Goal: Task Accomplishment & Management: Manage account settings

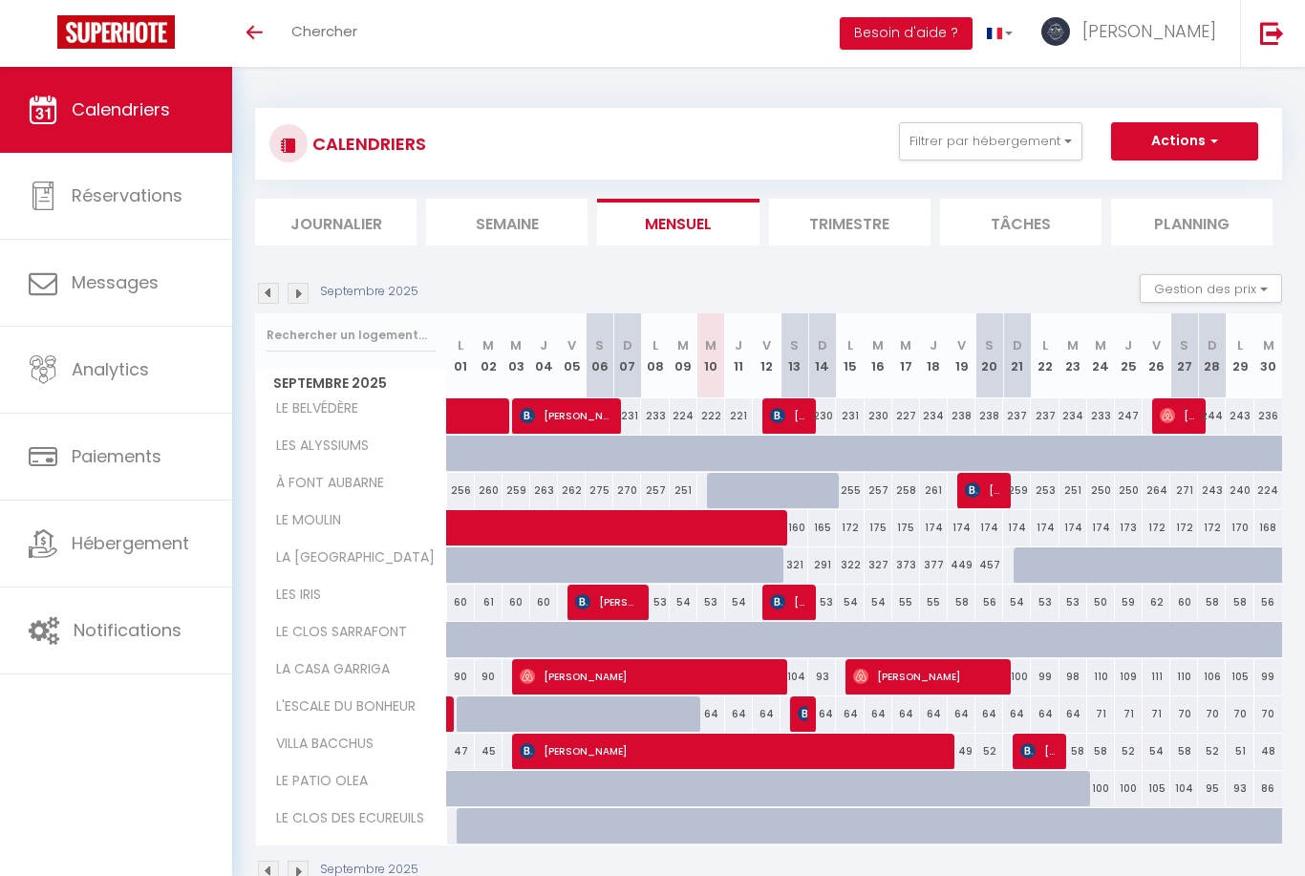
click at [801, 717] on img at bounding box center [805, 713] width 15 height 15
select select "OK"
select select "KO"
select select "1"
select select "0"
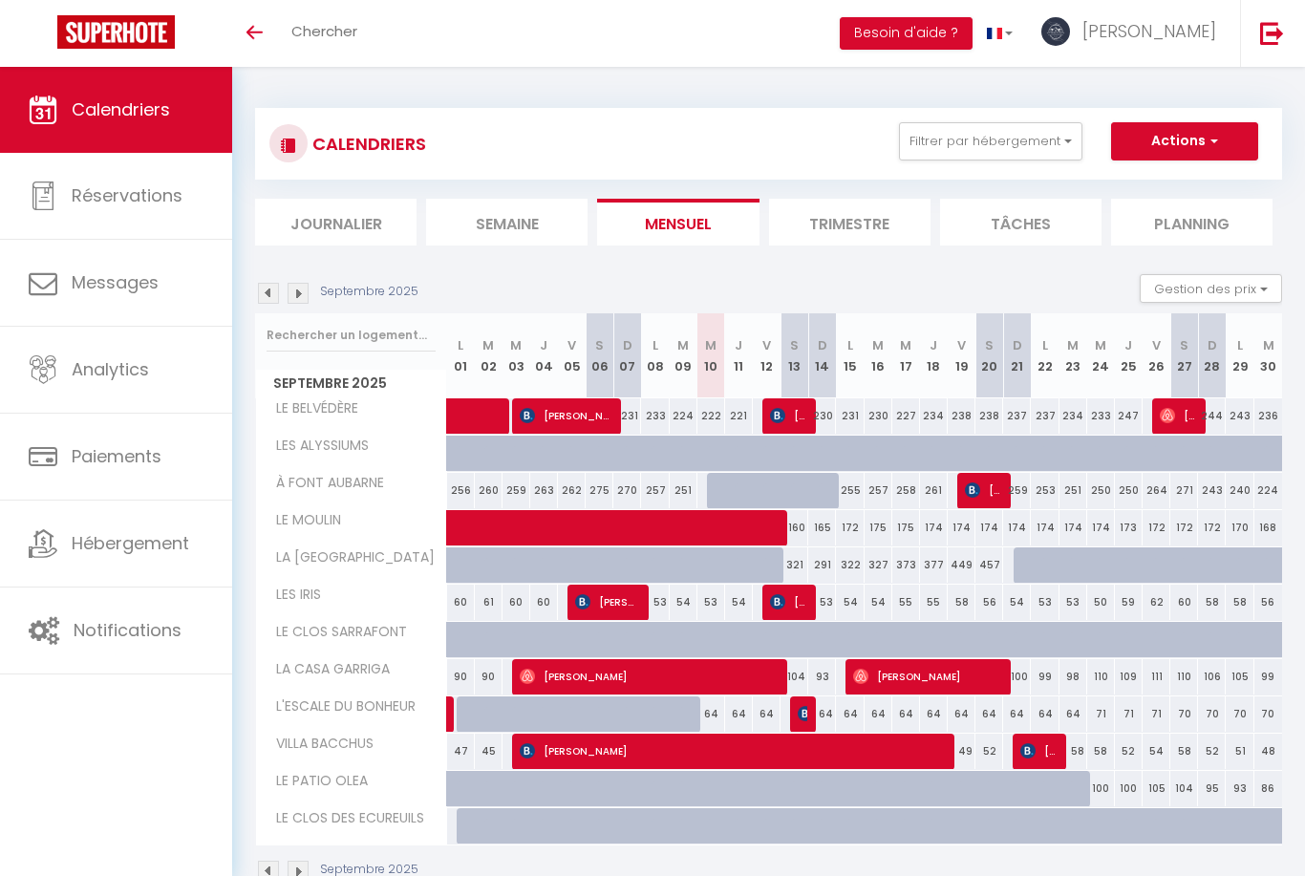
select select "1"
select select
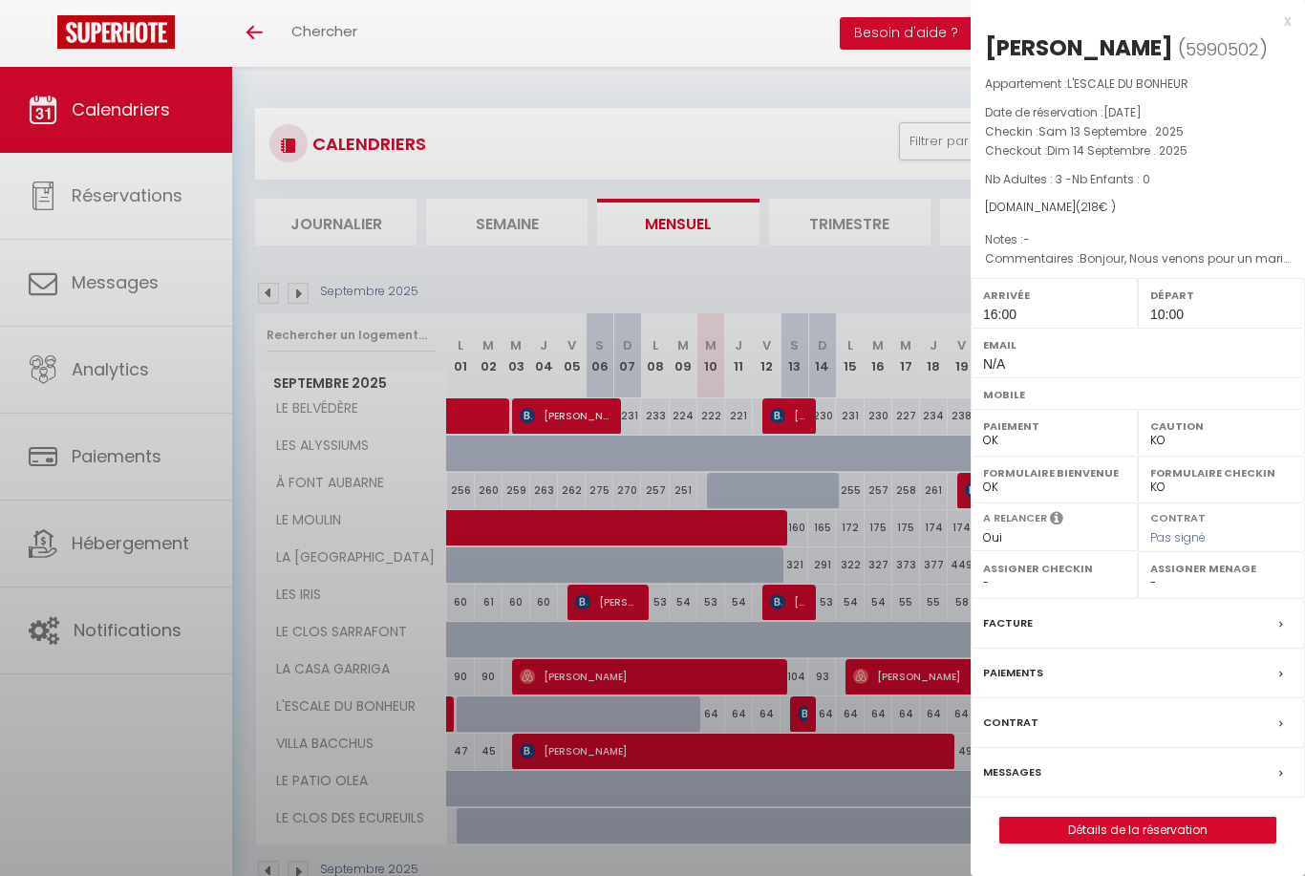
select select "45626"
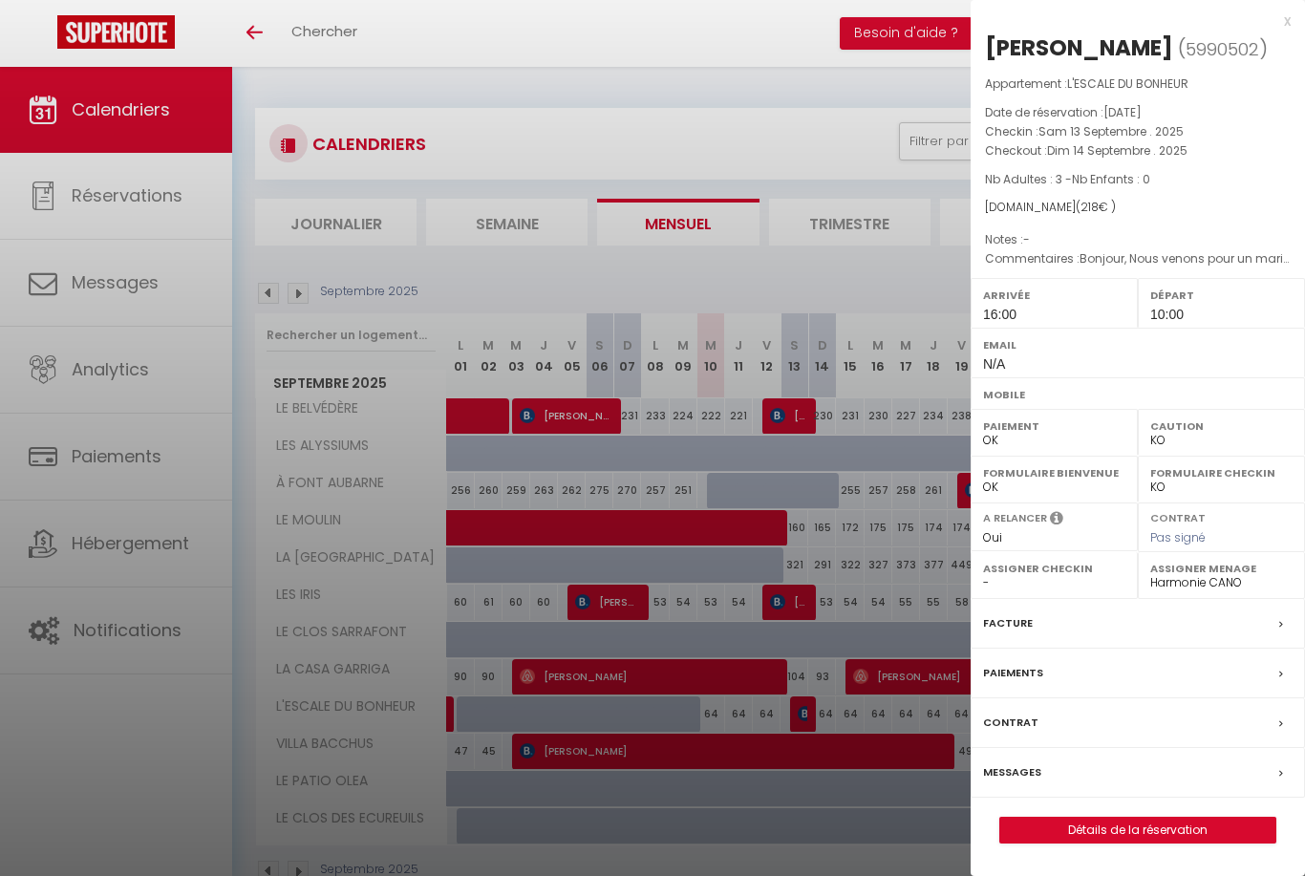
click at [1048, 328] on div "Arrivée 16:00" at bounding box center [1054, 303] width 167 height 50
click at [1029, 328] on div "Arrivée 16:00" at bounding box center [1054, 303] width 167 height 50
click at [1184, 843] on link "Détails de la réservation" at bounding box center [1137, 830] width 275 height 25
select select
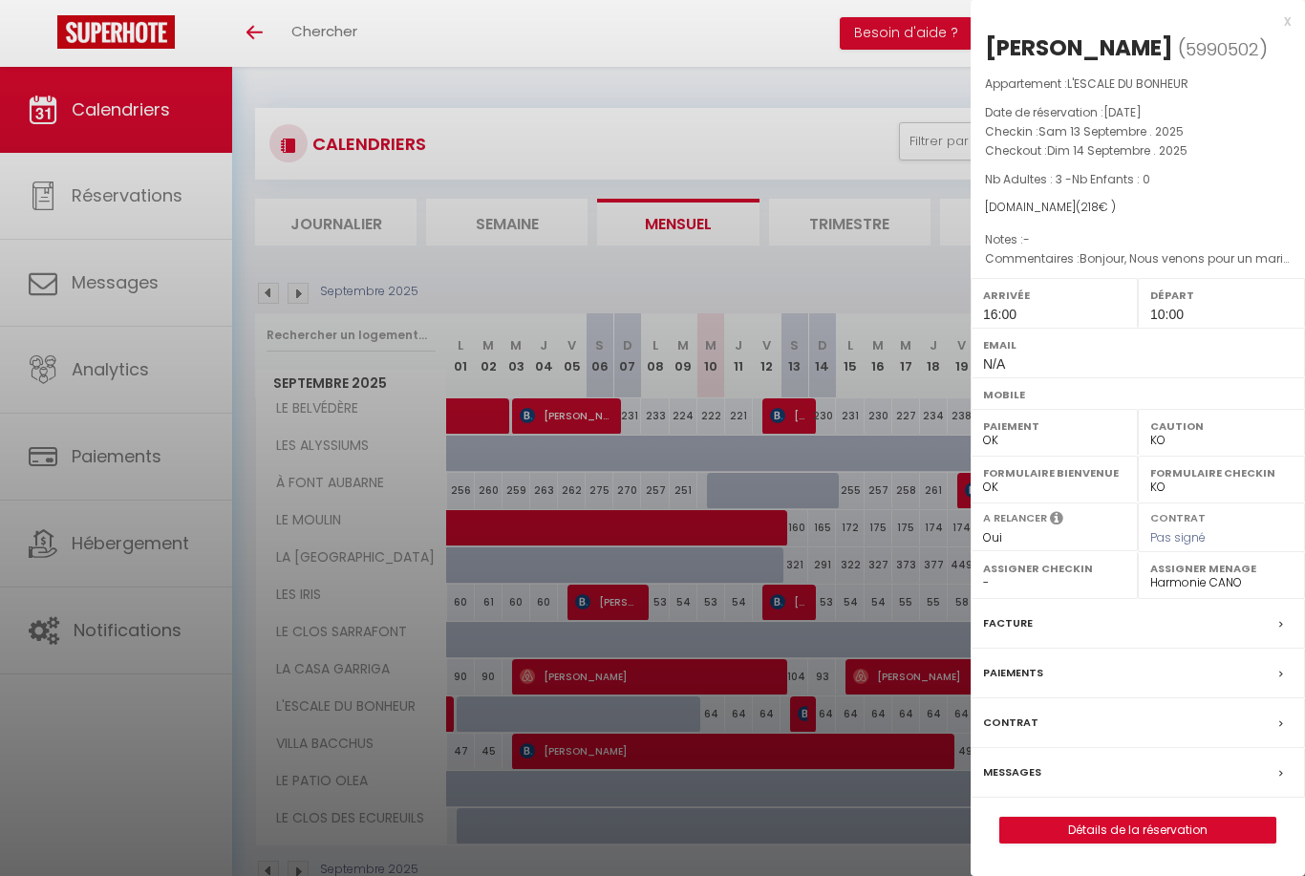
select select
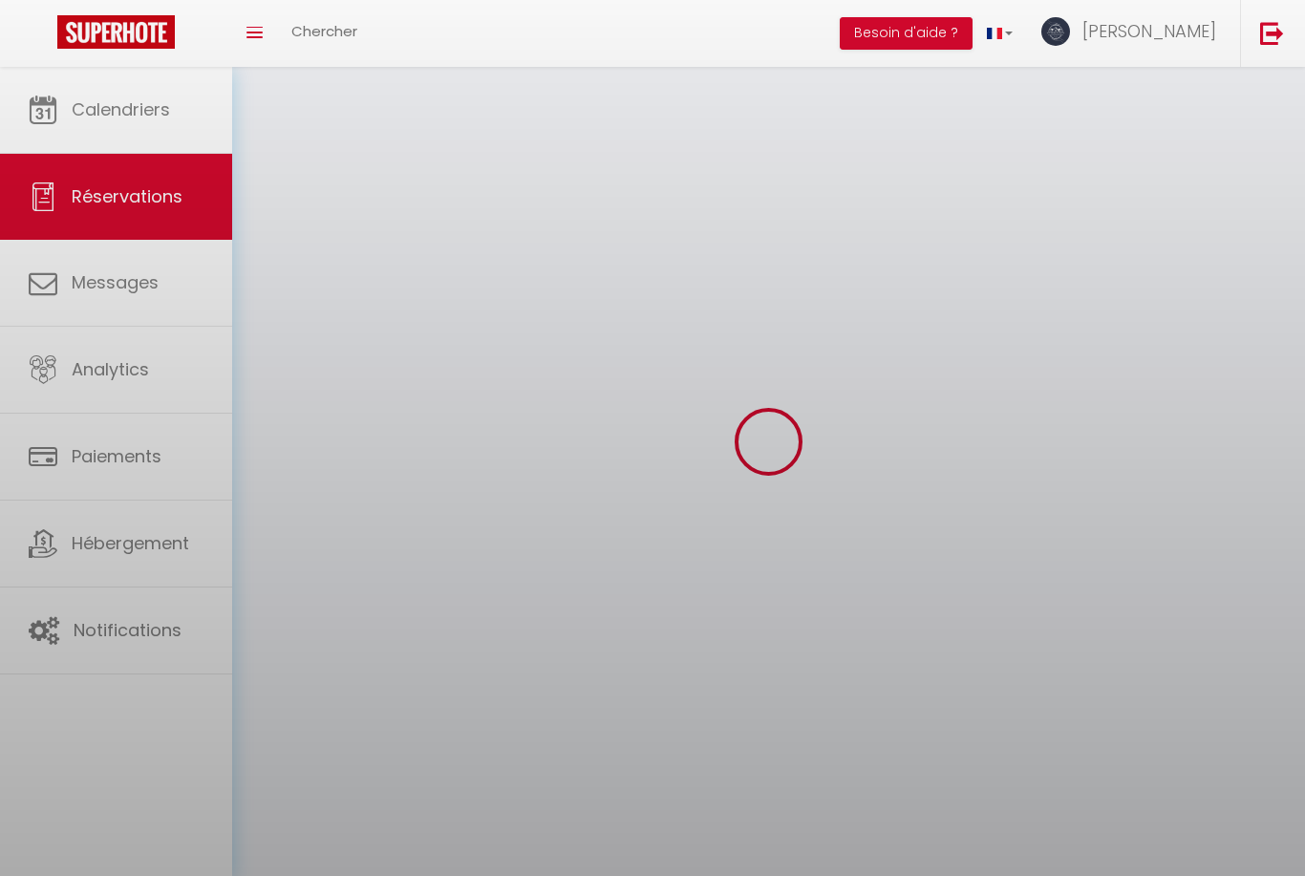
select select
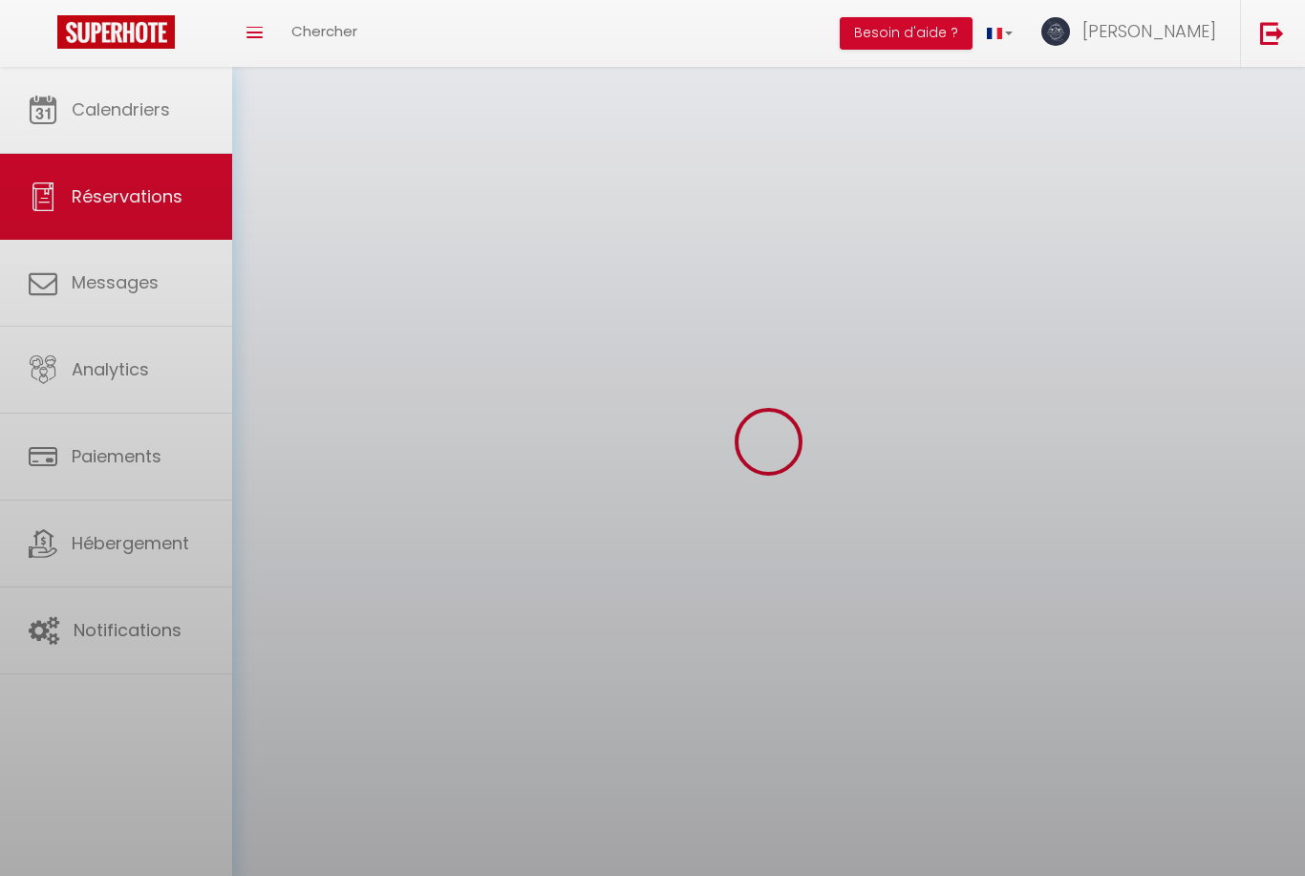
select select
checkbox input "false"
select select
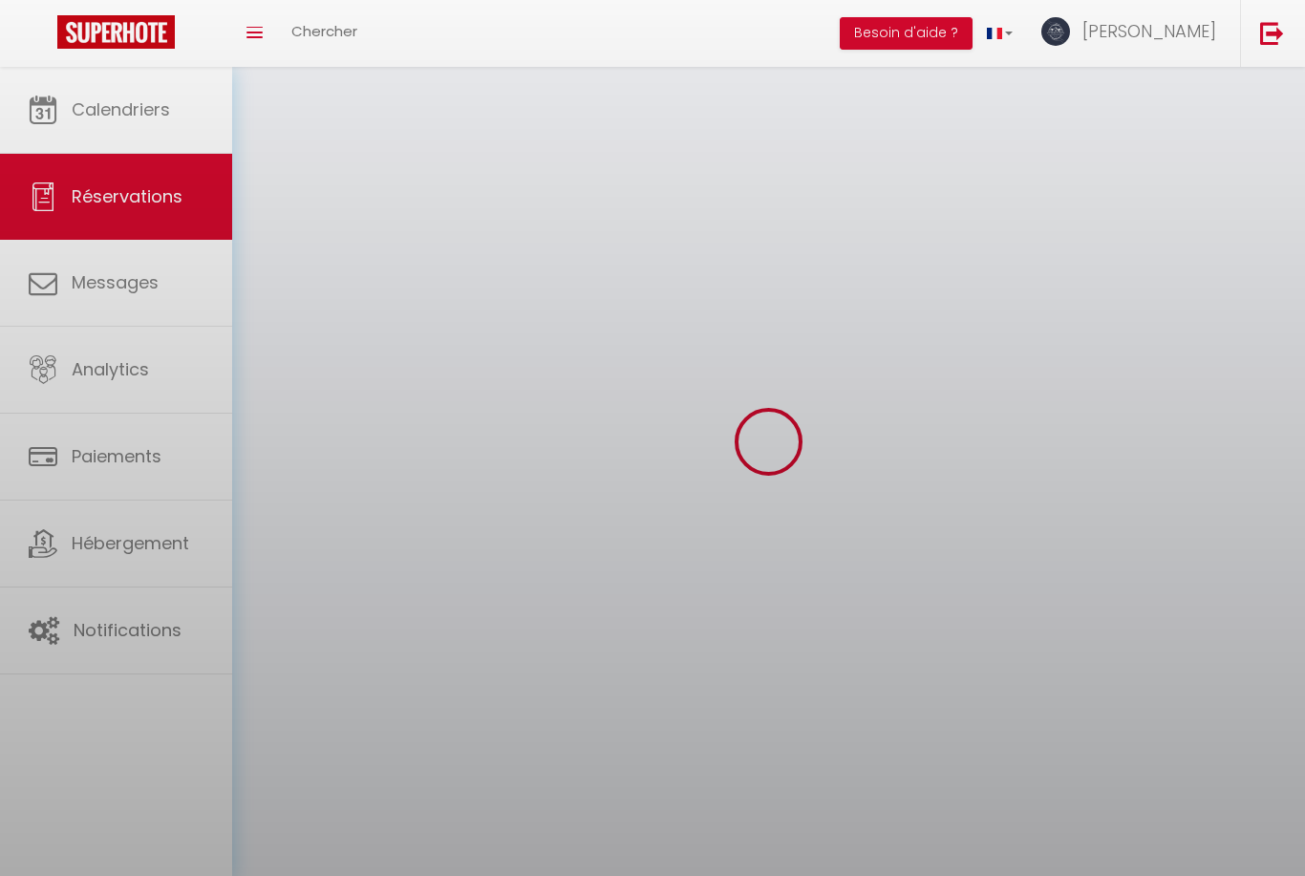
select select
checkbox input "false"
select select
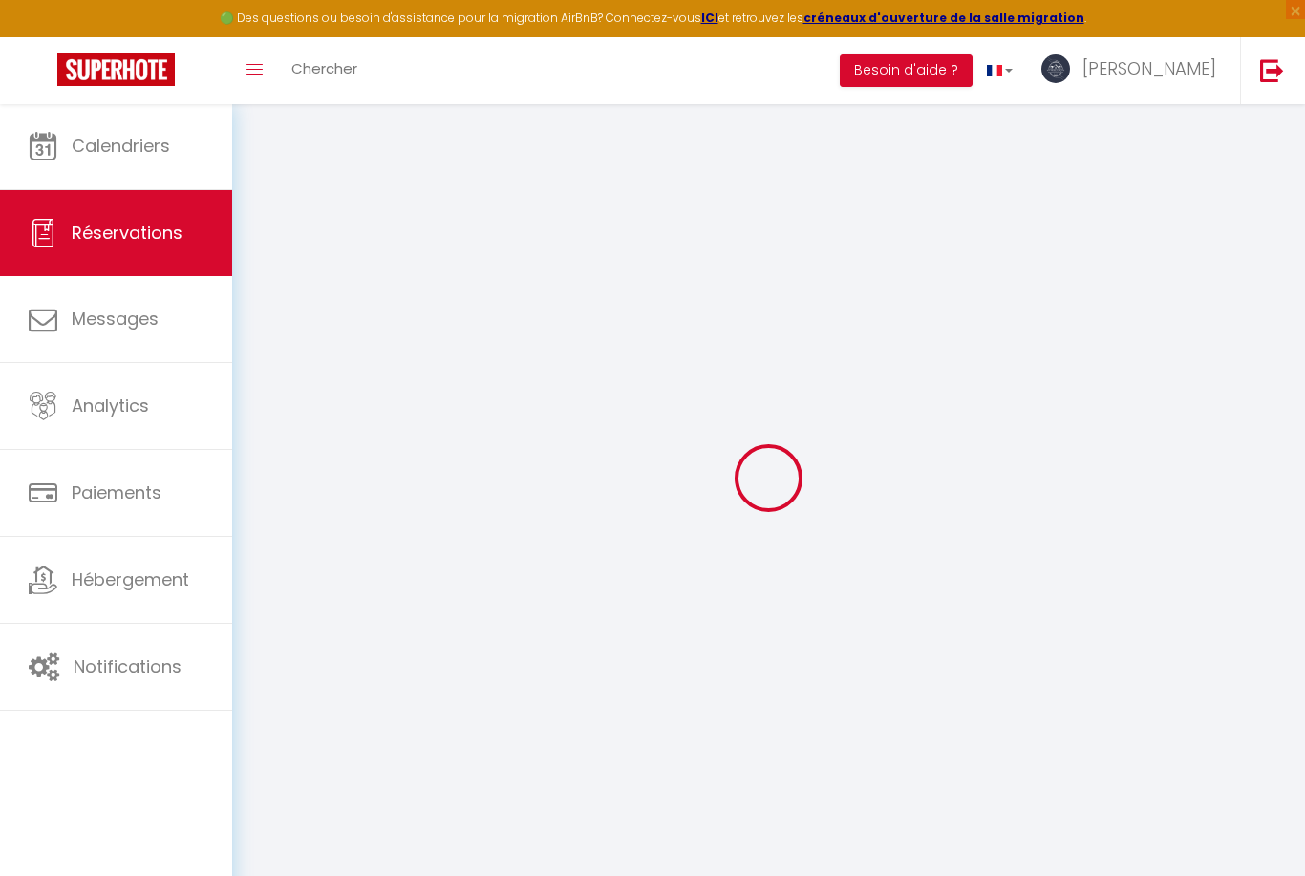
type input "[PERSON_NAME]"
type input "HUNNIBAL"
type input "[EMAIL_ADDRESS][DOMAIN_NAME]"
type input "0608064431"
select select
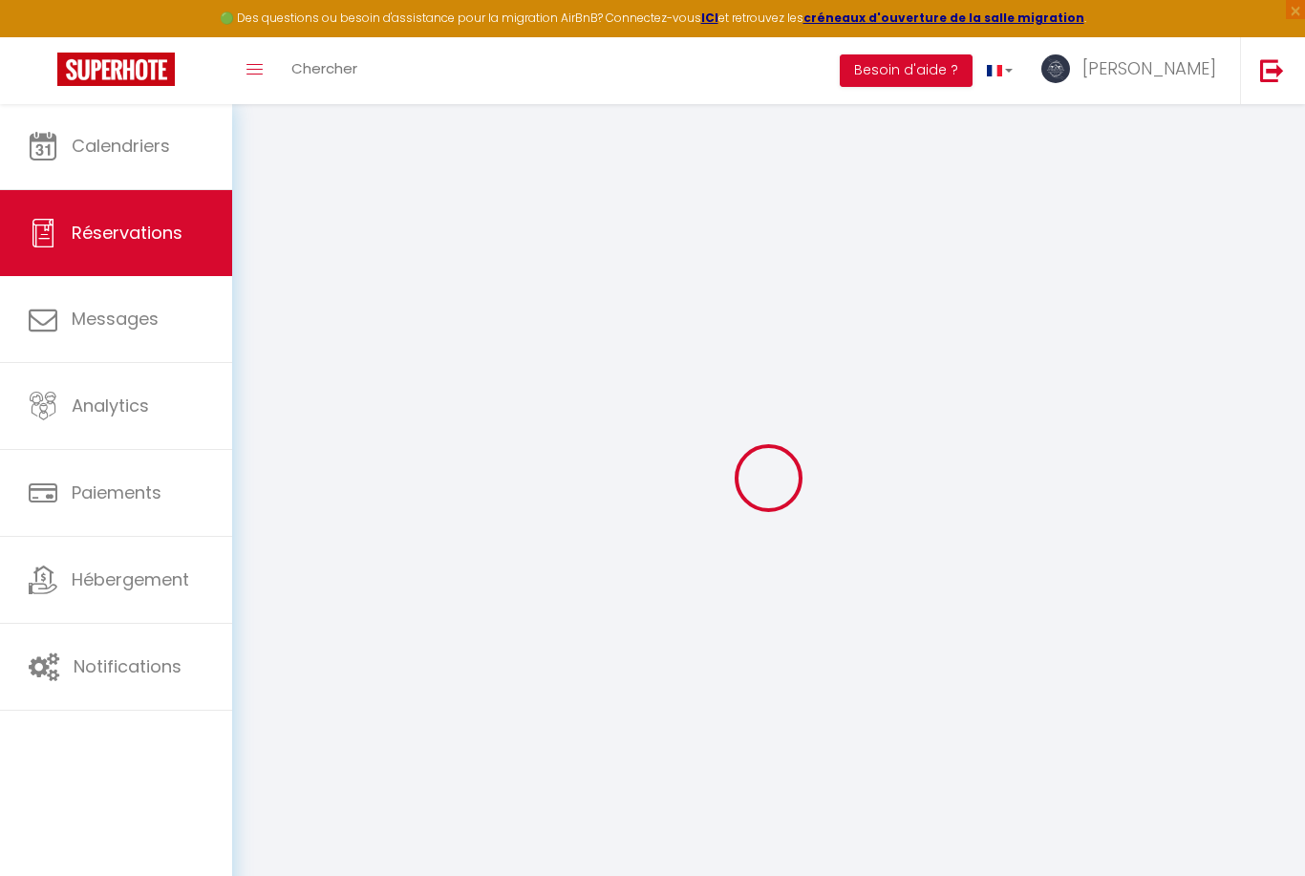
select select "70918"
select select "1"
select select
type input "3"
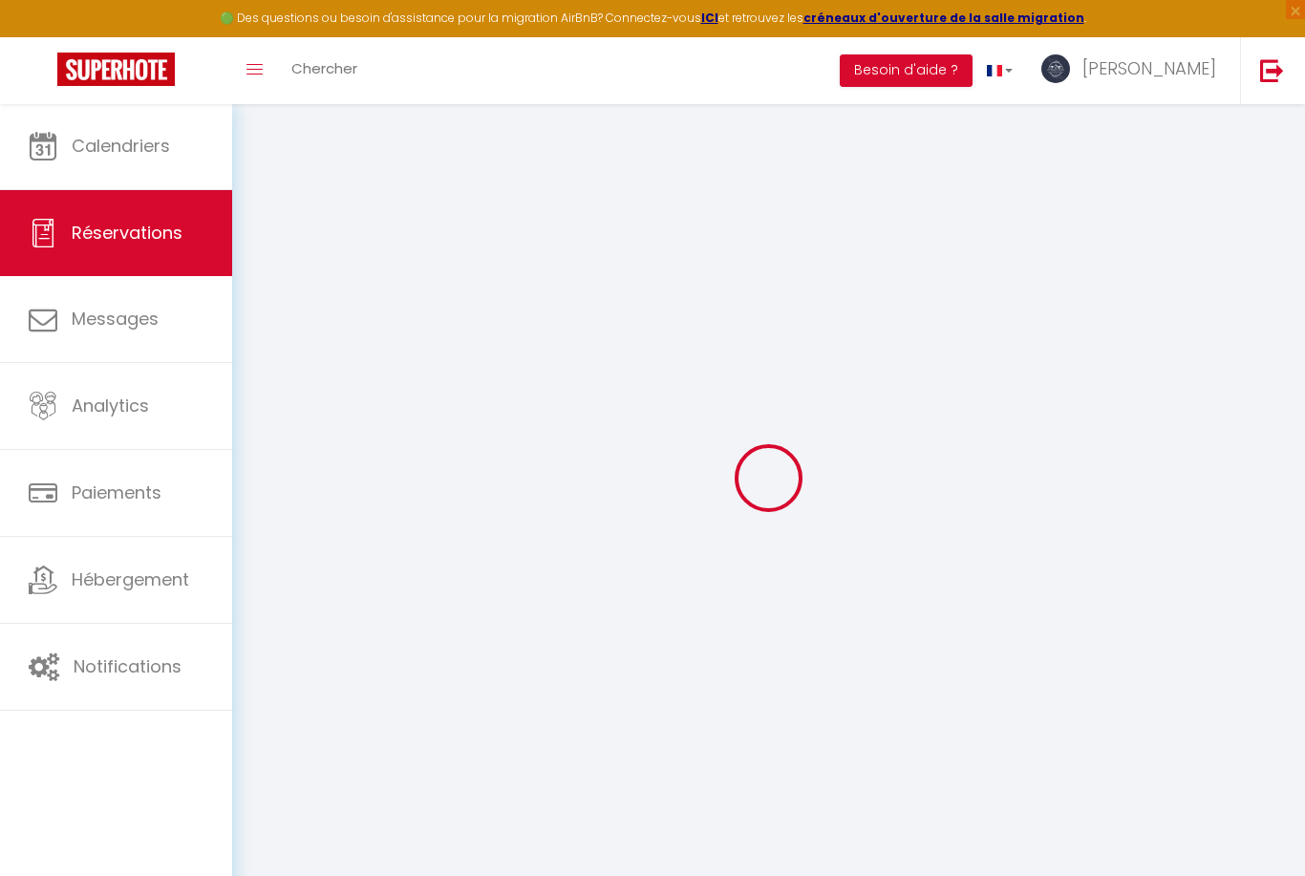
select select "10"
select select
type input "120"
checkbox input "false"
type input "98"
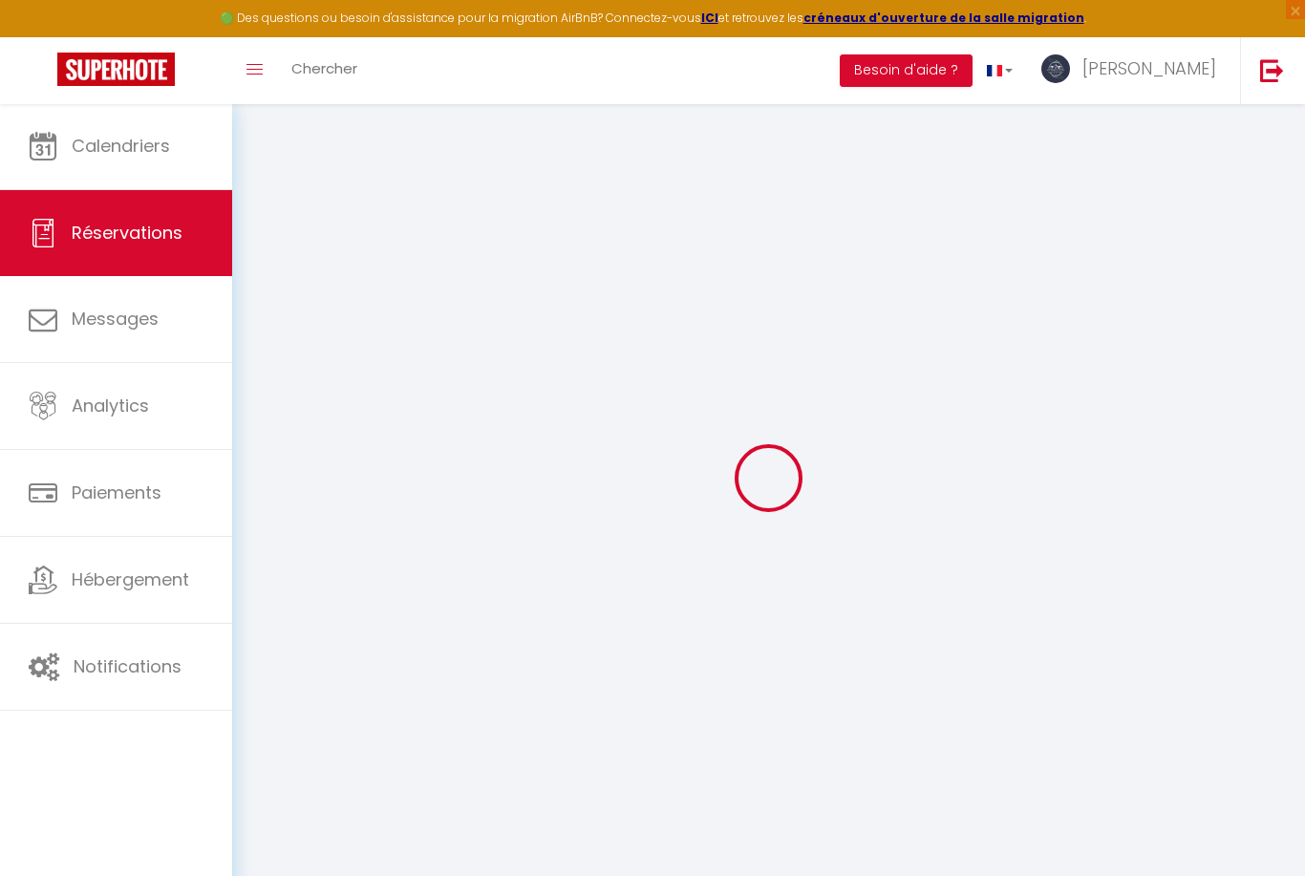
select select "2"
type input "70"
type input "0"
select select
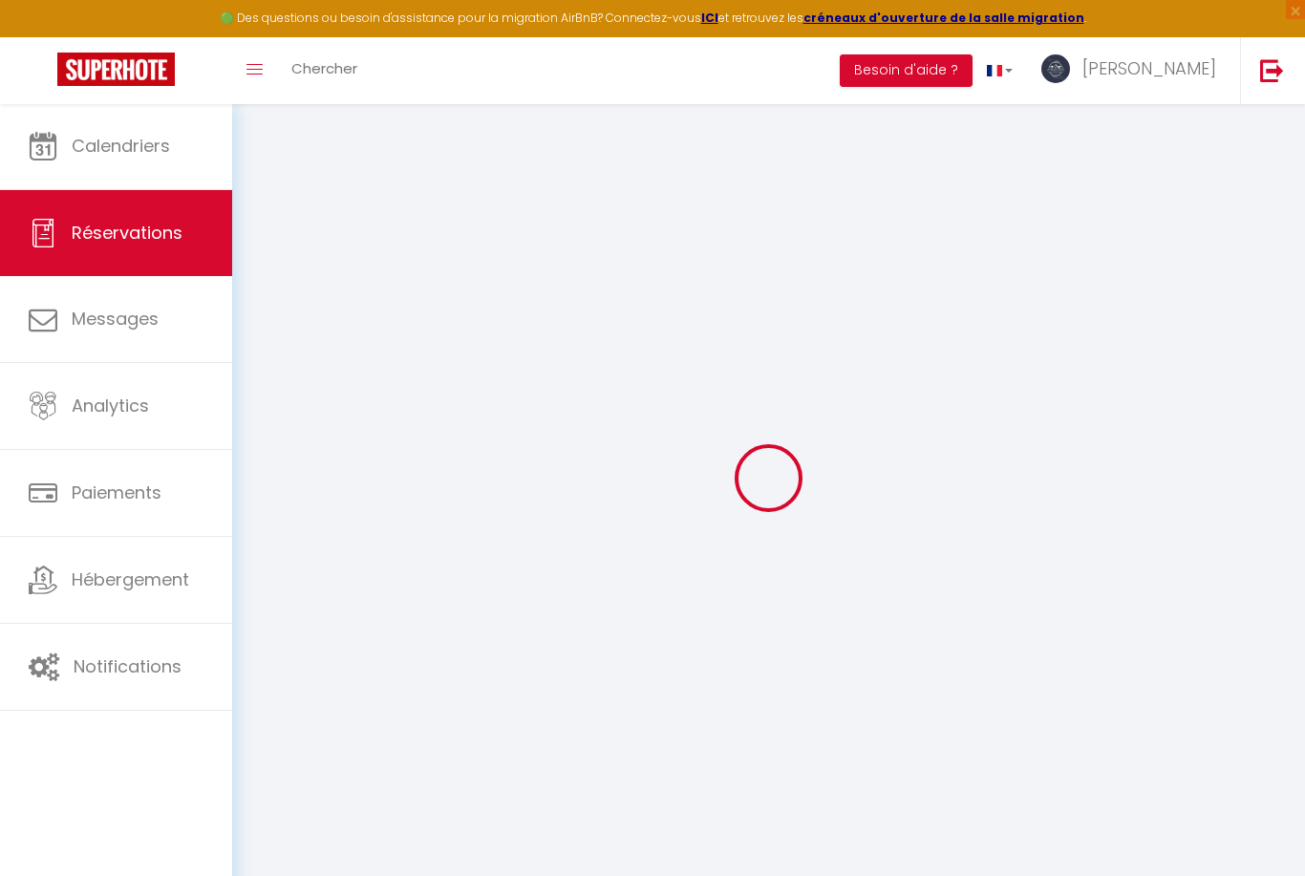
select select
select select "12"
select select "14"
checkbox input "false"
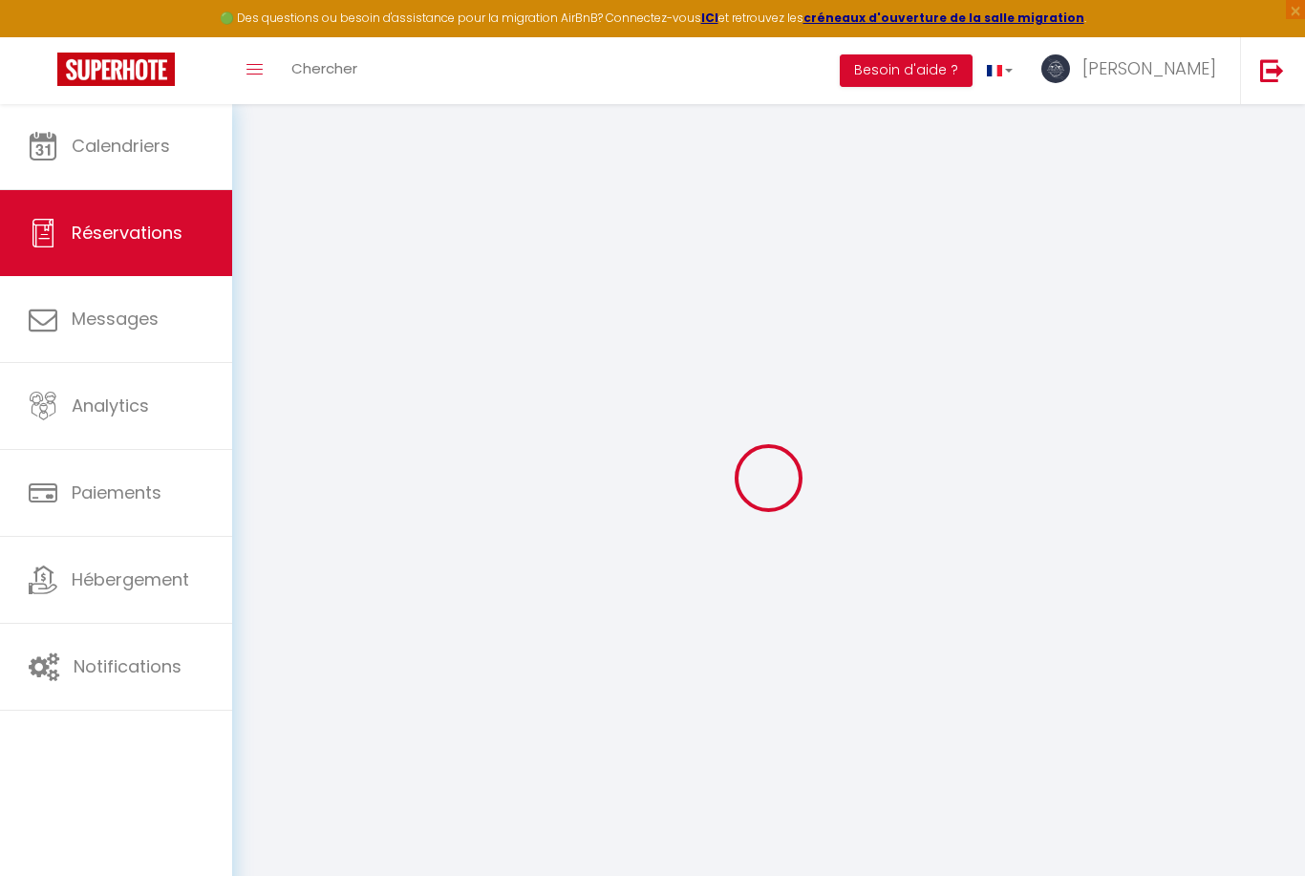
select select
checkbox input "false"
select select
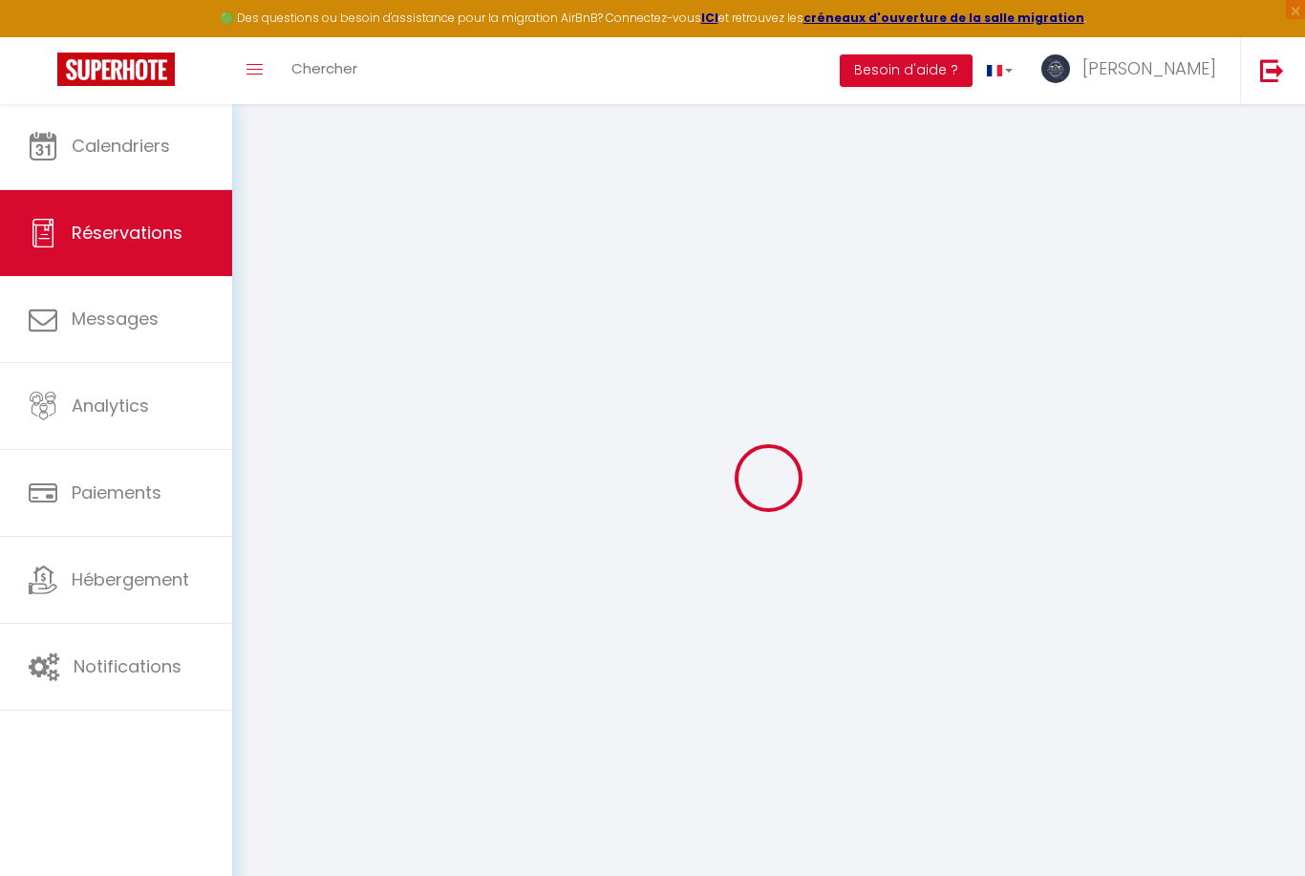
select select
checkbox input "false"
select select
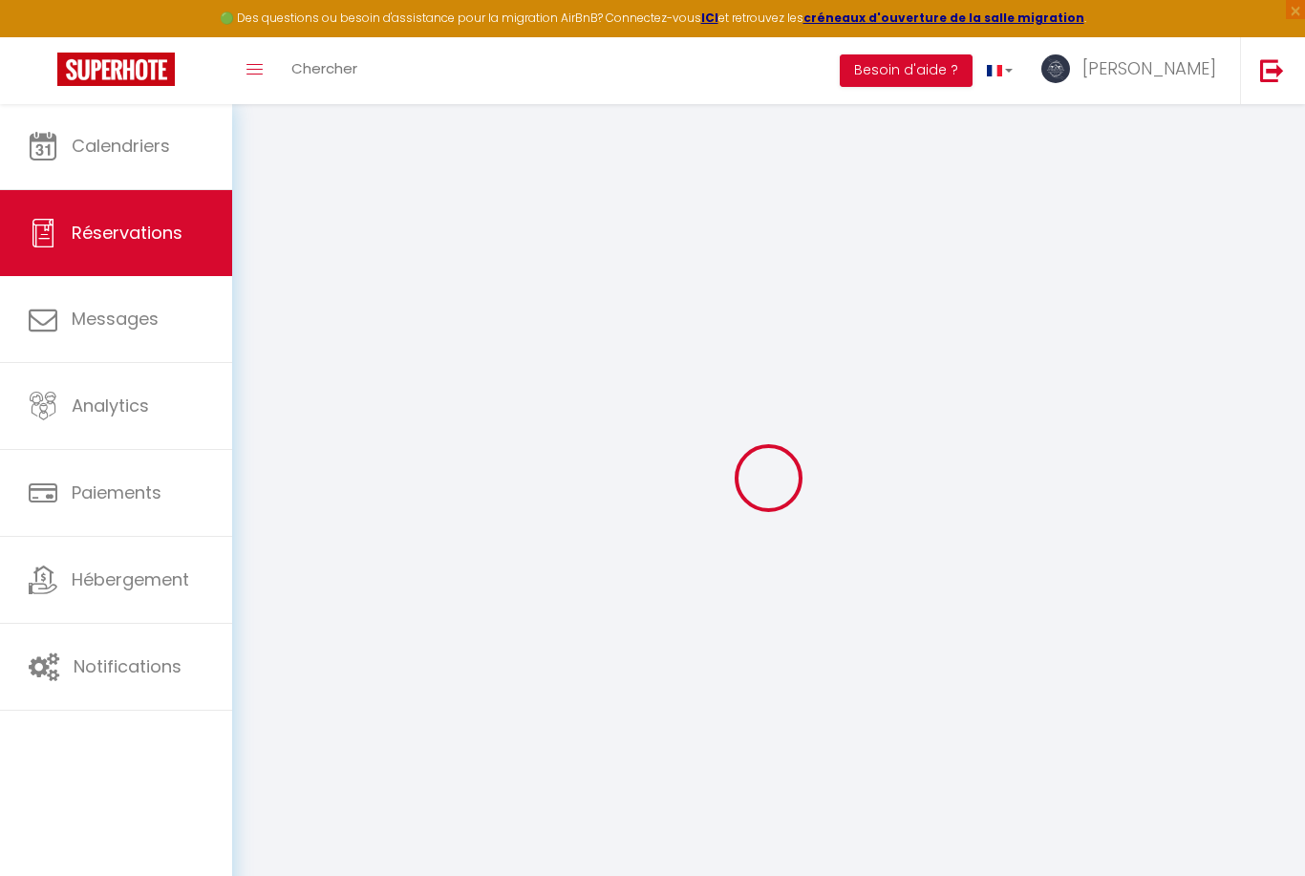
select select
checkbox input "false"
type textarea "Bonjour, Nous venons pour un mariage qui a lieu à [GEOGRAPHIC_DATA] à 15h45. Es…"
select select
type input "98"
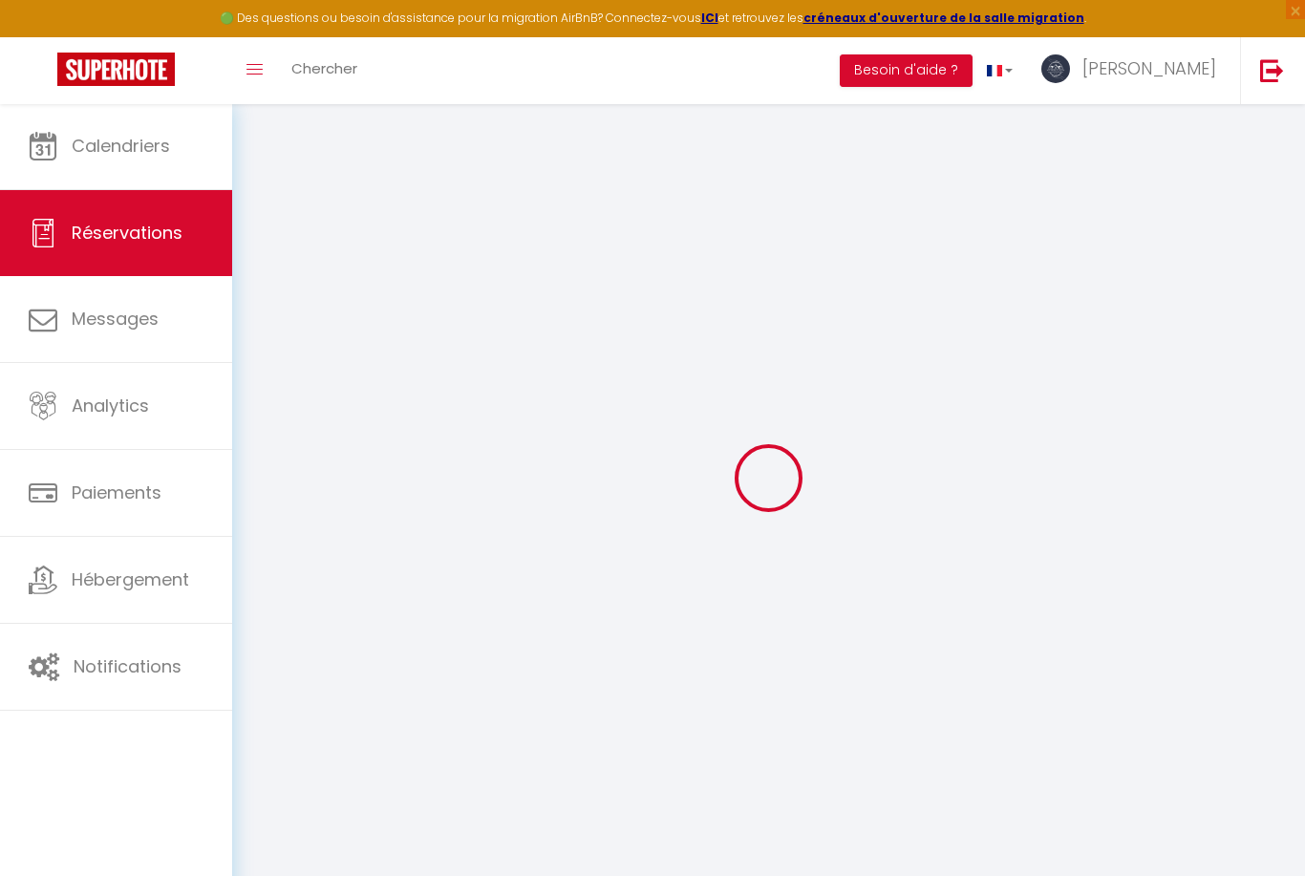
select select
checkbox input "false"
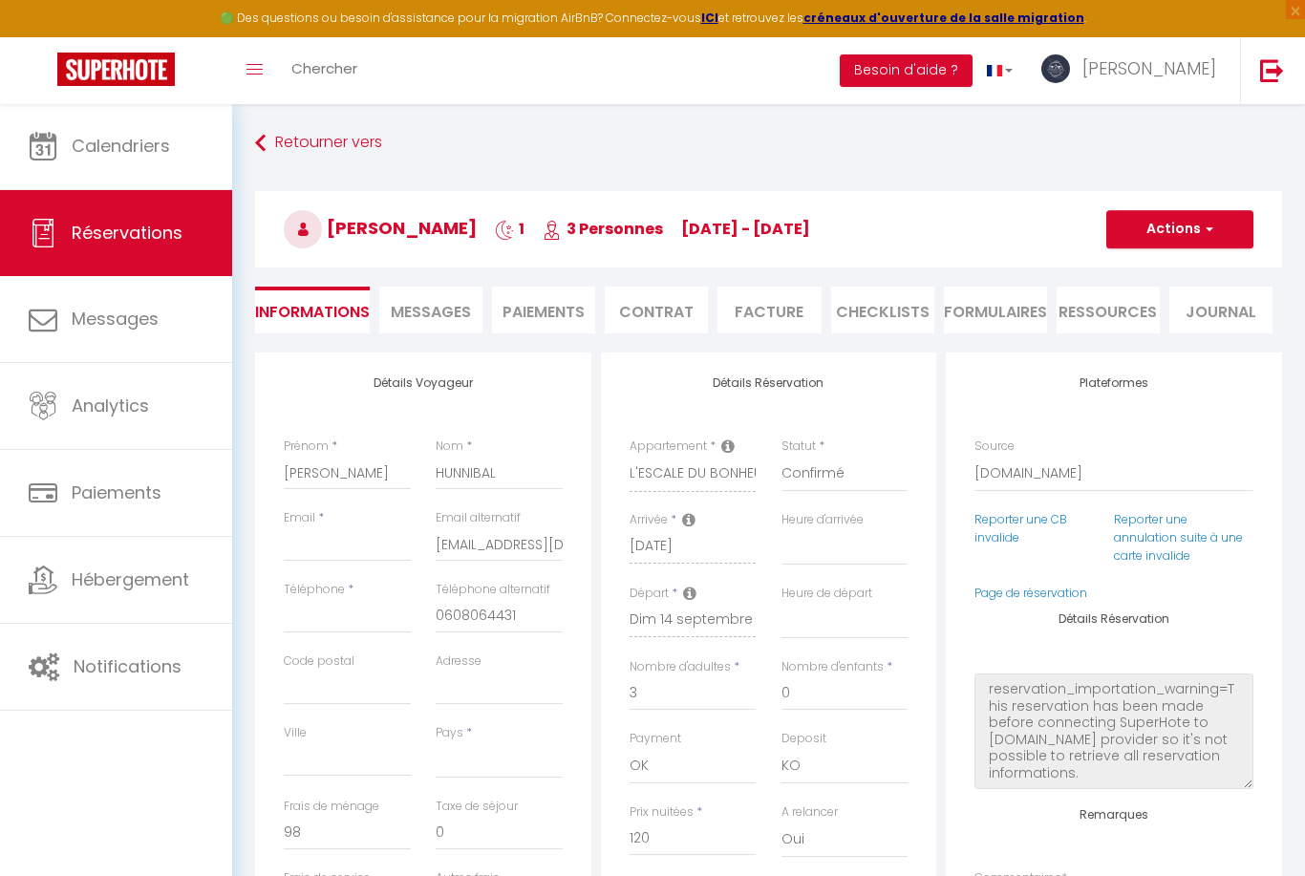
select select
select select "16:00"
select select "10:00"
checkbox input "false"
click at [814, 546] on select "00:00 00:30 01:00 01:30 02:00 02:30 03:00 03:30 04:00 04:30 05:00 05:30 06:00 0…" at bounding box center [844, 547] width 127 height 36
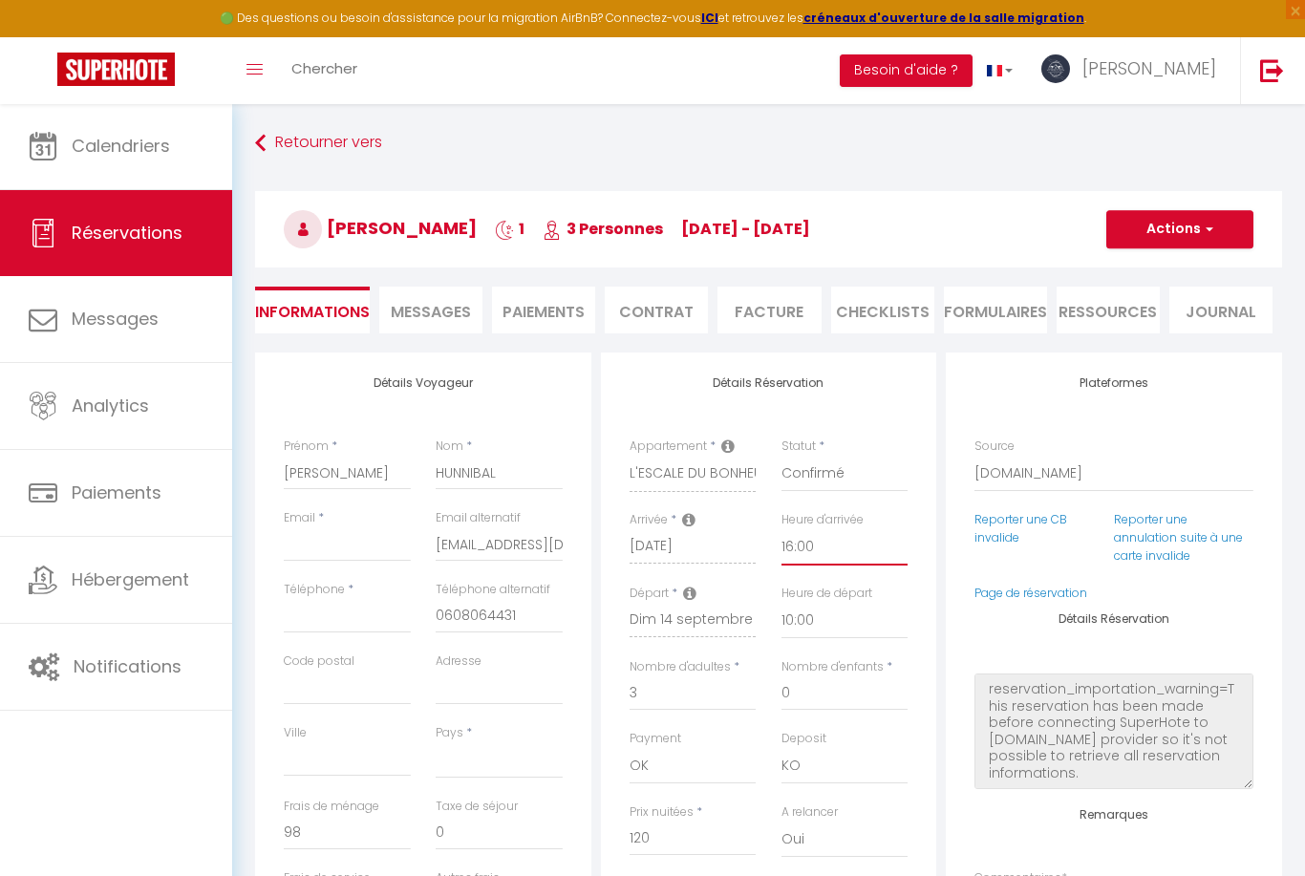
select select "14:00"
select select
checkbox input "false"
click at [1156, 231] on button "Actions" at bounding box center [1179, 229] width 147 height 38
click at [1133, 268] on link "Enregistrer" at bounding box center [1160, 271] width 151 height 25
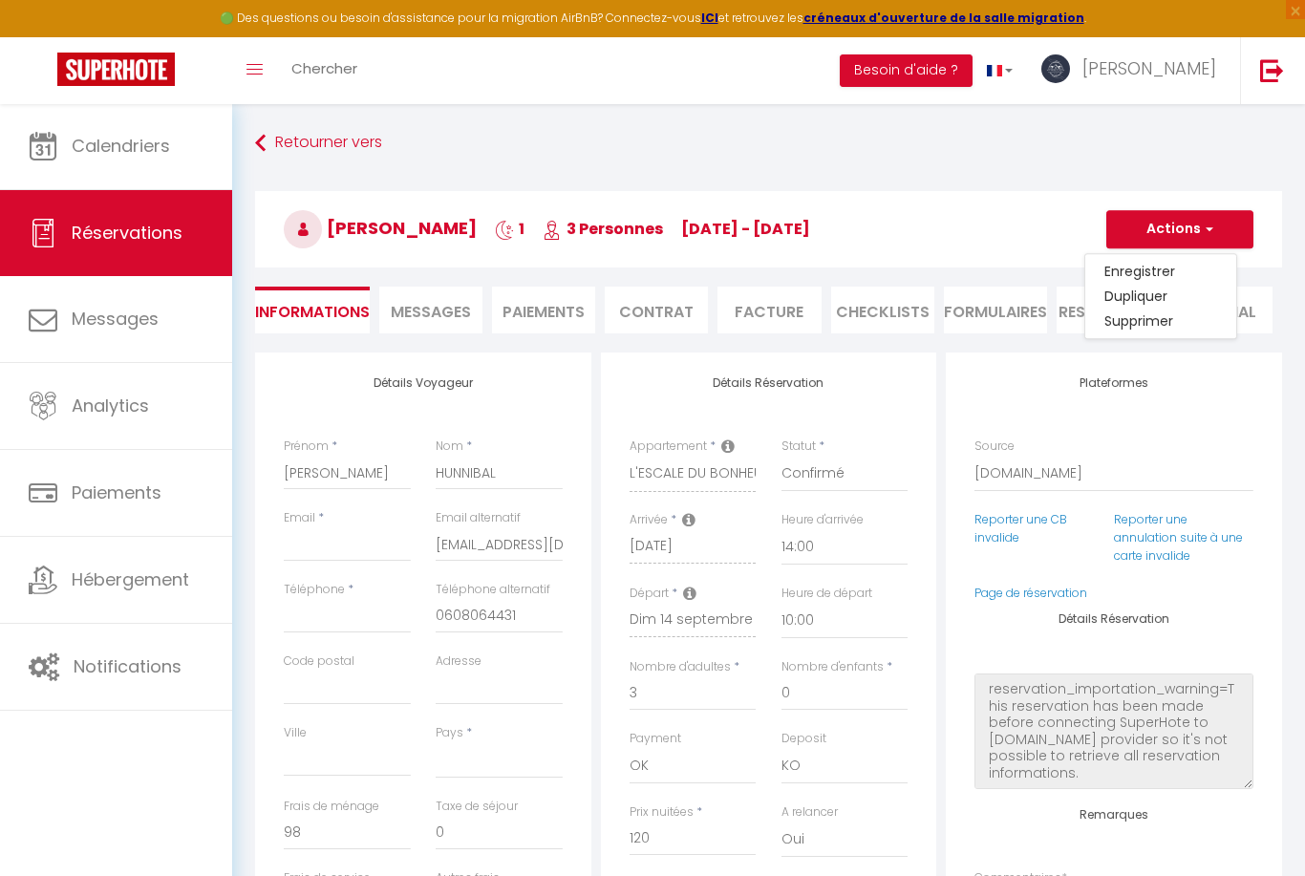
select select
checkbox input "false"
select select
checkbox input "false"
click at [305, 619] on input "Téléphone" at bounding box center [347, 616] width 127 height 34
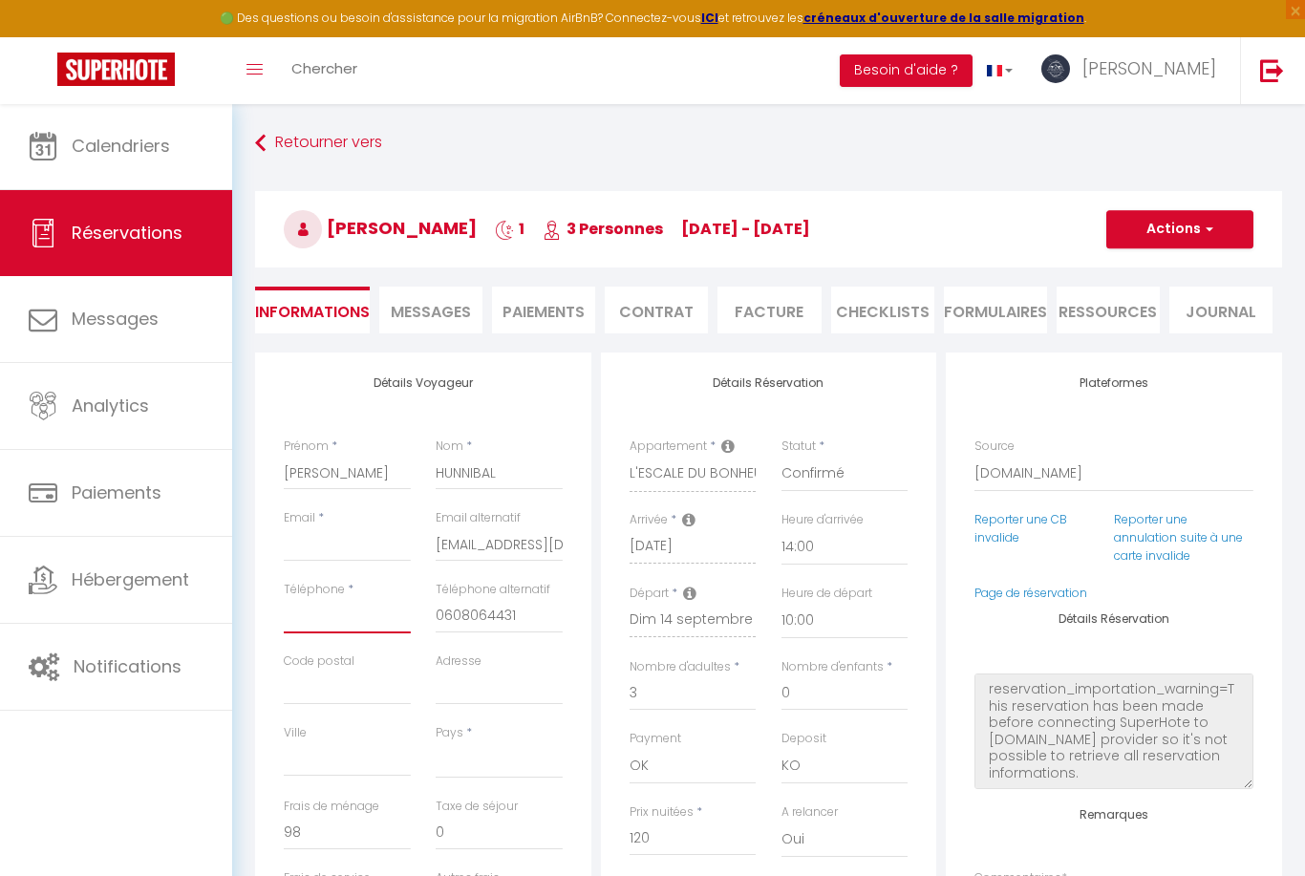
click at [292, 614] on input "Téléphone" at bounding box center [347, 616] width 127 height 34
paste input "[PHONE_NUMBER]"
type input "[PHONE_NUMBER]"
select select
checkbox input "false"
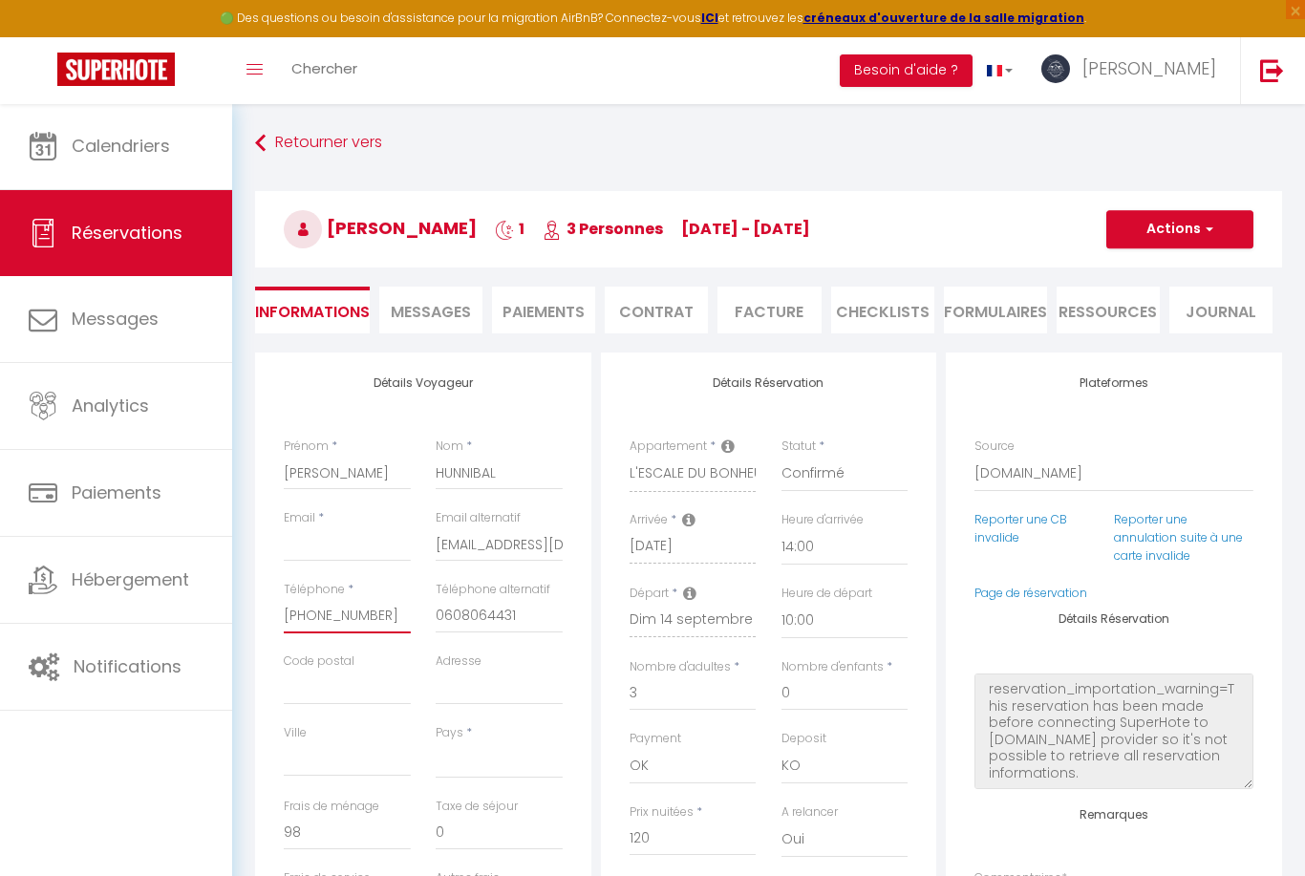
type input "[PHONE_NUMBER]"
click at [481, 546] on input "[EMAIL_ADDRESS][DOMAIN_NAME]" at bounding box center [499, 544] width 127 height 34
click at [302, 546] on input "Email client" at bounding box center [347, 544] width 127 height 34
click at [293, 542] on input "Email client" at bounding box center [347, 544] width 127 height 34
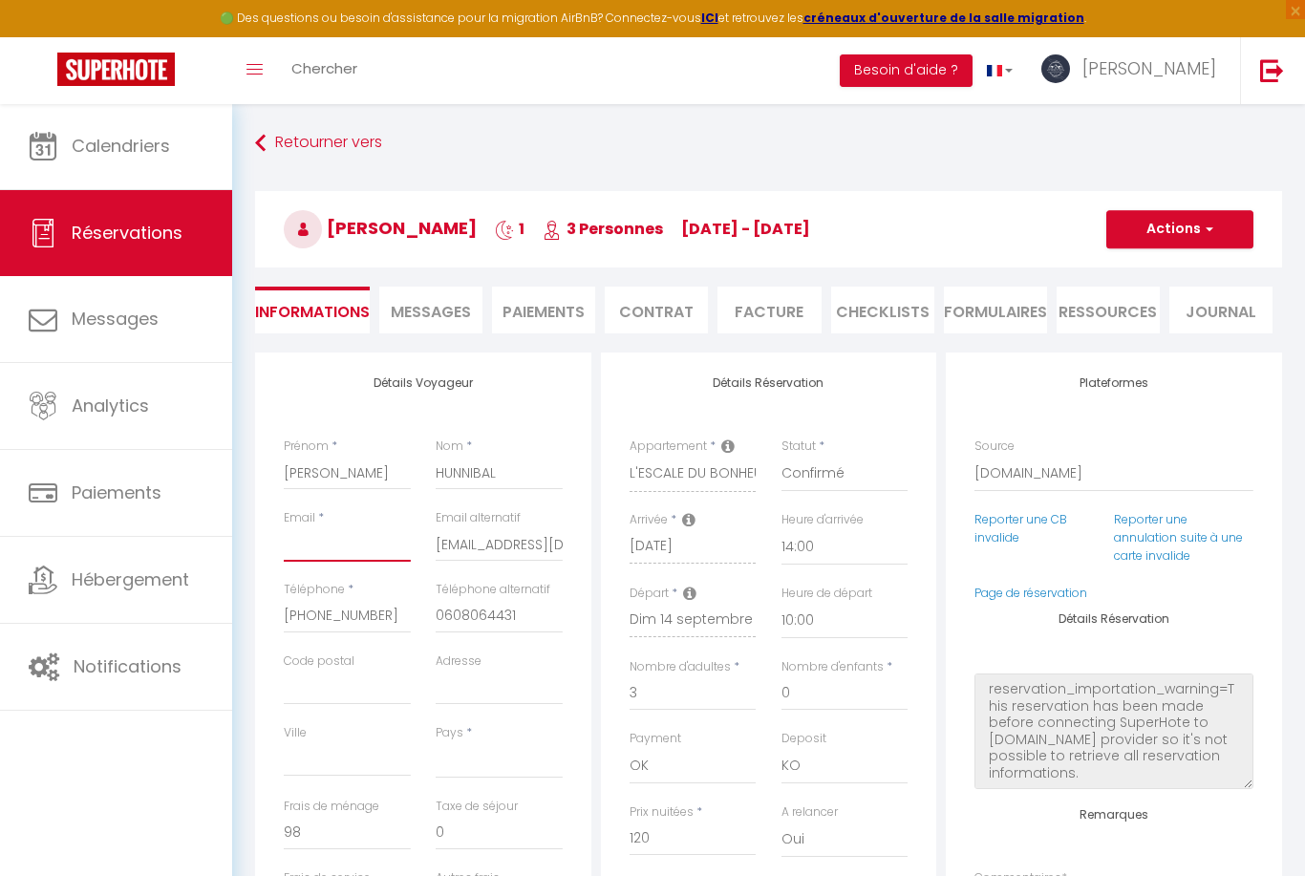
click at [295, 537] on input "Email client" at bounding box center [347, 544] width 127 height 34
paste input "mailto:[EMAIL_ADDRESS][DOMAIN_NAME]"
type input "mailto:[EMAIL_ADDRESS][DOMAIN_NAME]"
select select
checkbox input "false"
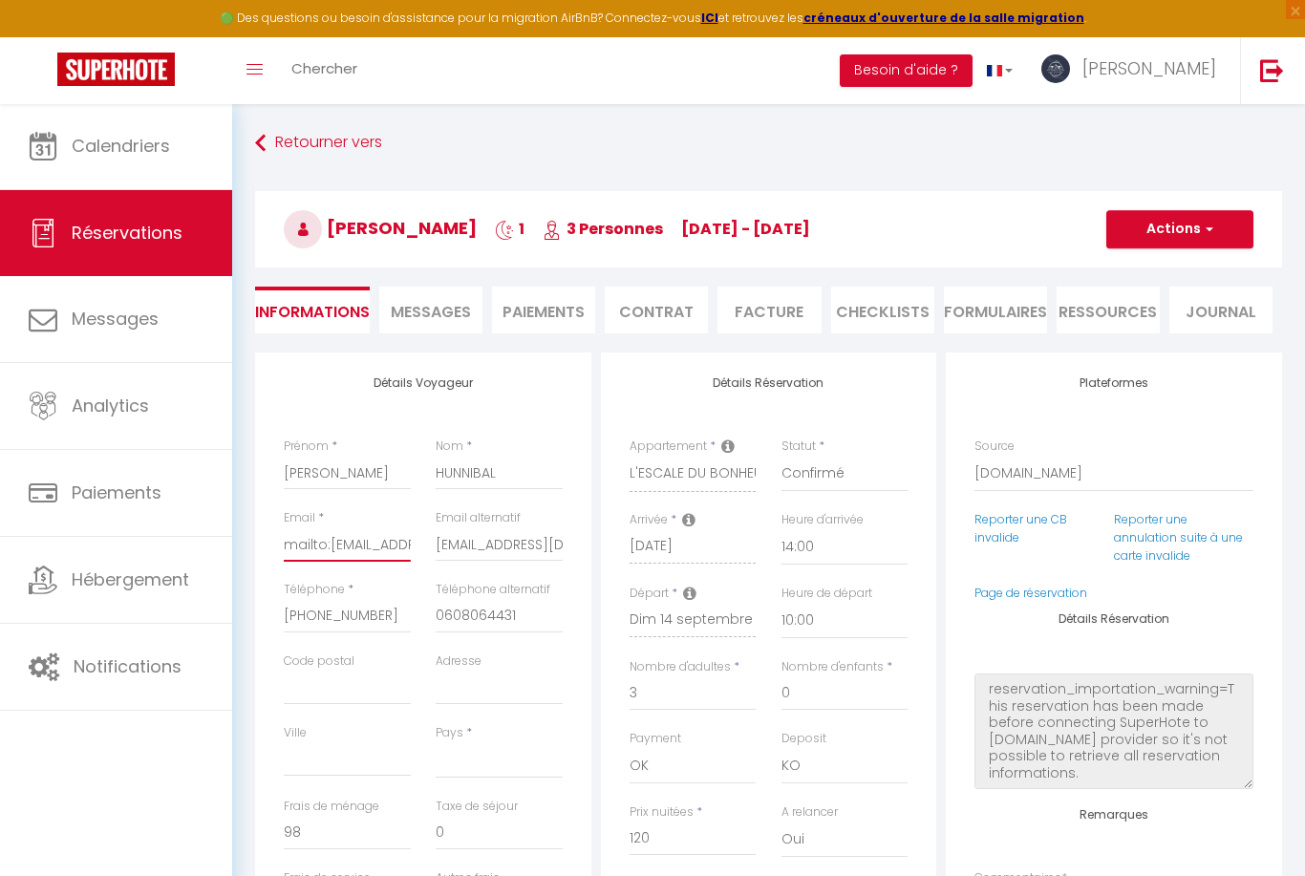
type input "mailto:[EMAIL_ADDRESS][DOMAIN_NAME]"
click at [1185, 225] on button "Actions" at bounding box center [1179, 229] width 147 height 38
click at [1127, 272] on link "Enregistrer" at bounding box center [1160, 271] width 151 height 25
select select
checkbox input "false"
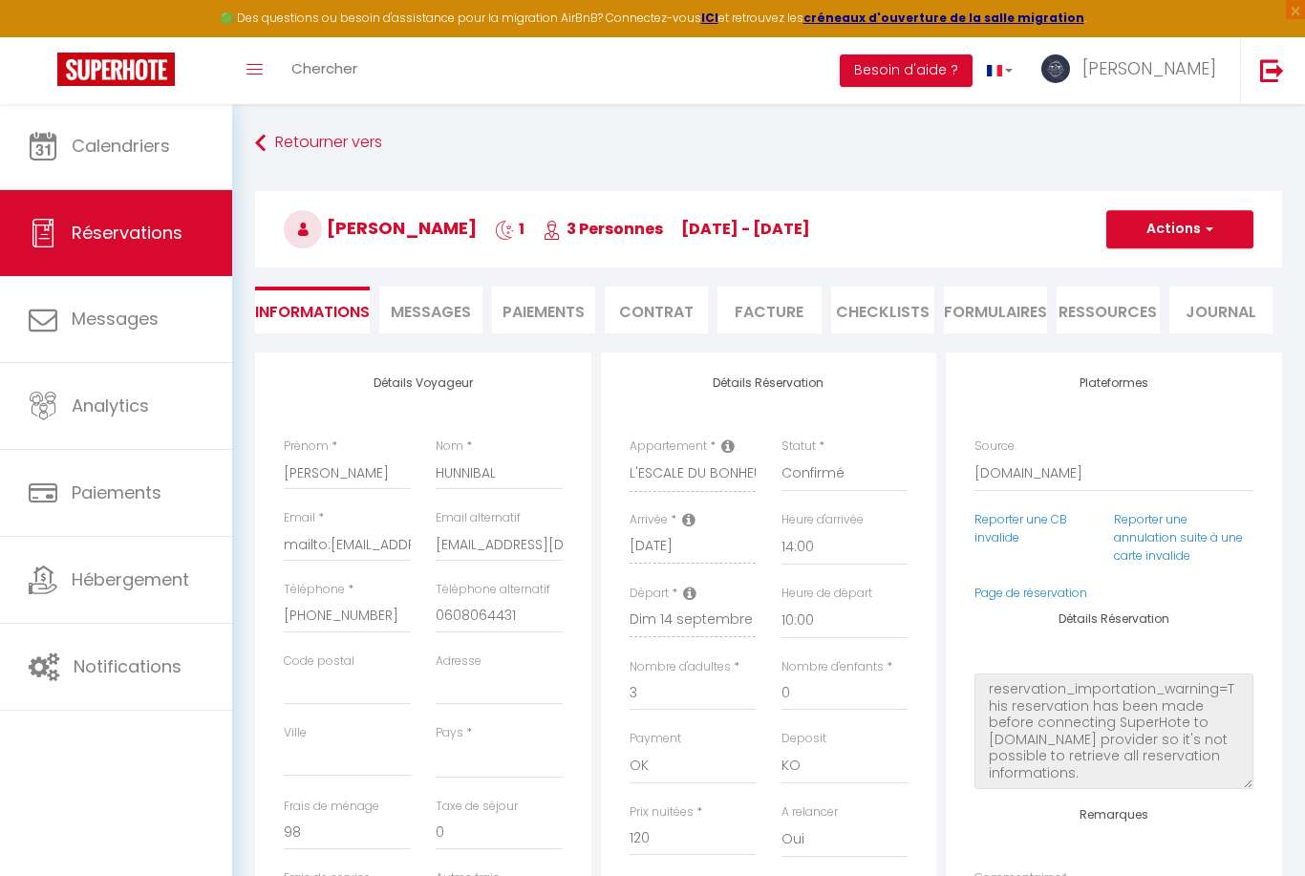
select select
checkbox input "false"
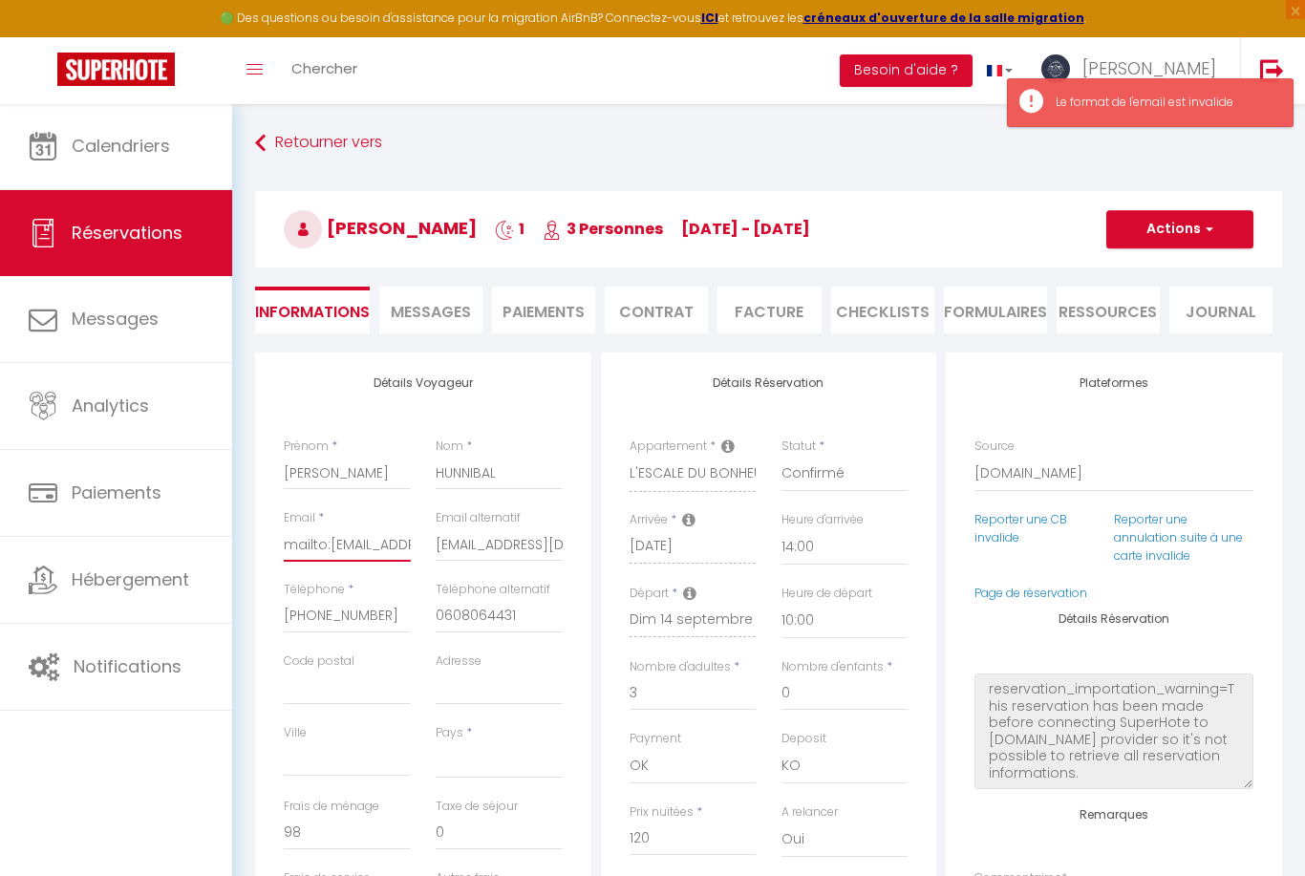
click at [337, 550] on input "mailto:[EMAIL_ADDRESS][DOMAIN_NAME]" at bounding box center [347, 544] width 127 height 34
type input "[EMAIL_ADDRESS][DOMAIN_NAME]"
select select
checkbox input "false"
type input "[EMAIL_ADDRESS][DOMAIN_NAME]"
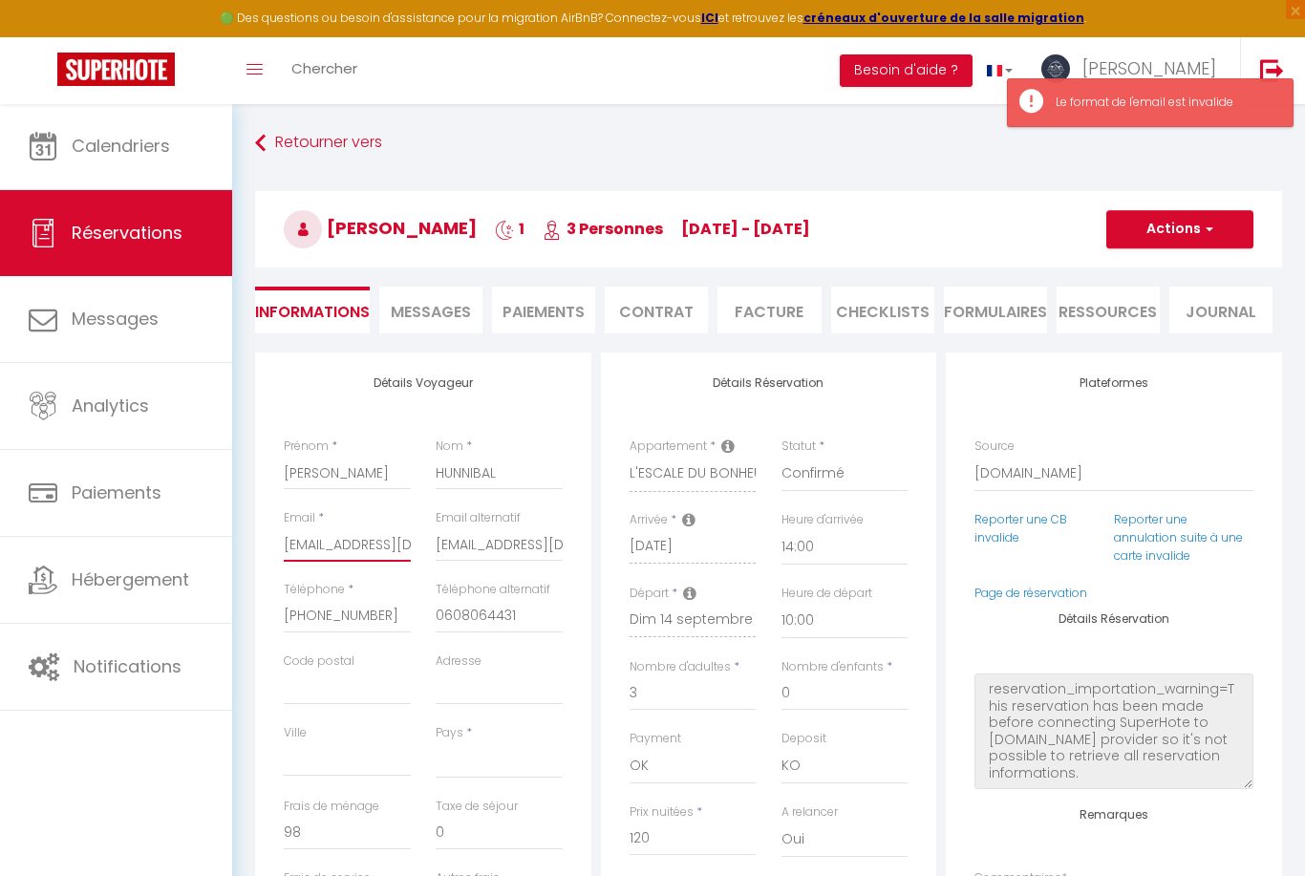
select select
checkbox input "false"
type input "[EMAIL_ADDRESS][DOMAIN_NAME]"
select select
checkbox input "false"
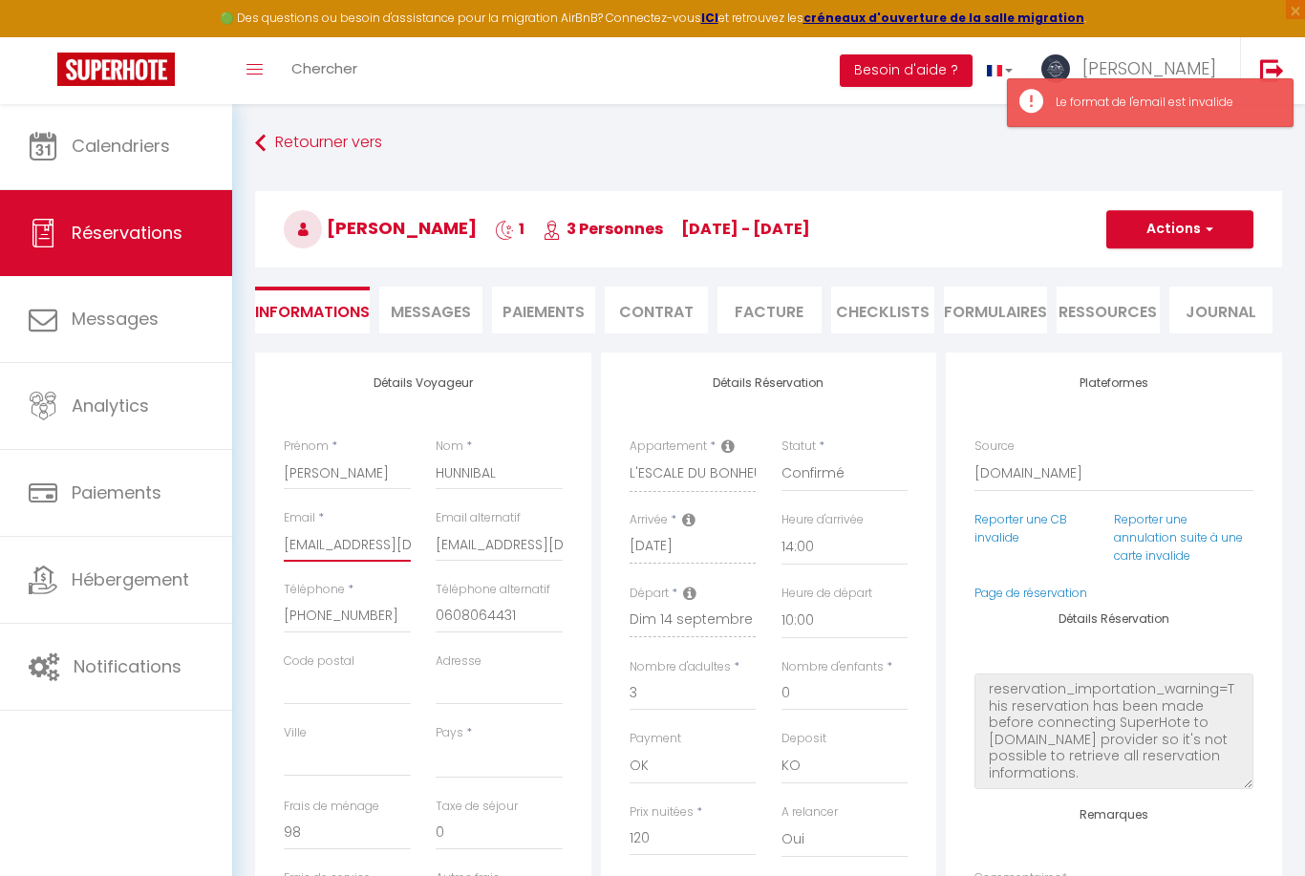
type input "[EMAIL_ADDRESS][DOMAIN_NAME]"
select select
checkbox input "false"
type input "[EMAIL_ADDRESS][DOMAIN_NAME]"
select select
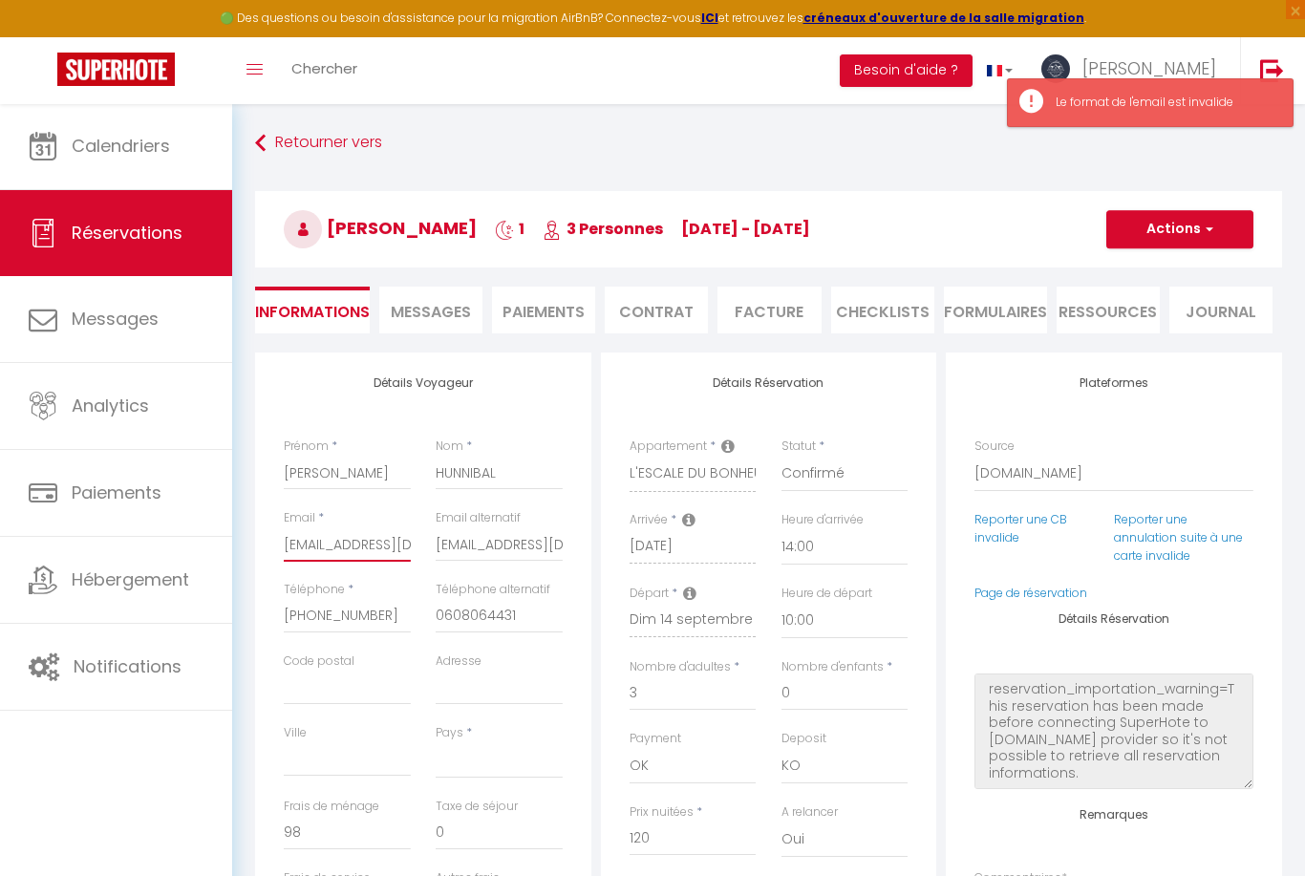
checkbox input "false"
type input "[EMAIL_ADDRESS][DOMAIN_NAME]"
select select
checkbox input "false"
type input "[EMAIL_ADDRESS][DOMAIN_NAME]"
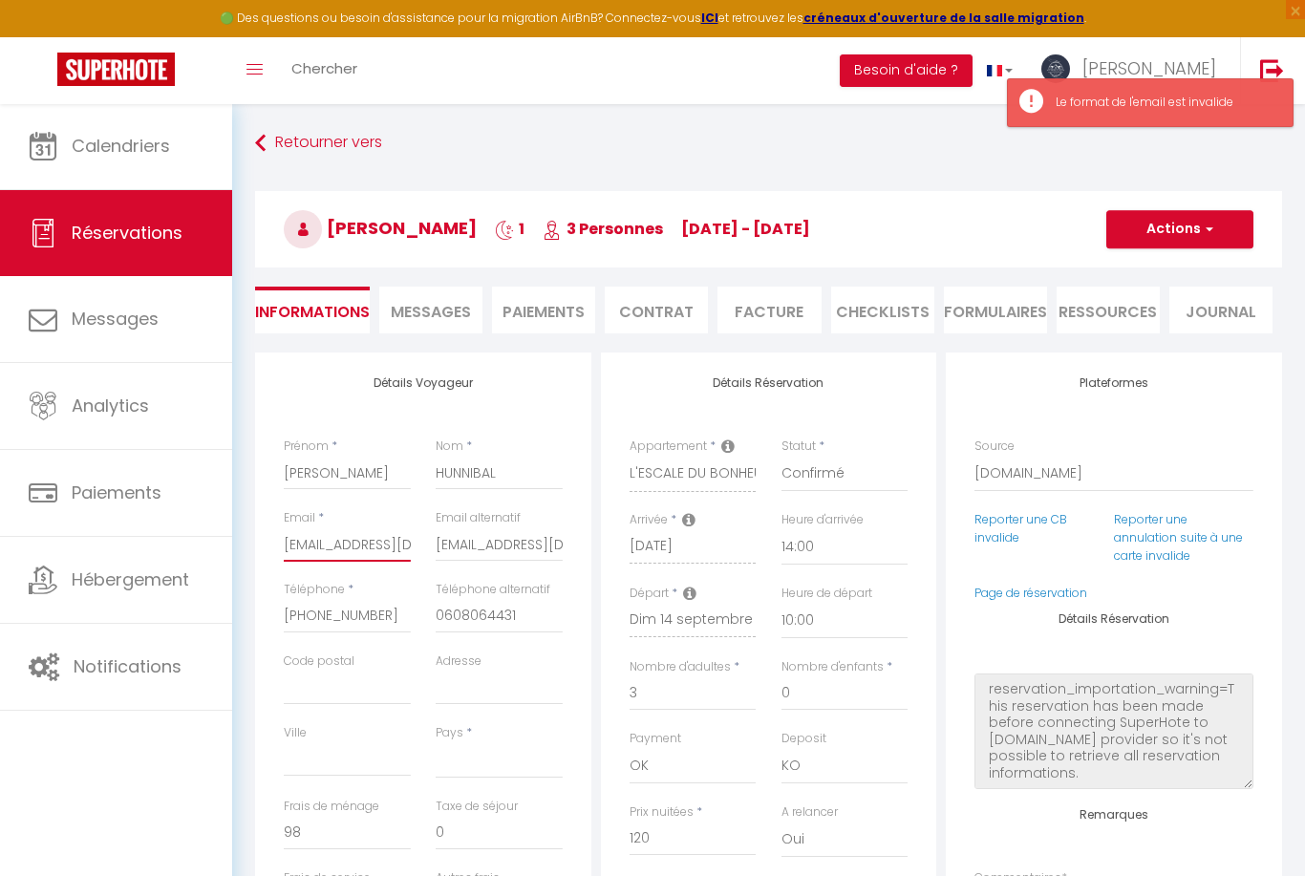
select select
checkbox input "false"
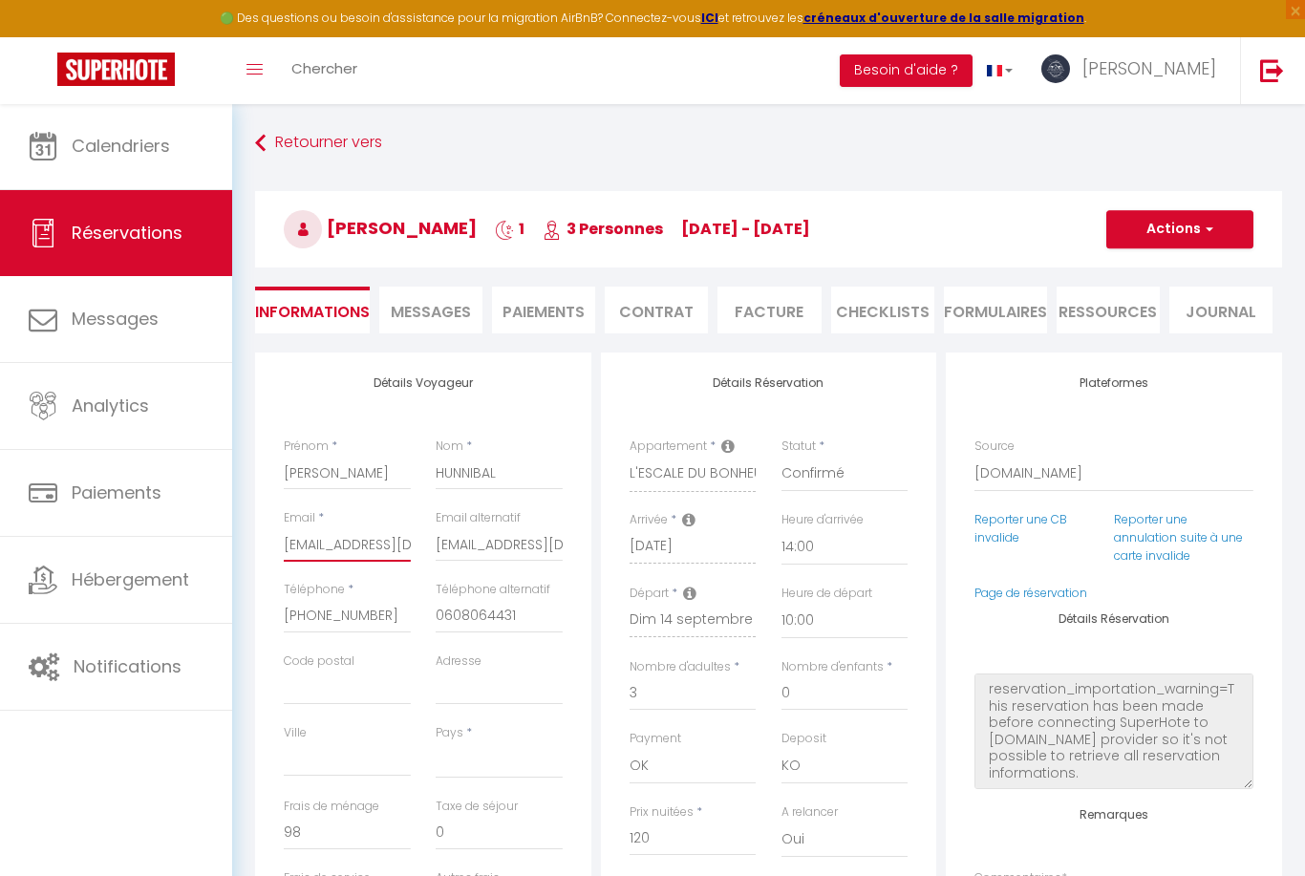
type input "[EMAIL_ADDRESS][DOMAIN_NAME]"
click at [1162, 245] on button "Actions" at bounding box center [1179, 229] width 147 height 38
click at [1121, 277] on link "Enregistrer" at bounding box center [1160, 271] width 151 height 25
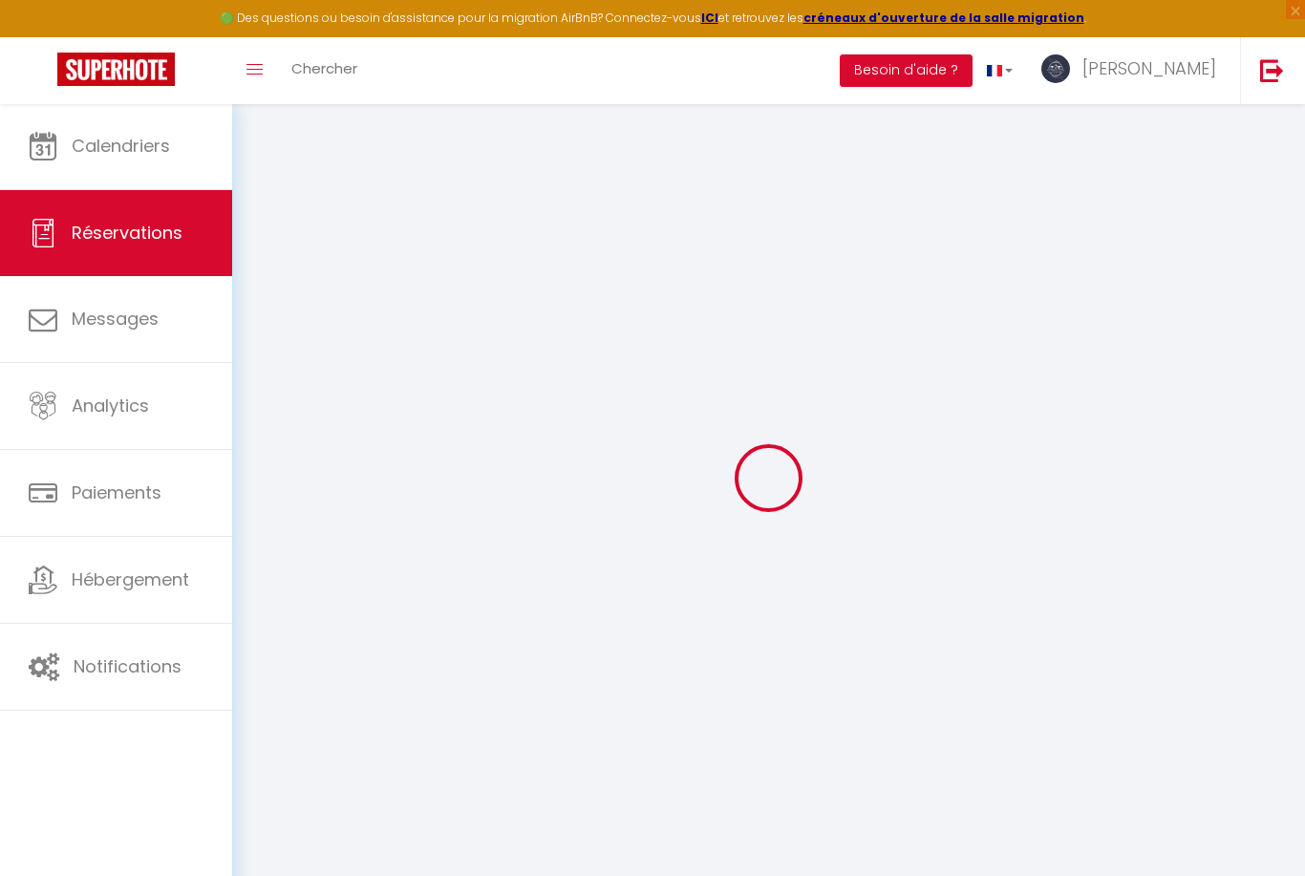
select select "not_cancelled"
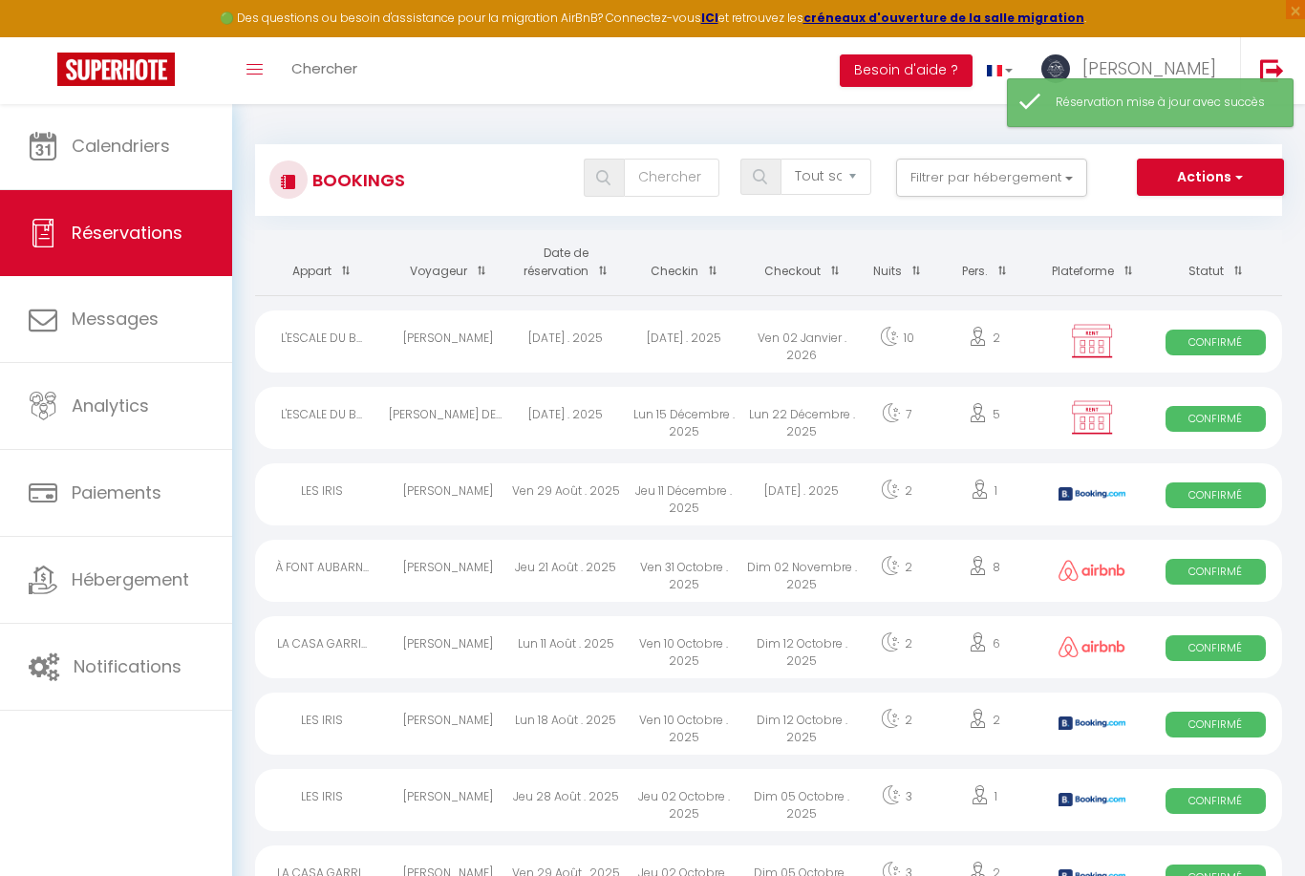
click at [171, 170] on link "Calendriers" at bounding box center [116, 146] width 232 height 86
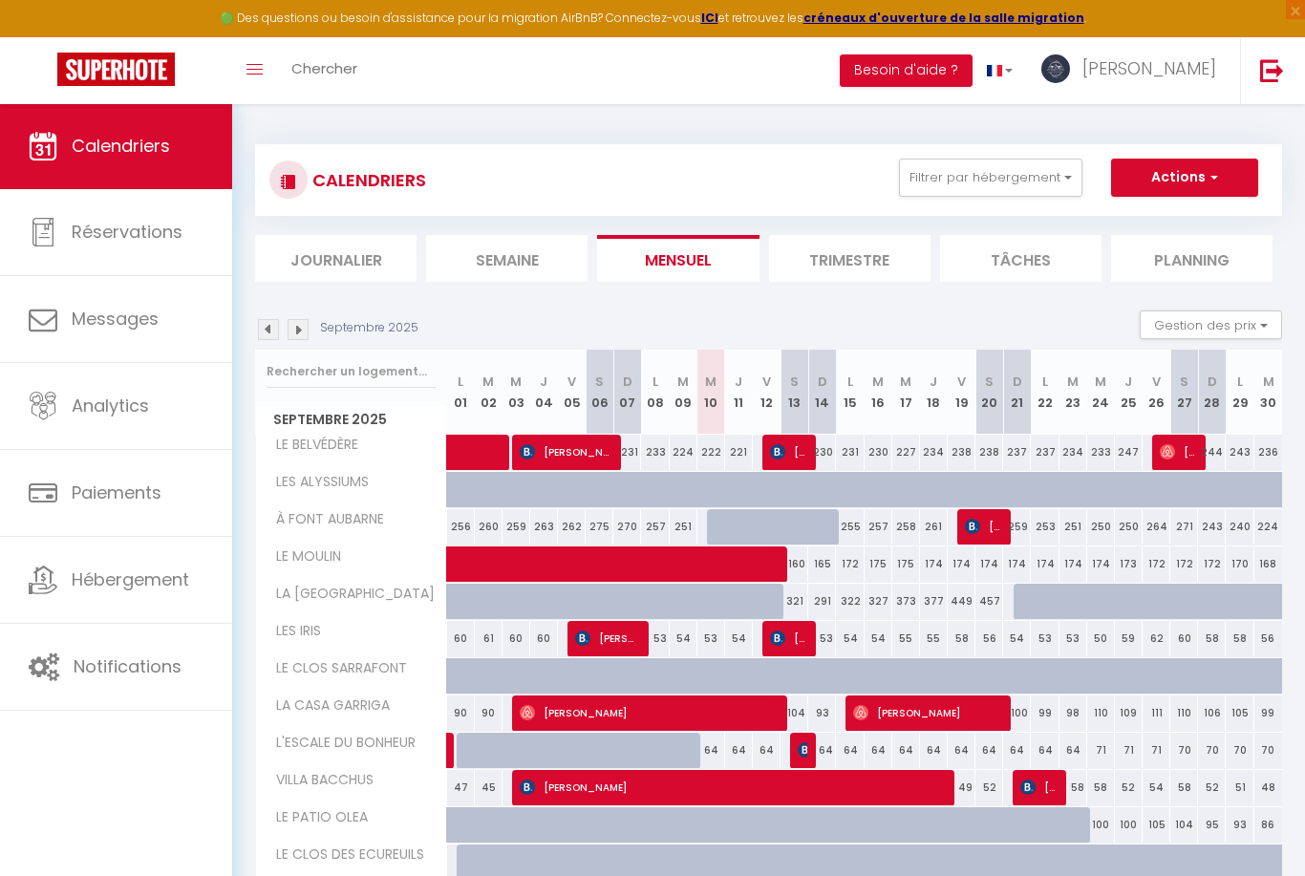
click at [783, 455] on img at bounding box center [777, 451] width 15 height 15
select select "OK"
select select "KO"
select select "0"
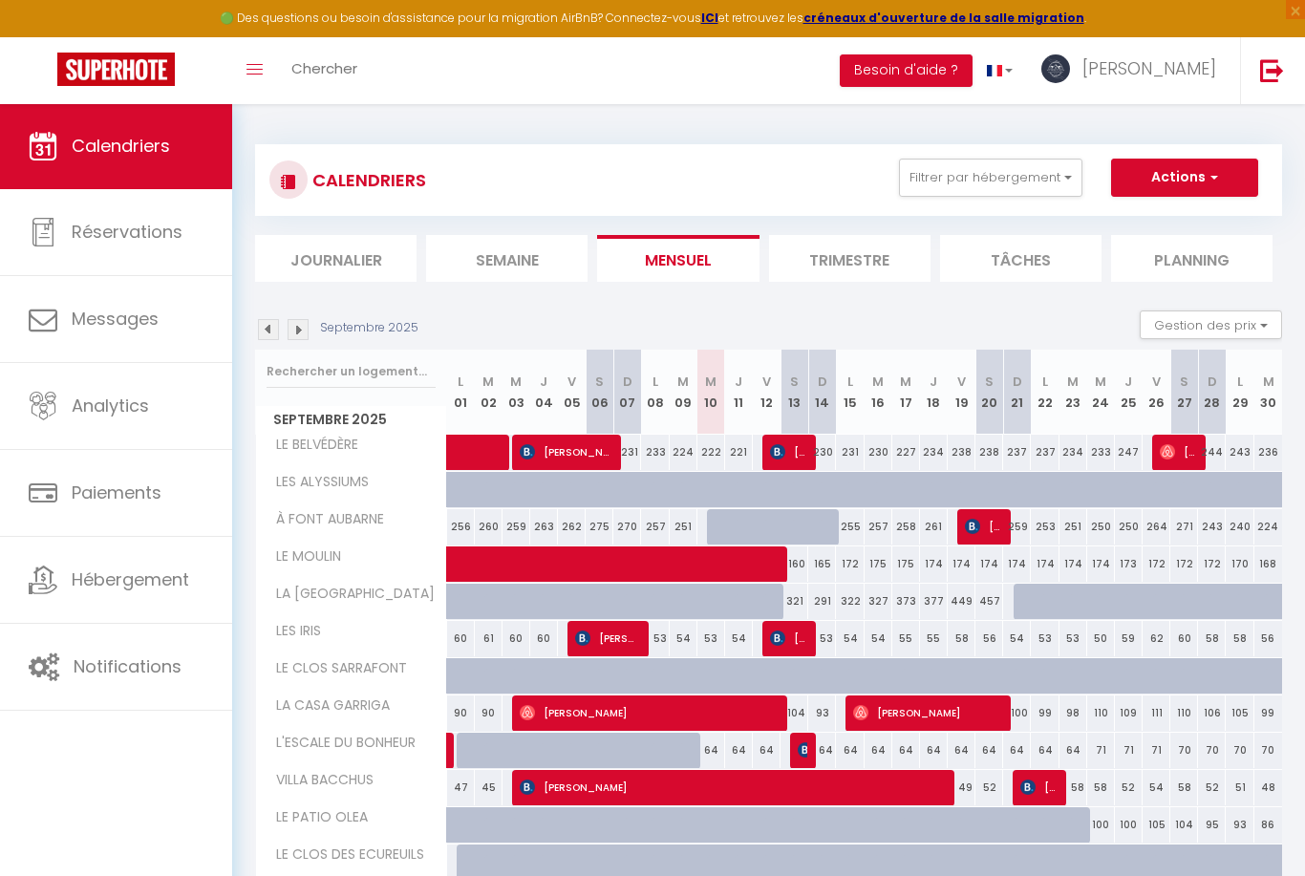
select select "1"
select select
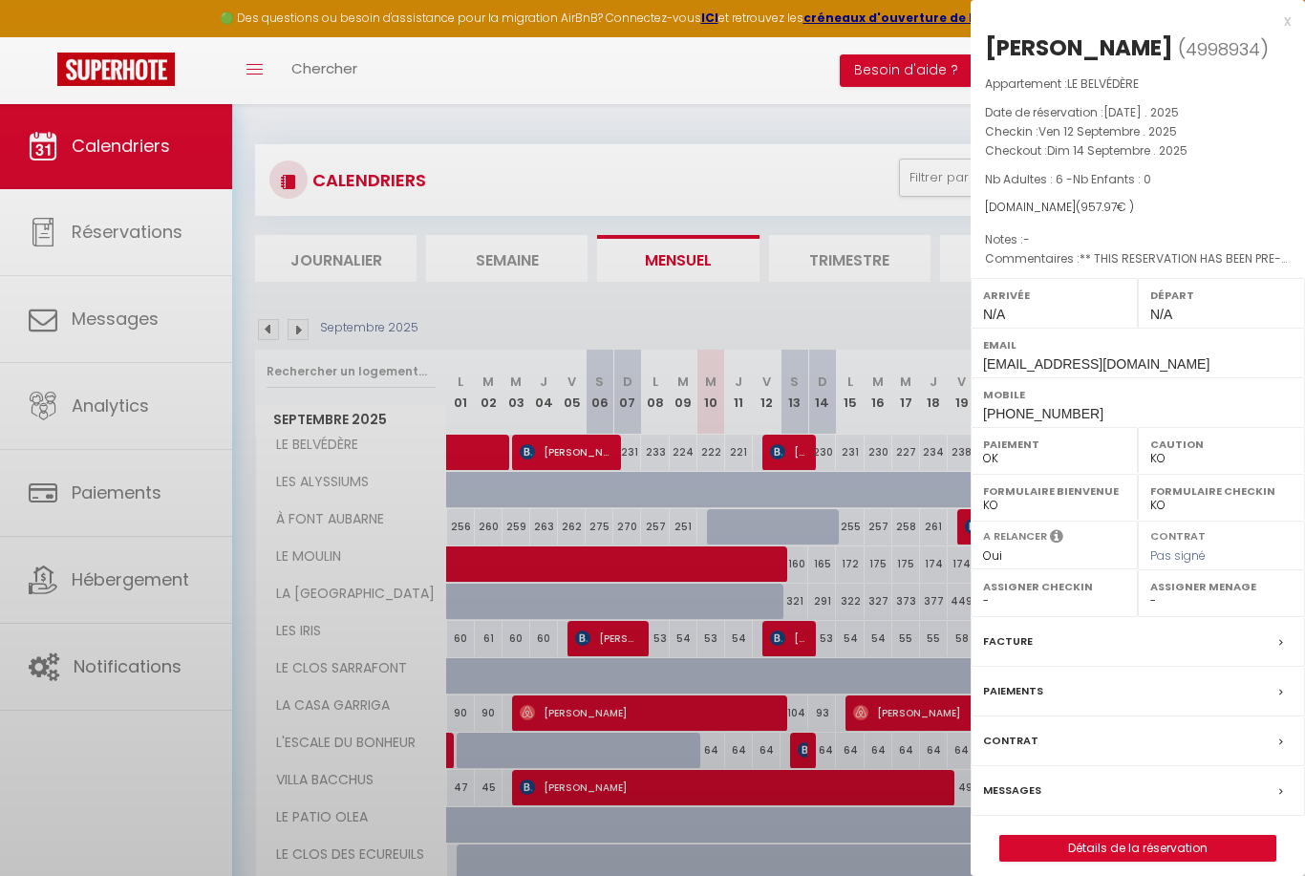
select select "35923"
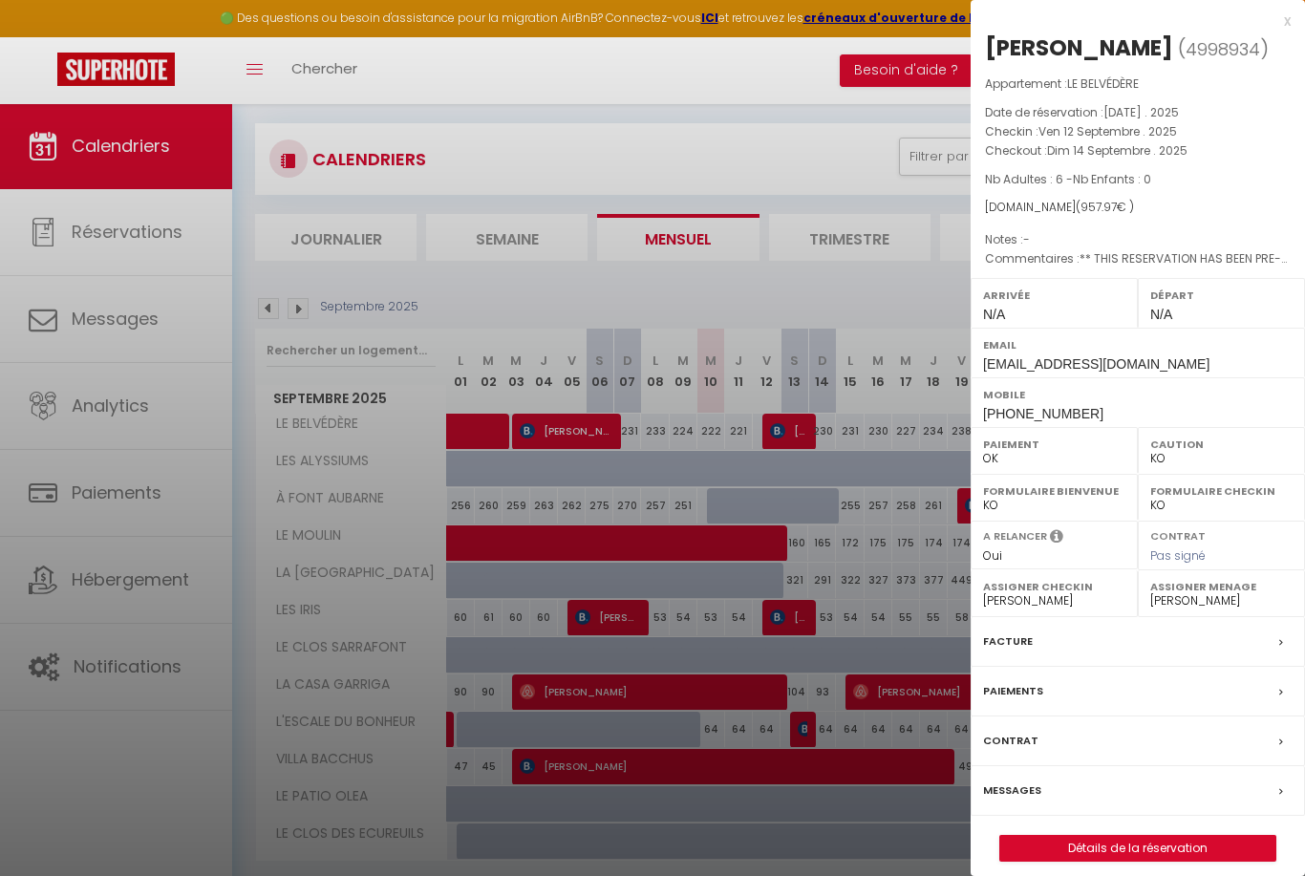
click at [1123, 861] on link "Détails de la réservation" at bounding box center [1137, 848] width 275 height 25
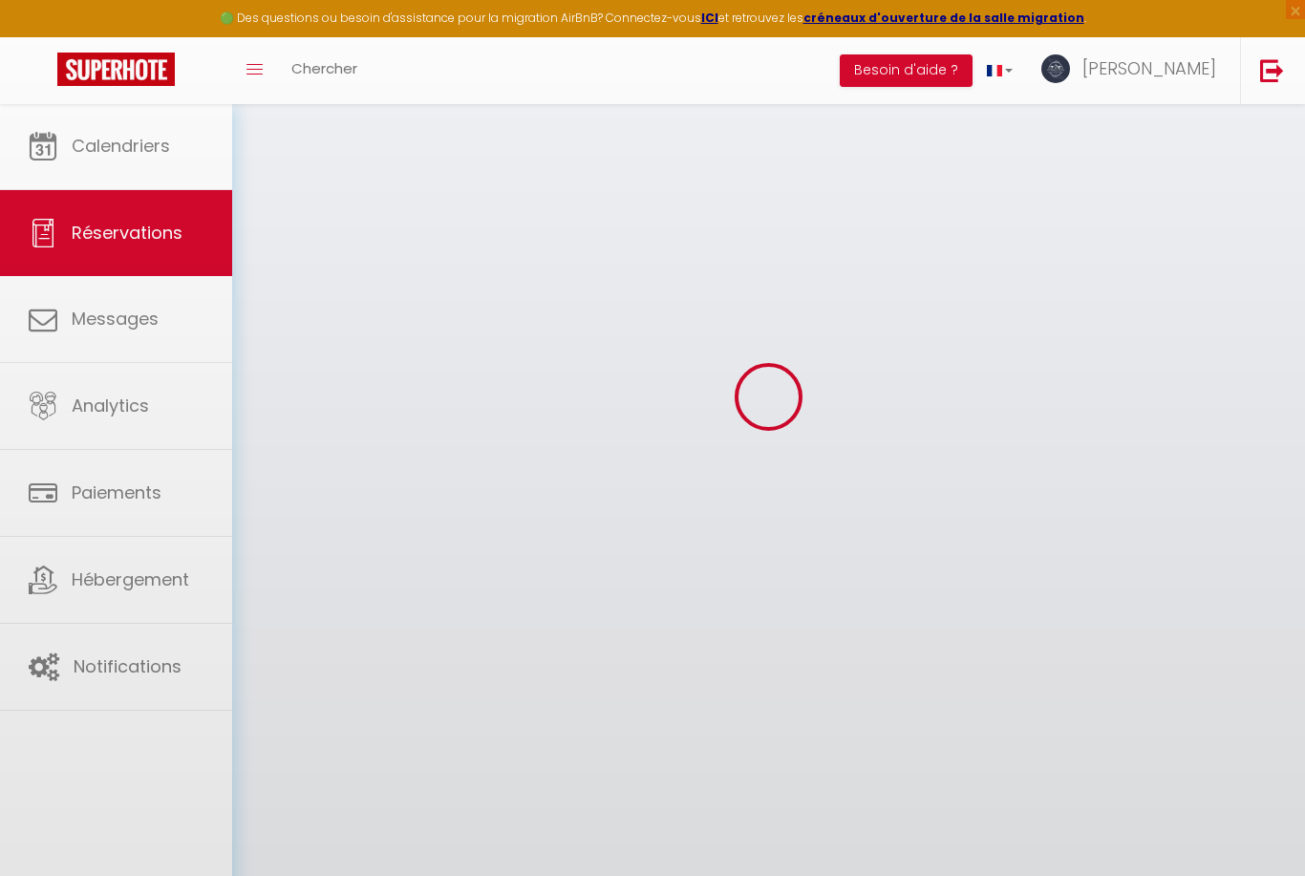
scroll to position [82, 0]
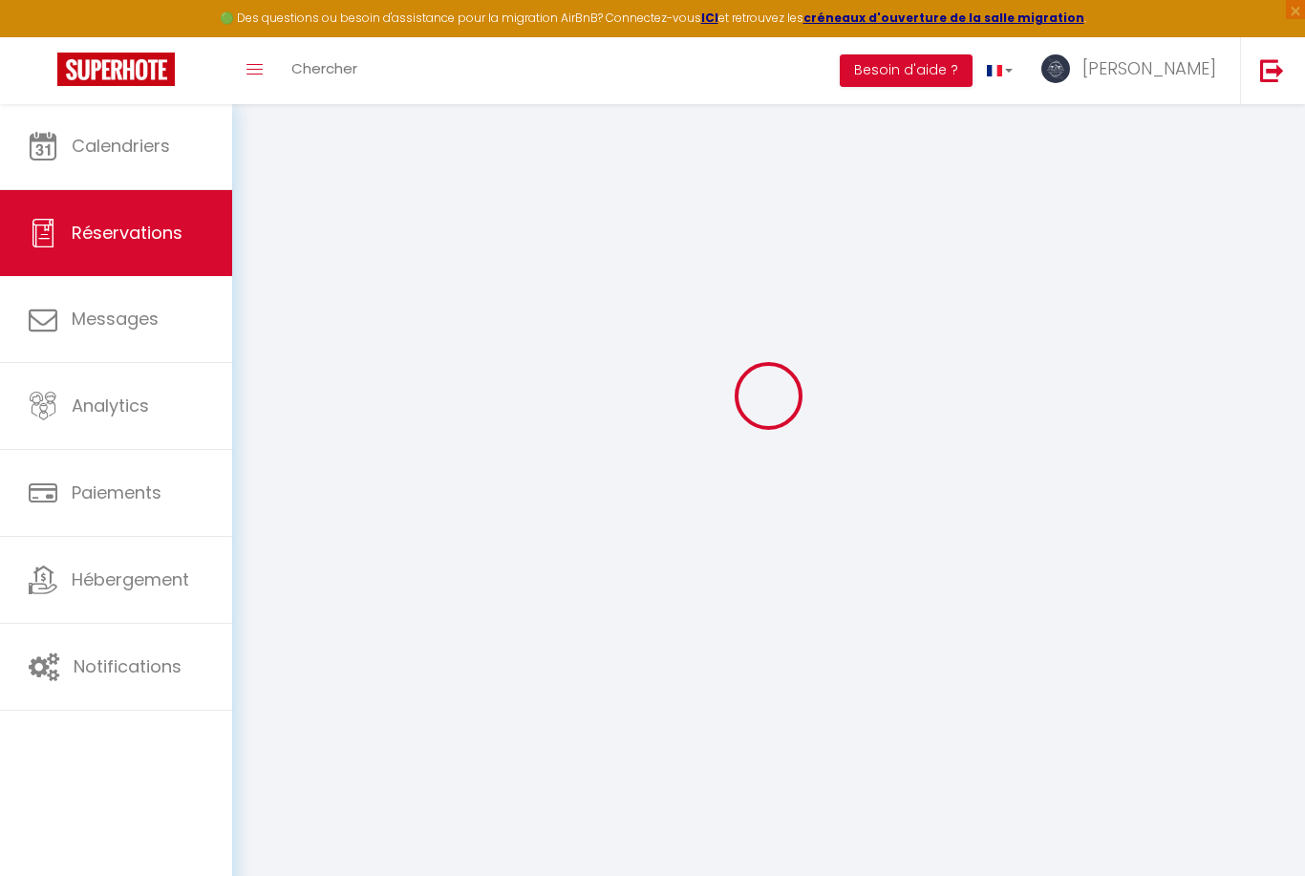
select select
select select "14"
checkbox input "false"
select select
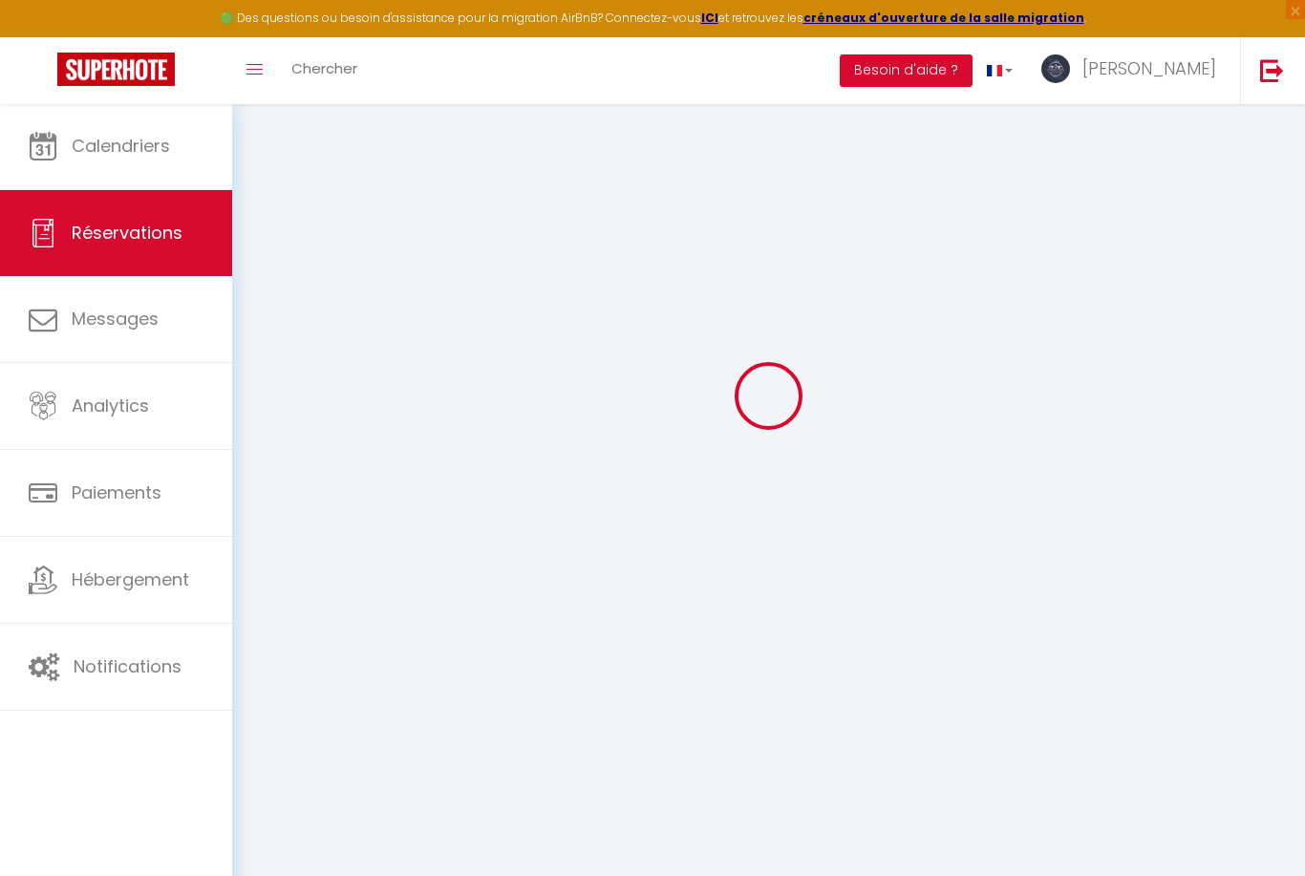
select select
checkbox input "false"
select select
checkbox input "false"
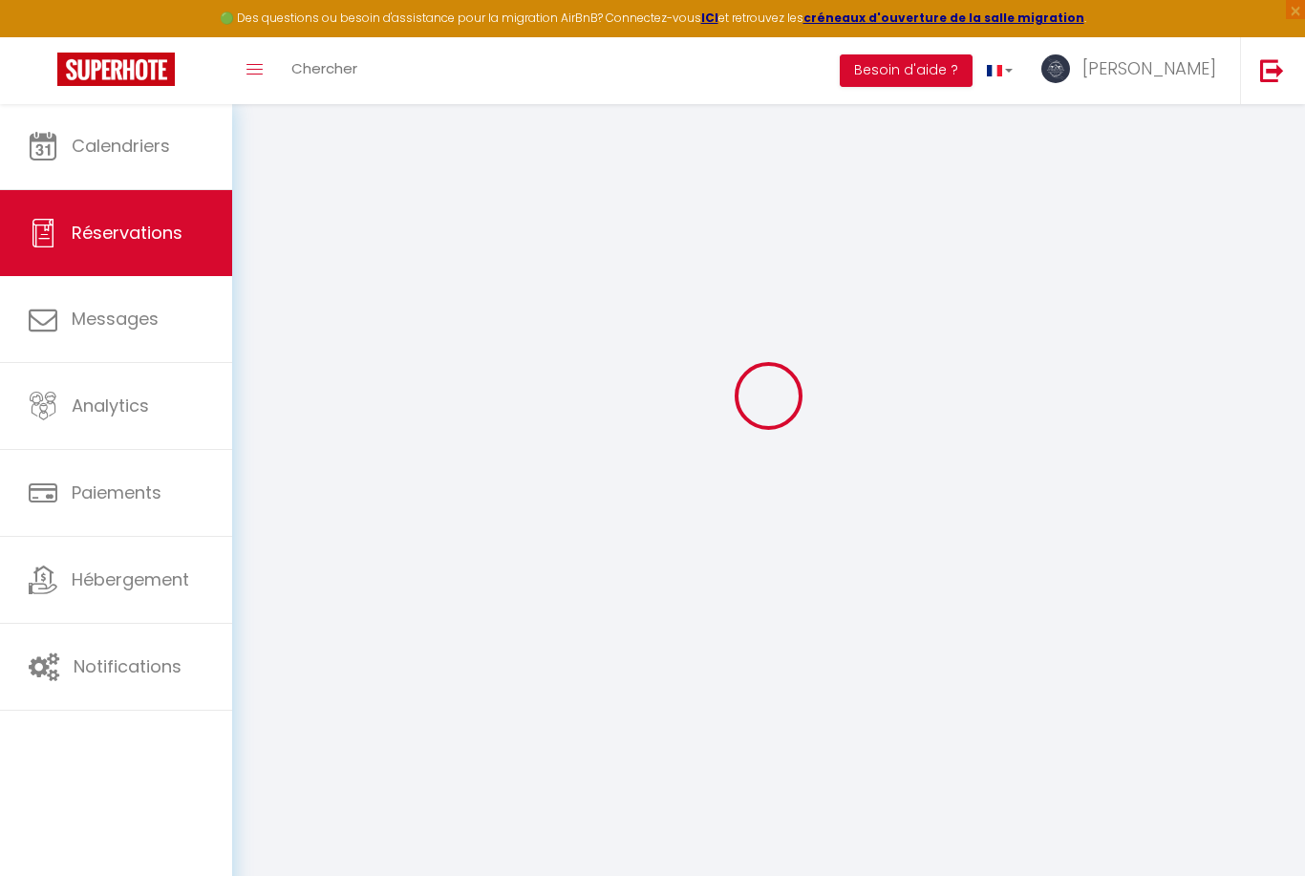
select select
checkbox input "false"
type textarea "** THIS RESERVATION HAS BEEN PRE-PAID ** BOOKING NOTE : Payment charge is EUR 1…"
type input "229"
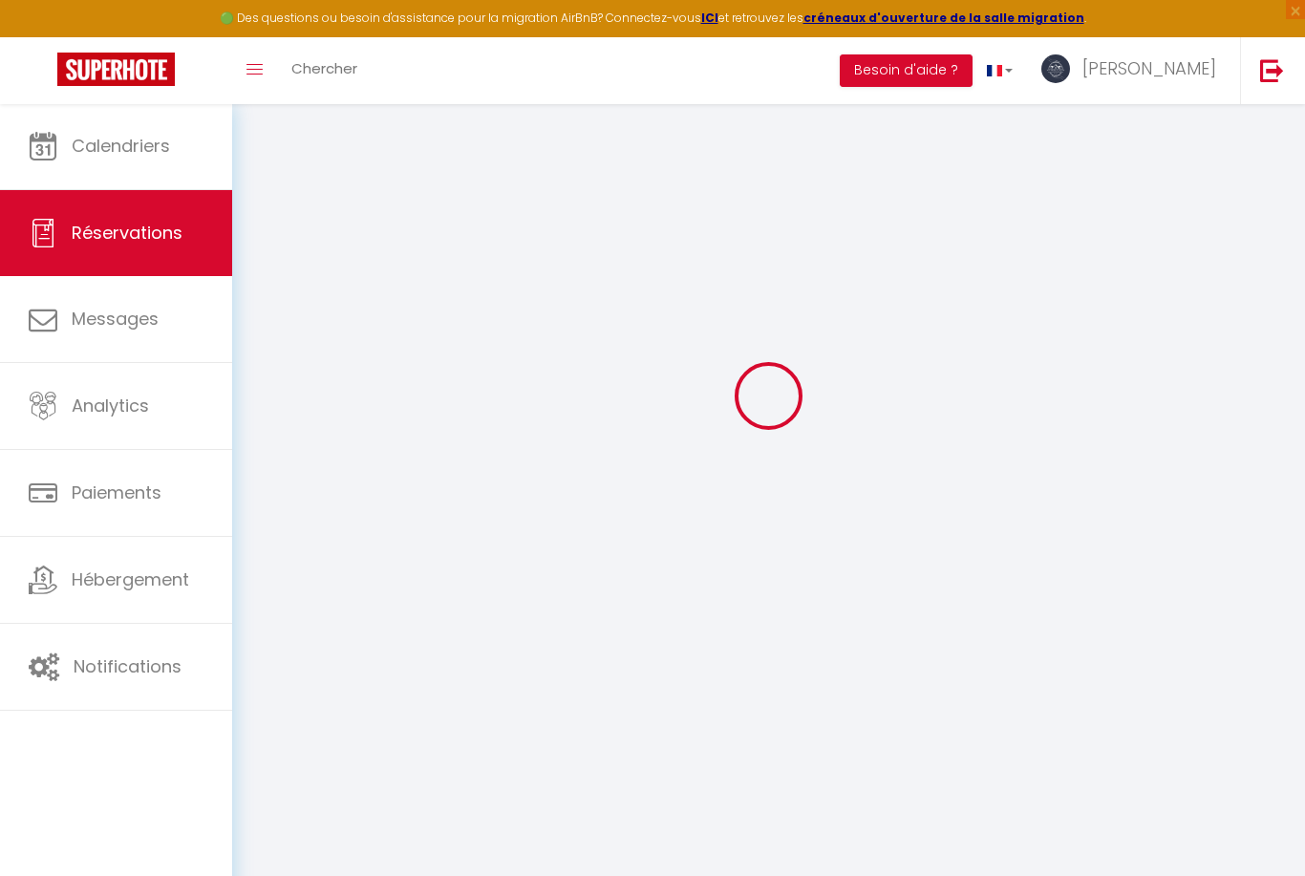
type input "19.8"
select select
checkbox input "false"
select select
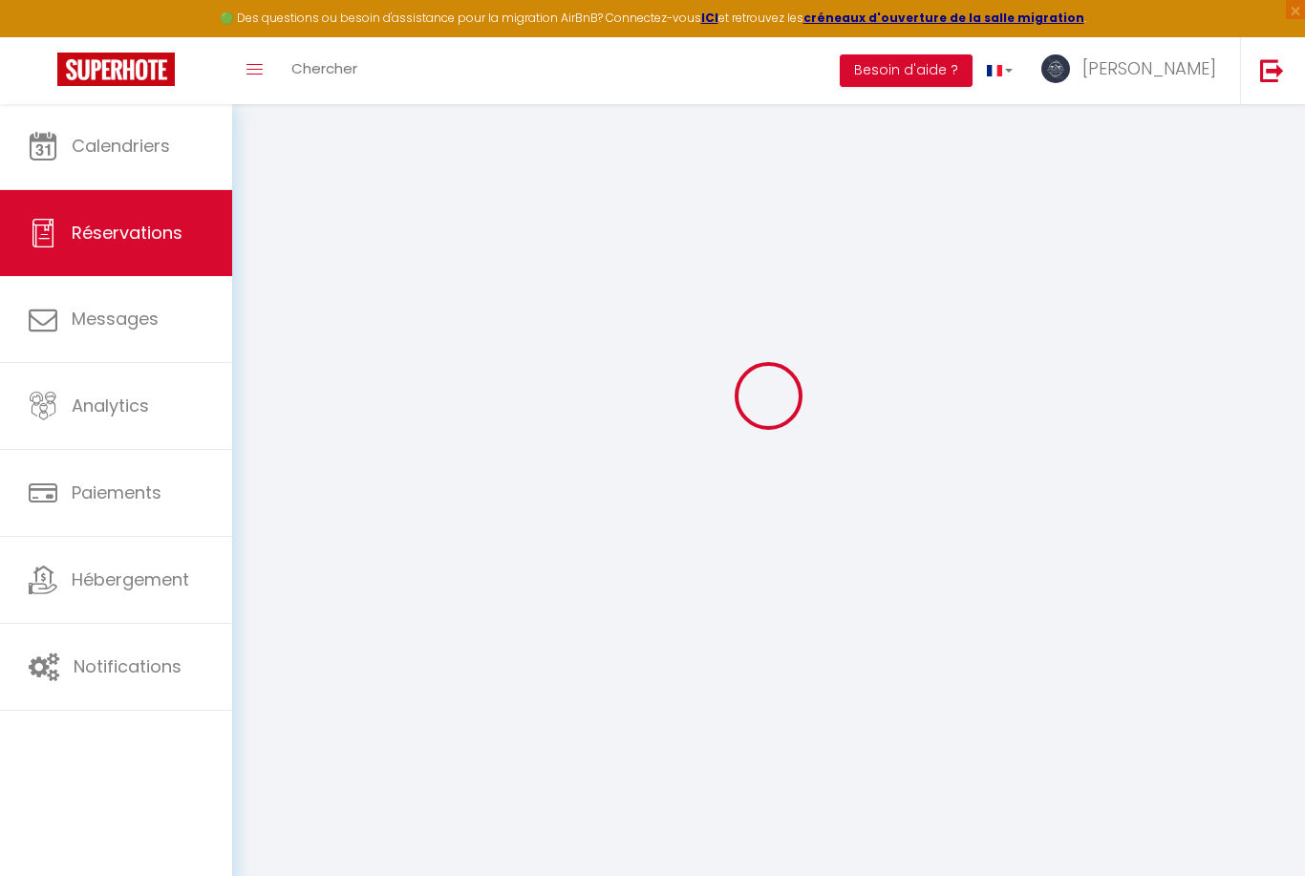
select select
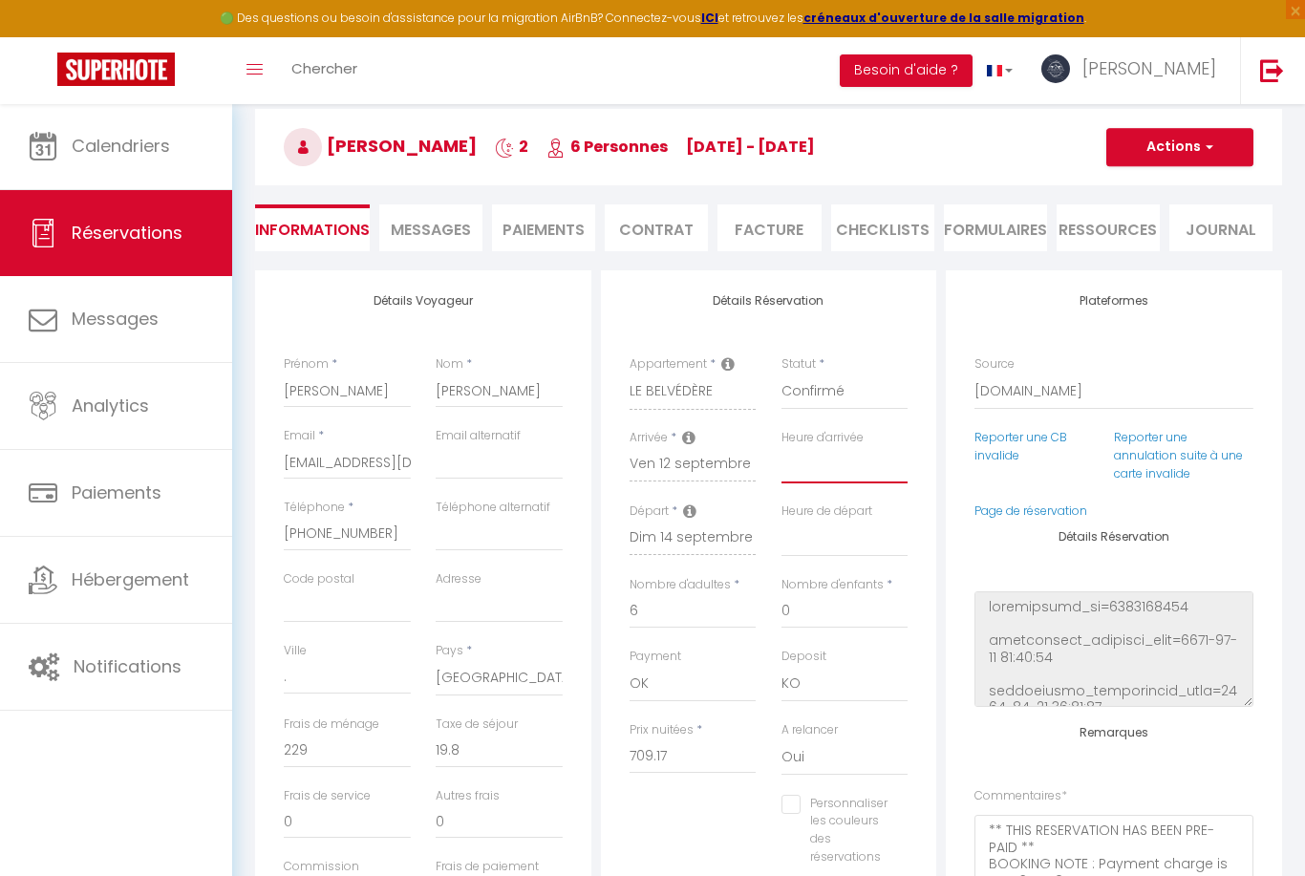
click at [834, 479] on select "00:00 00:30 01:00 01:30 02:00 02:30 03:00 03:30 04:00 04:30 05:00 05:30 06:00 0…" at bounding box center [844, 465] width 127 height 36
select select "15:00"
select select
checkbox input "false"
click at [837, 547] on select "00:00 00:30 01:00 01:30 02:00 02:30 03:00 03:30 04:00 04:30 05:00 05:30 06:00 0…" at bounding box center [844, 539] width 127 height 36
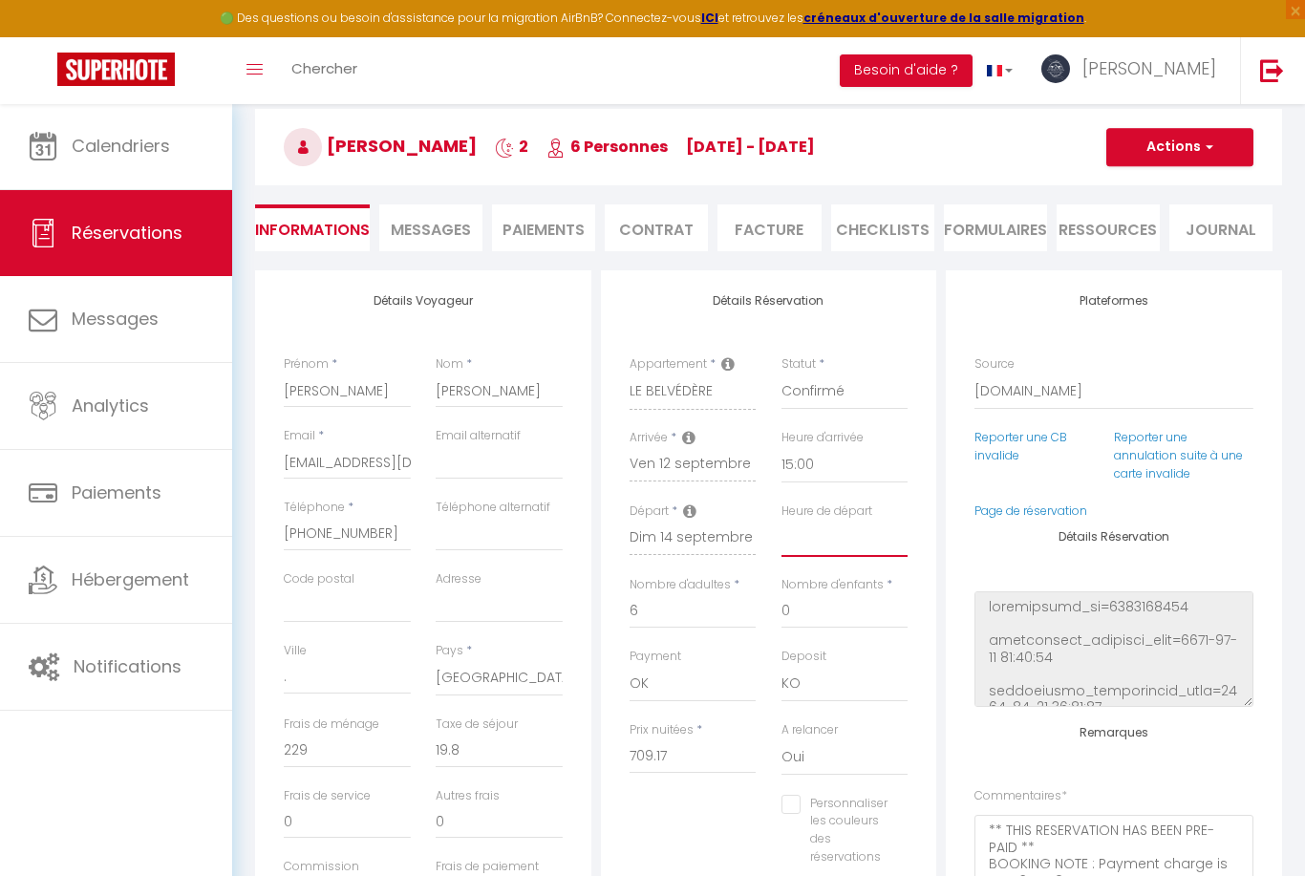
select select "10:00"
checkbox input "false"
click at [1184, 151] on button "Actions" at bounding box center [1179, 147] width 147 height 38
click at [1135, 195] on link "Enregistrer" at bounding box center [1160, 189] width 151 height 25
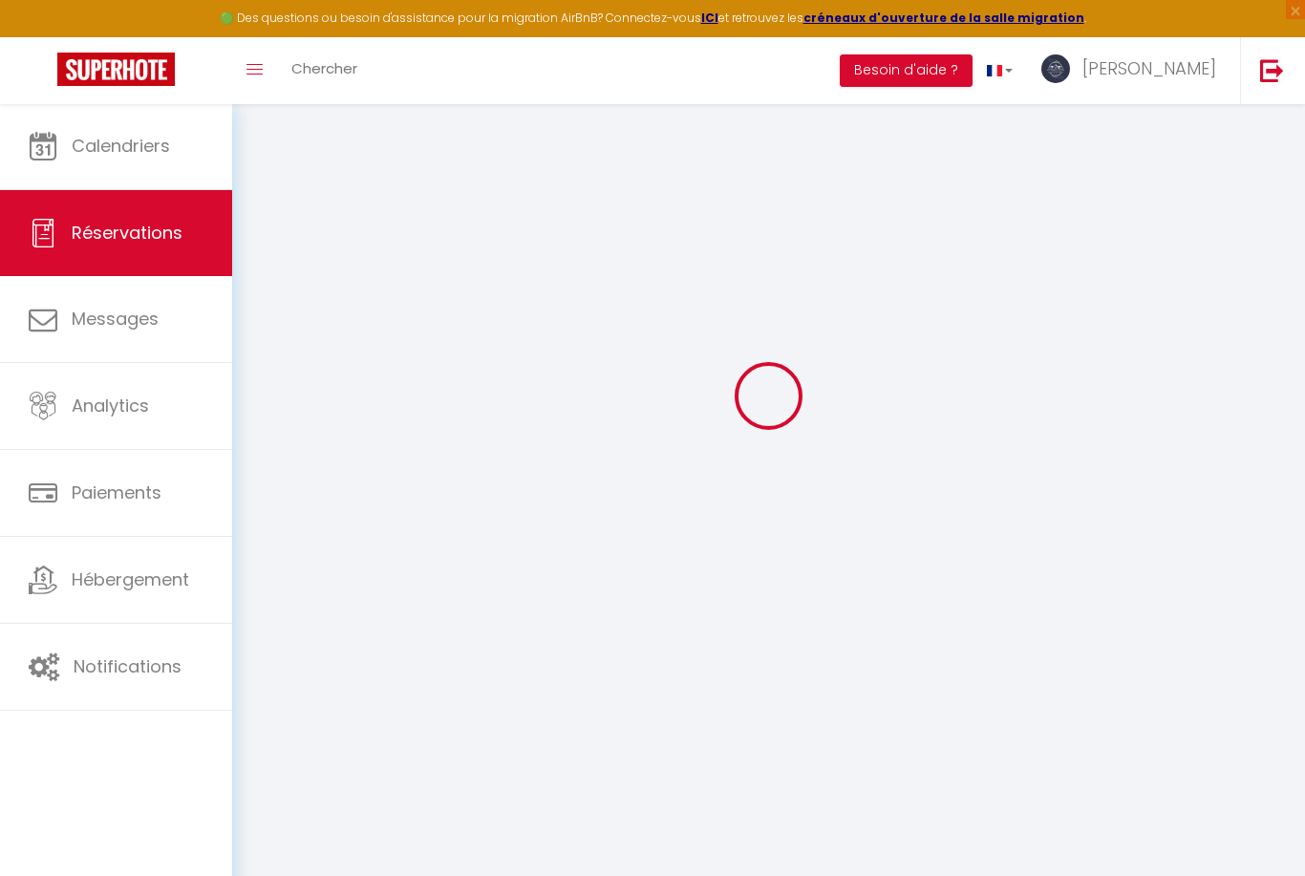
select select "not_cancelled"
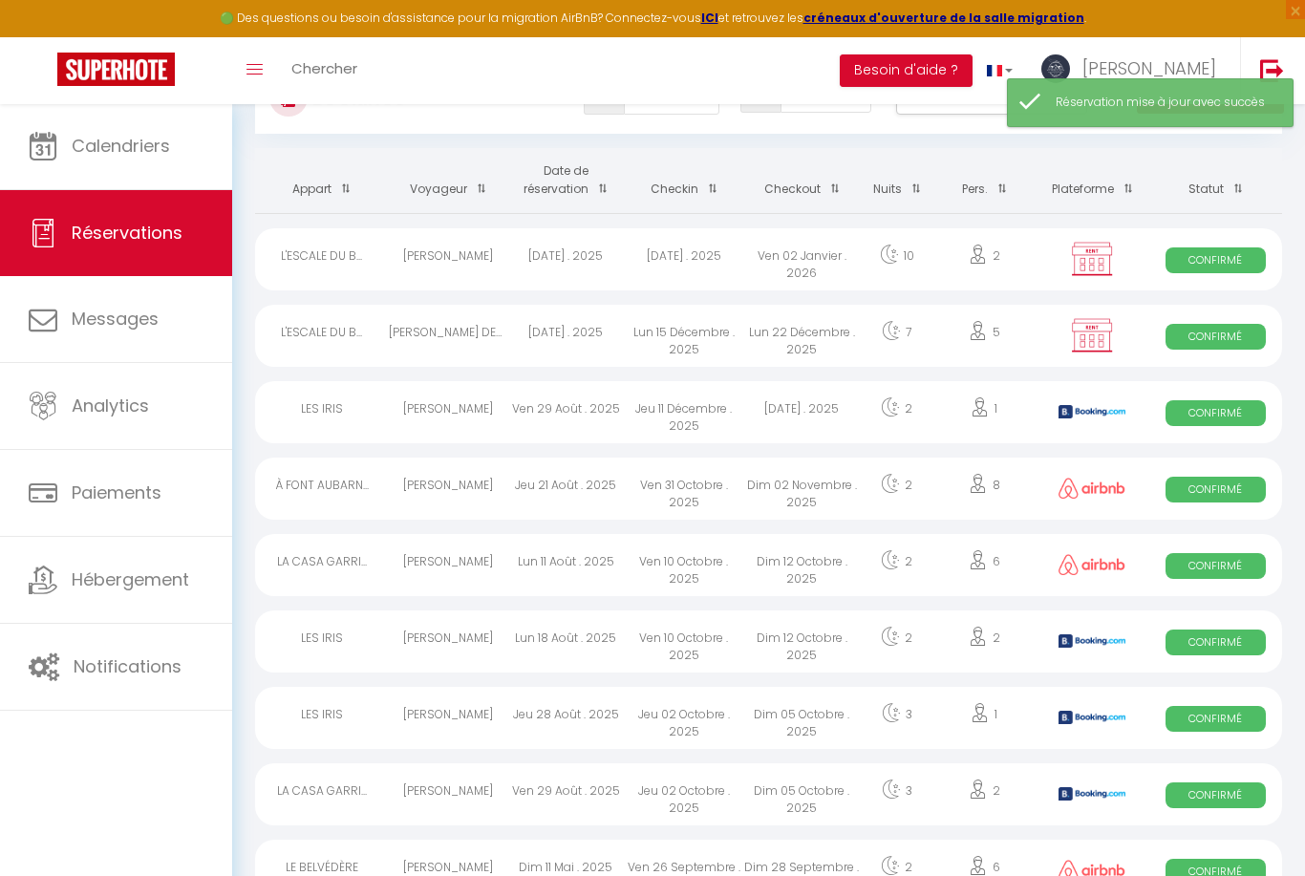
click at [151, 157] on span "Calendriers" at bounding box center [121, 146] width 98 height 24
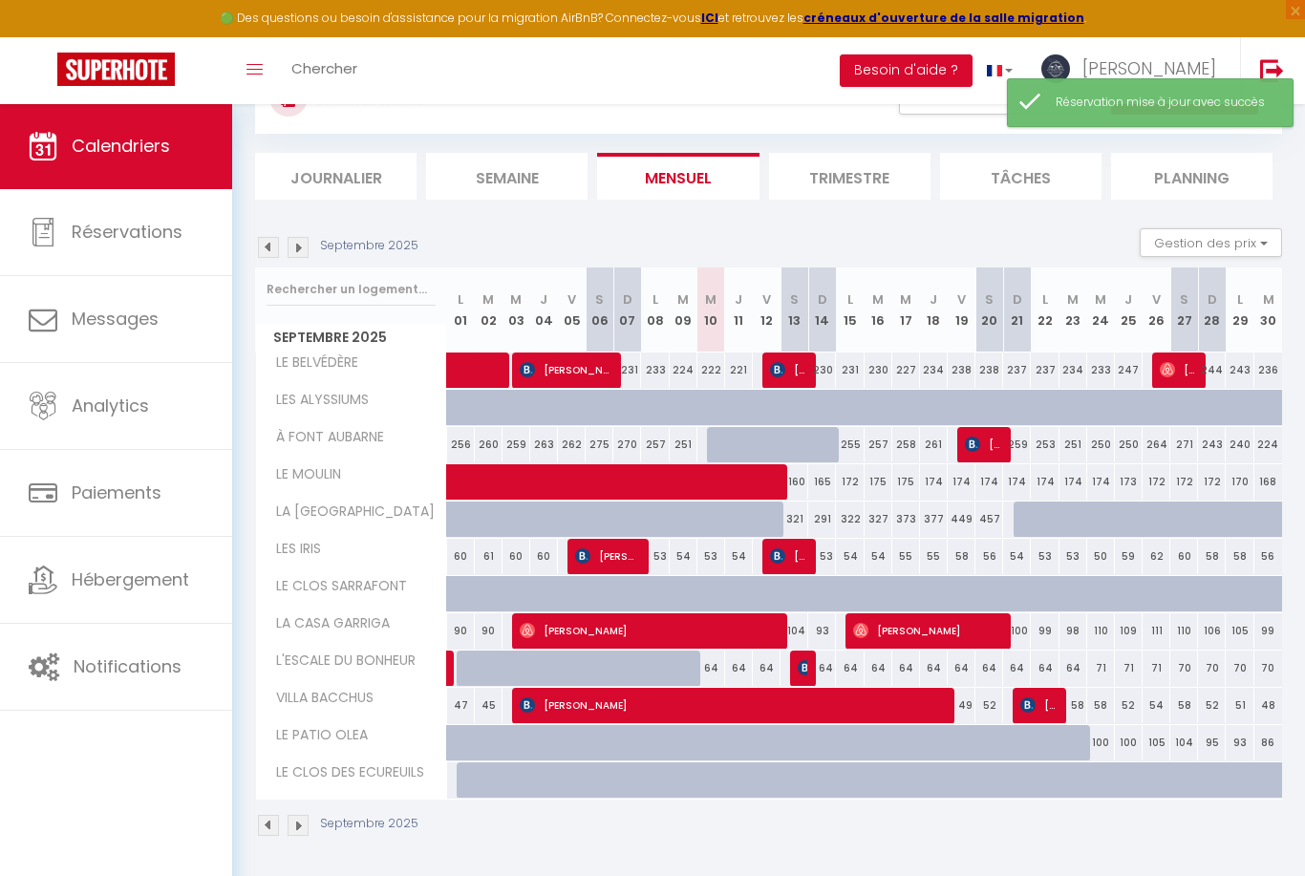
scroll to position [61, 0]
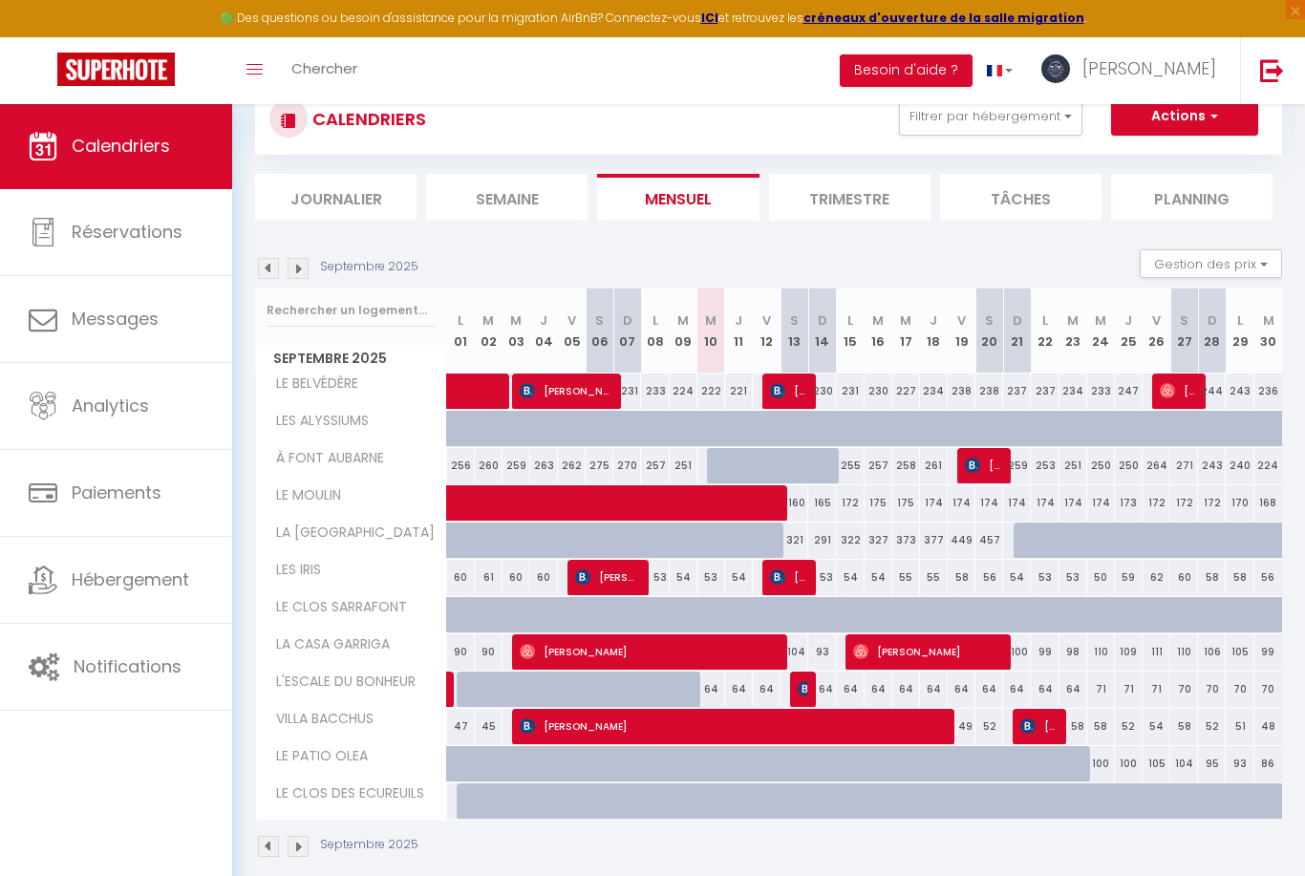
click at [298, 274] on img at bounding box center [298, 268] width 21 height 21
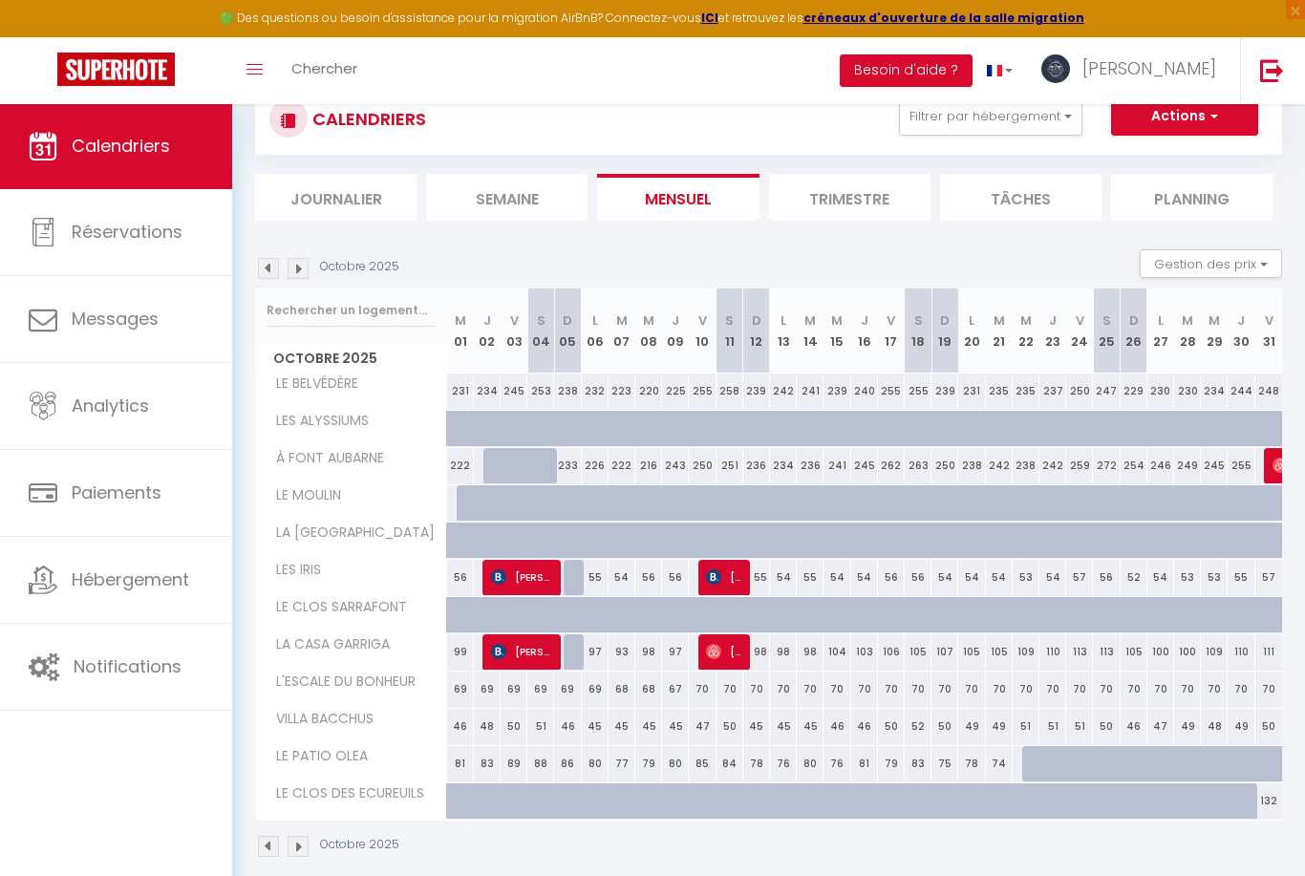
click at [1275, 797] on div "132" at bounding box center [1268, 800] width 27 height 35
type input "132"
type input "Ven 31 Octobre 2025"
type input "[DATE]"
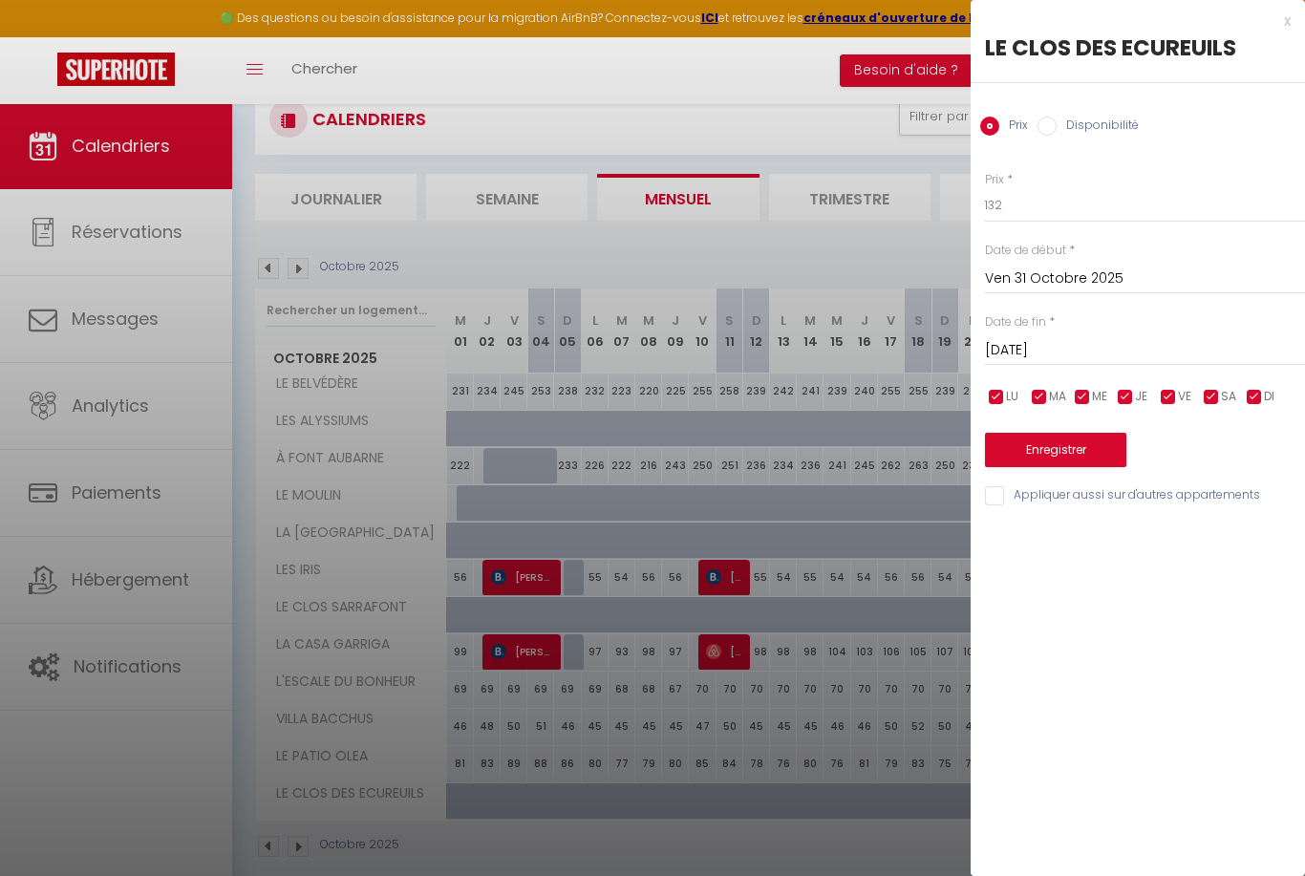
click at [1105, 125] on label "Disponibilité" at bounding box center [1098, 127] width 82 height 21
click at [1057, 125] on input "Disponibilité" at bounding box center [1047, 126] width 19 height 19
radio input "true"
radio input "false"
click at [1081, 200] on select "Disponible Indisponible" at bounding box center [1145, 206] width 320 height 36
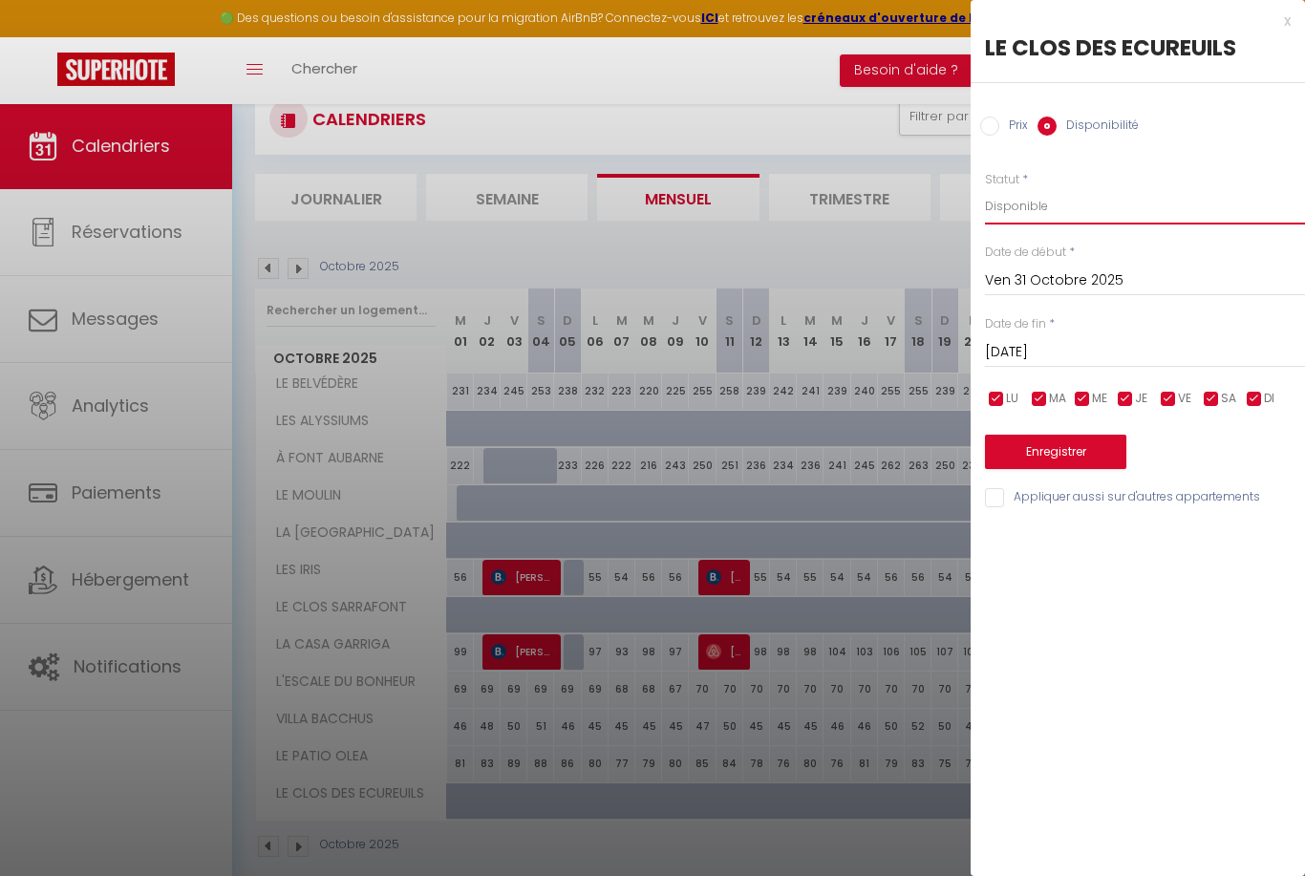
select select "0"
click at [1053, 454] on button "Enregistrer" at bounding box center [1055, 452] width 141 height 34
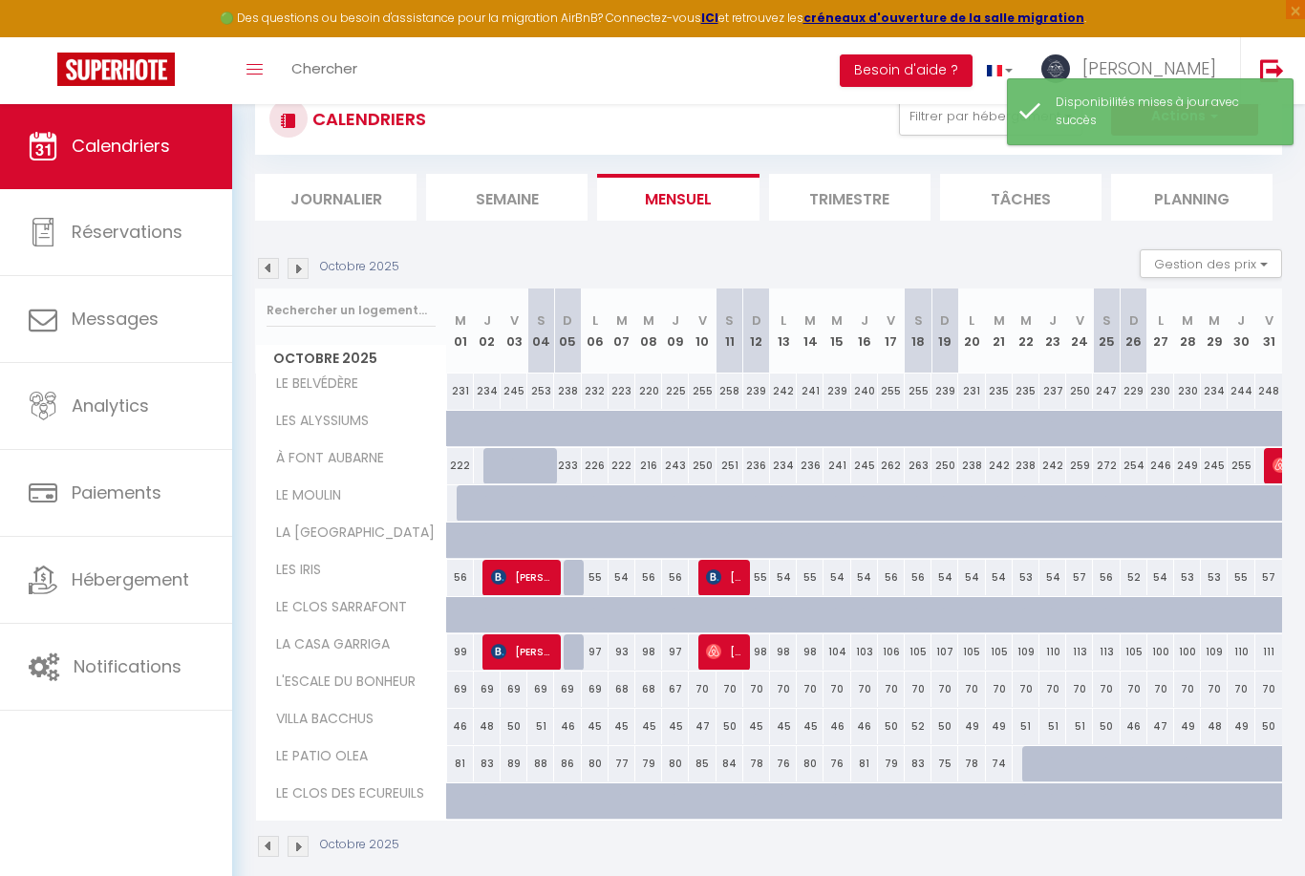
click at [304, 273] on img at bounding box center [298, 268] width 21 height 21
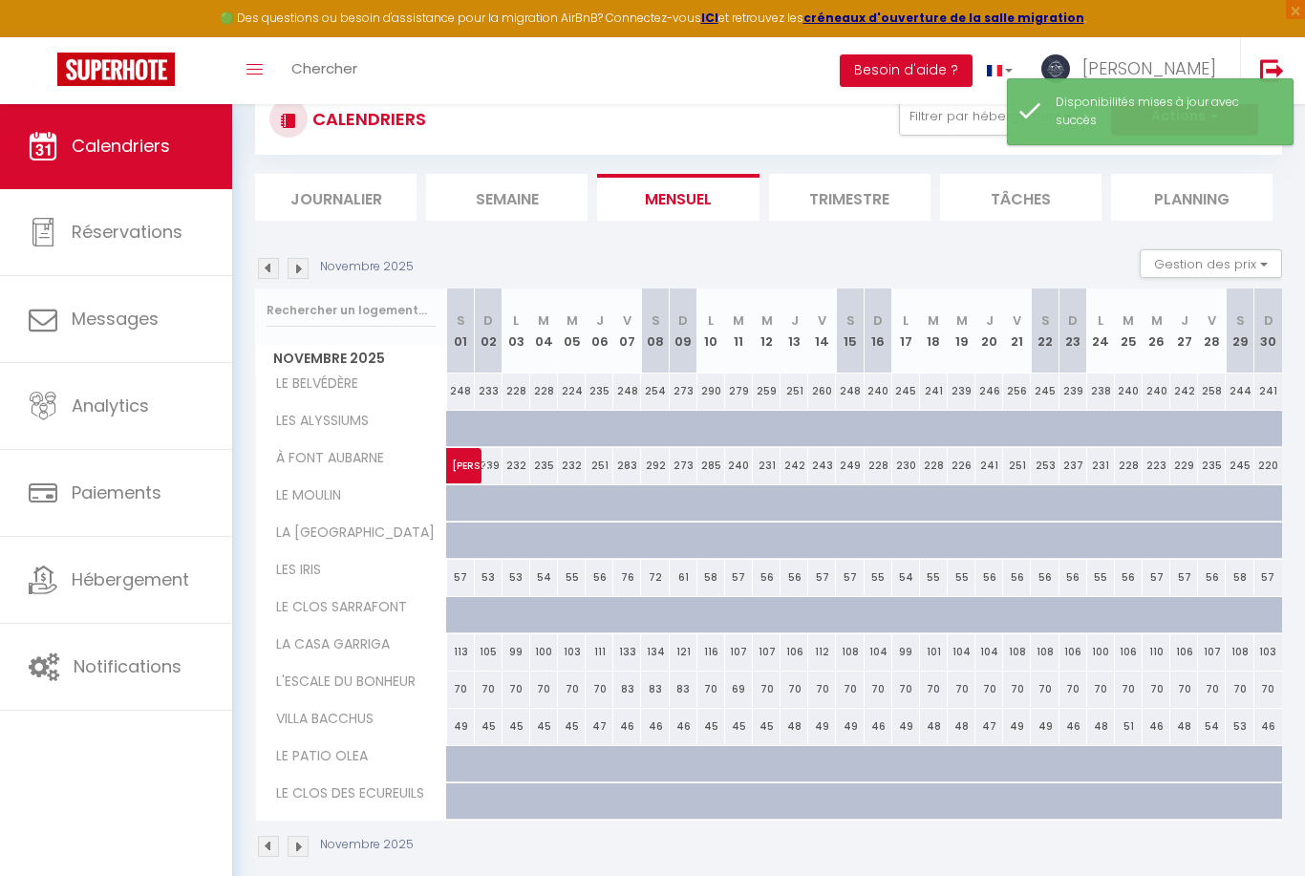
click at [302, 267] on img at bounding box center [298, 268] width 21 height 21
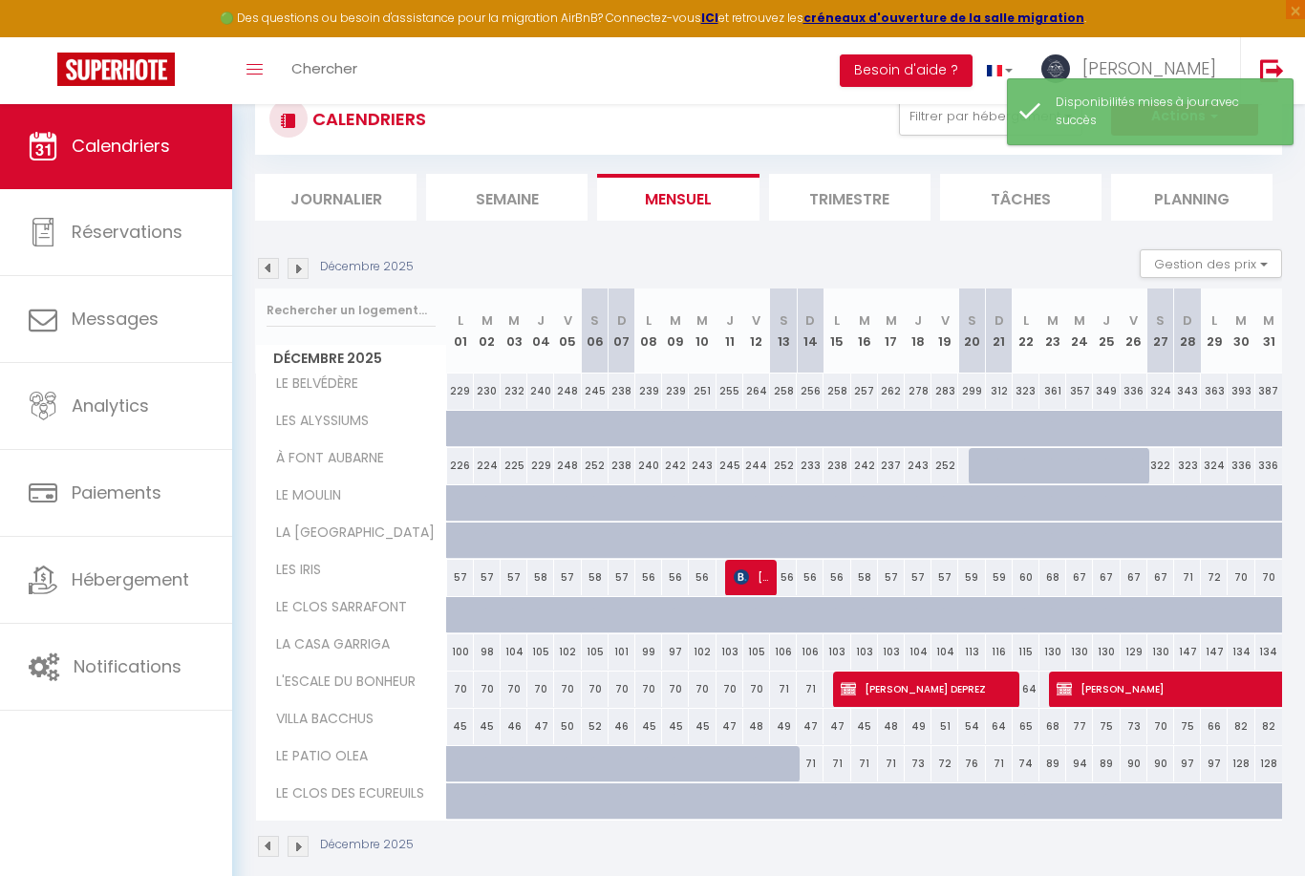
click at [299, 267] on img at bounding box center [298, 268] width 21 height 21
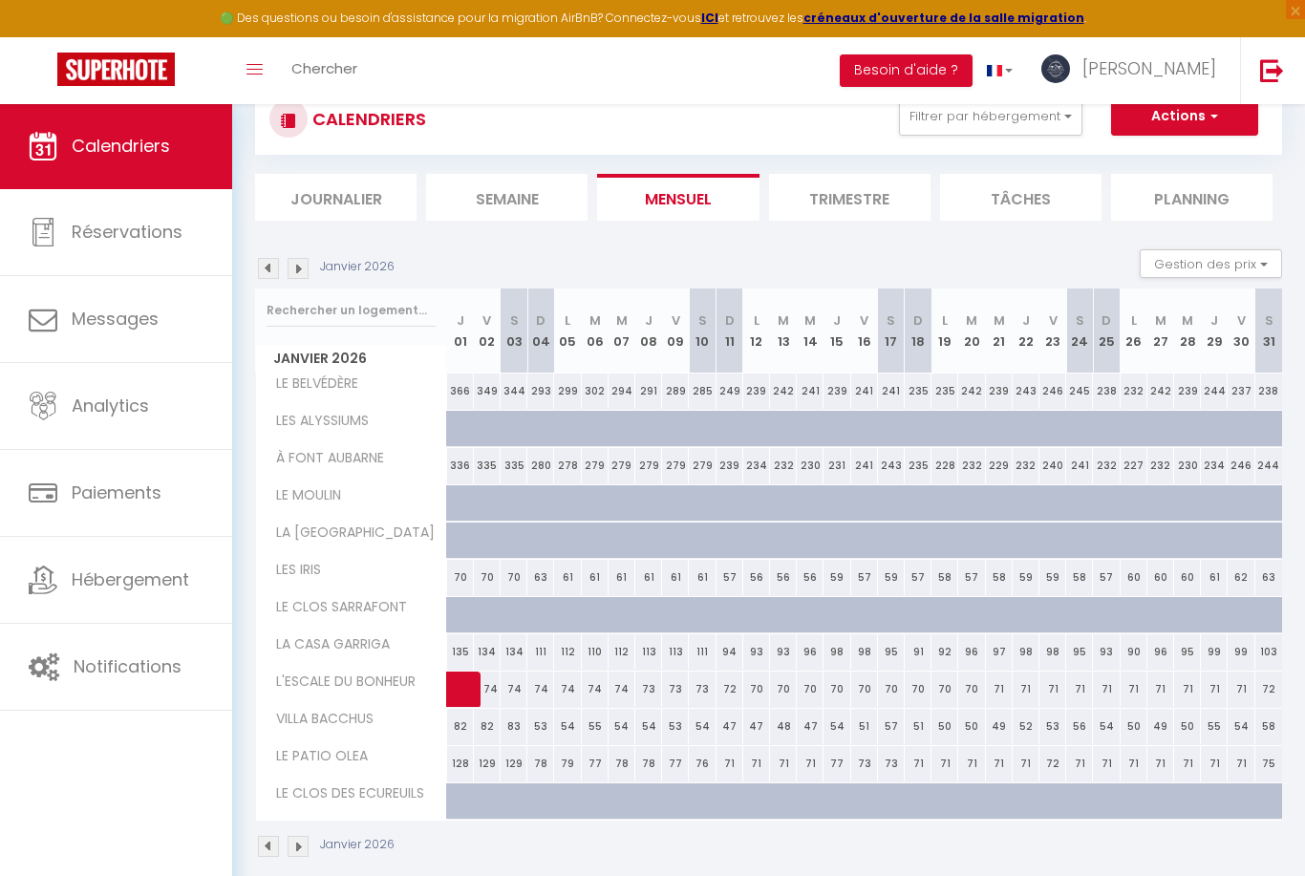
click at [272, 275] on img at bounding box center [268, 268] width 21 height 21
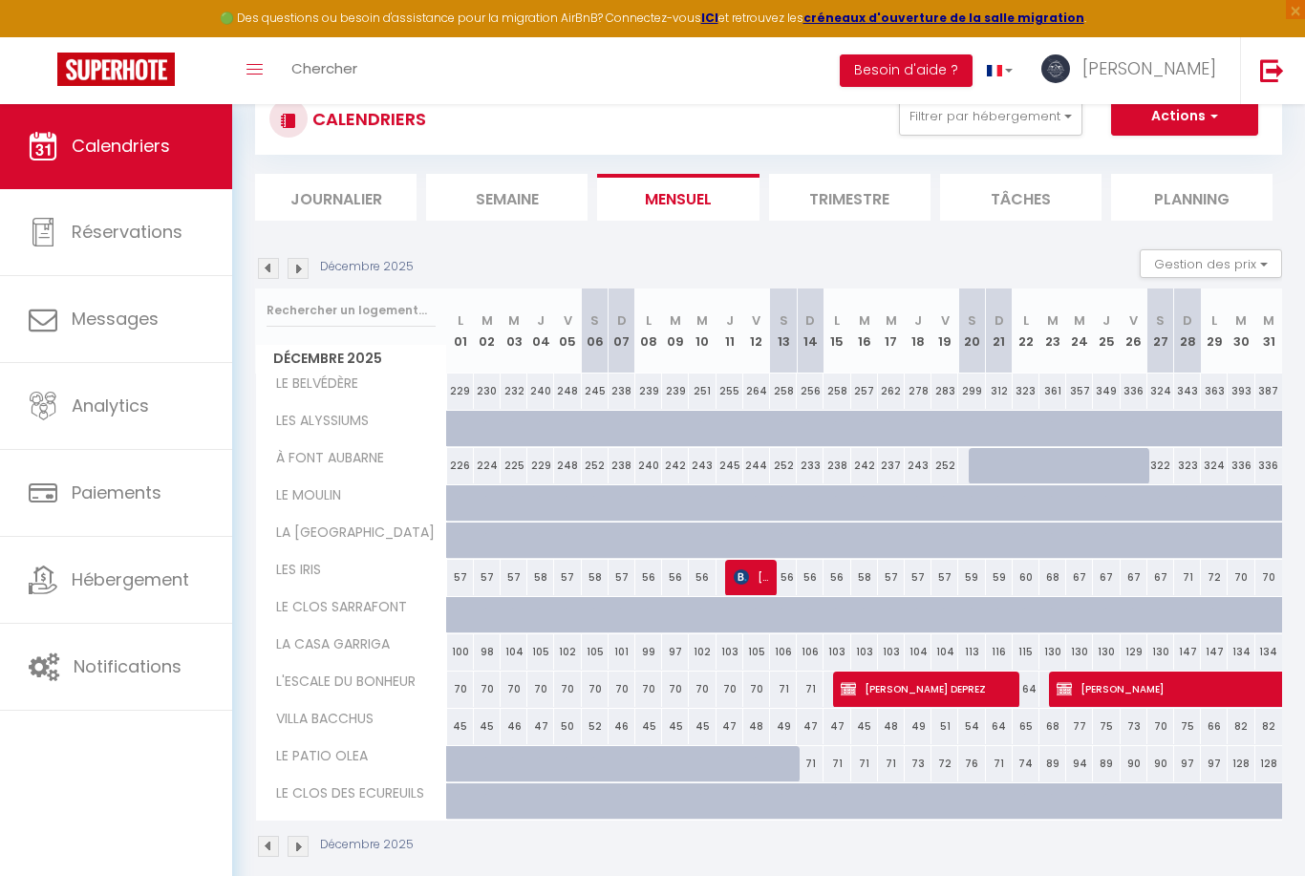
click at [296, 273] on img at bounding box center [298, 268] width 21 height 21
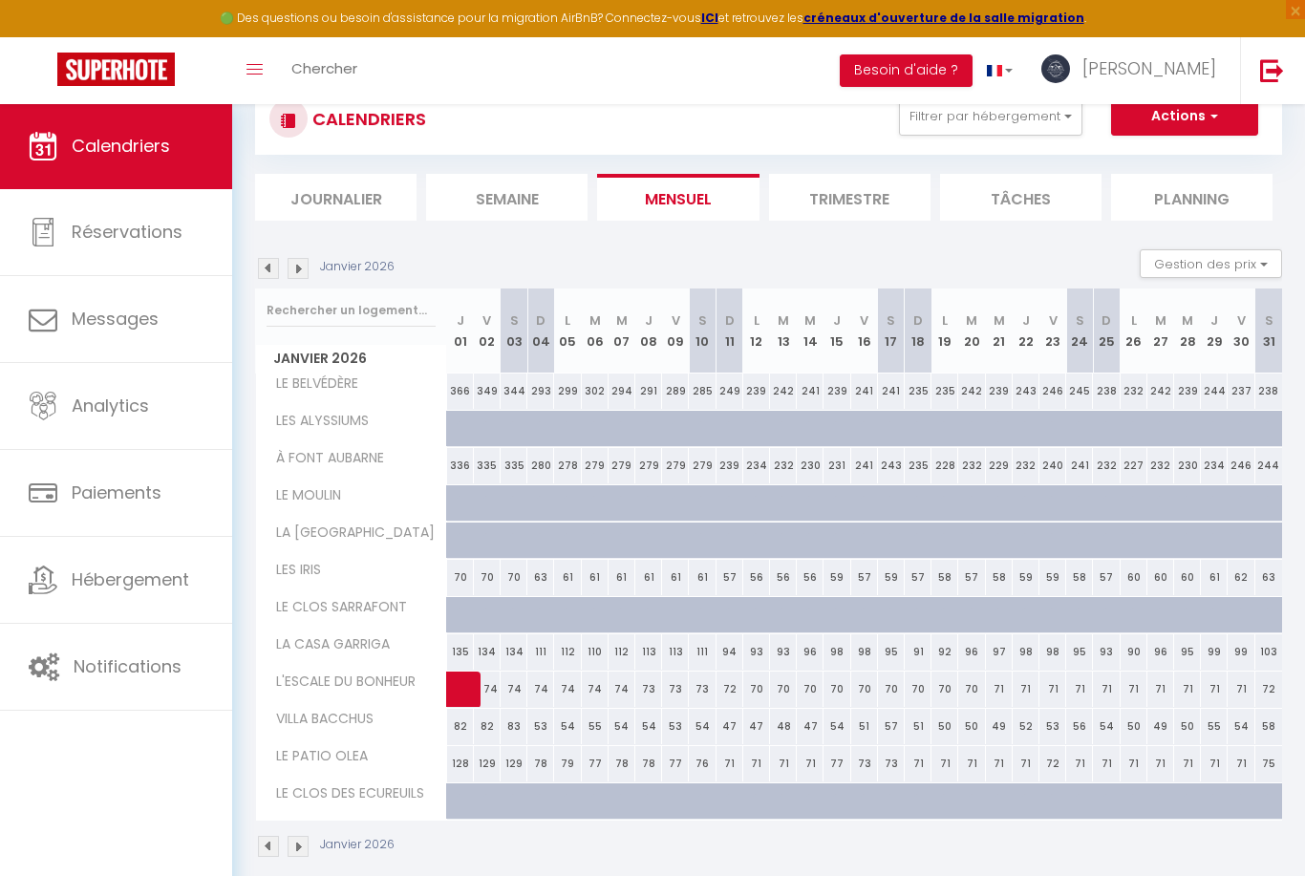
click at [295, 272] on img at bounding box center [298, 268] width 21 height 21
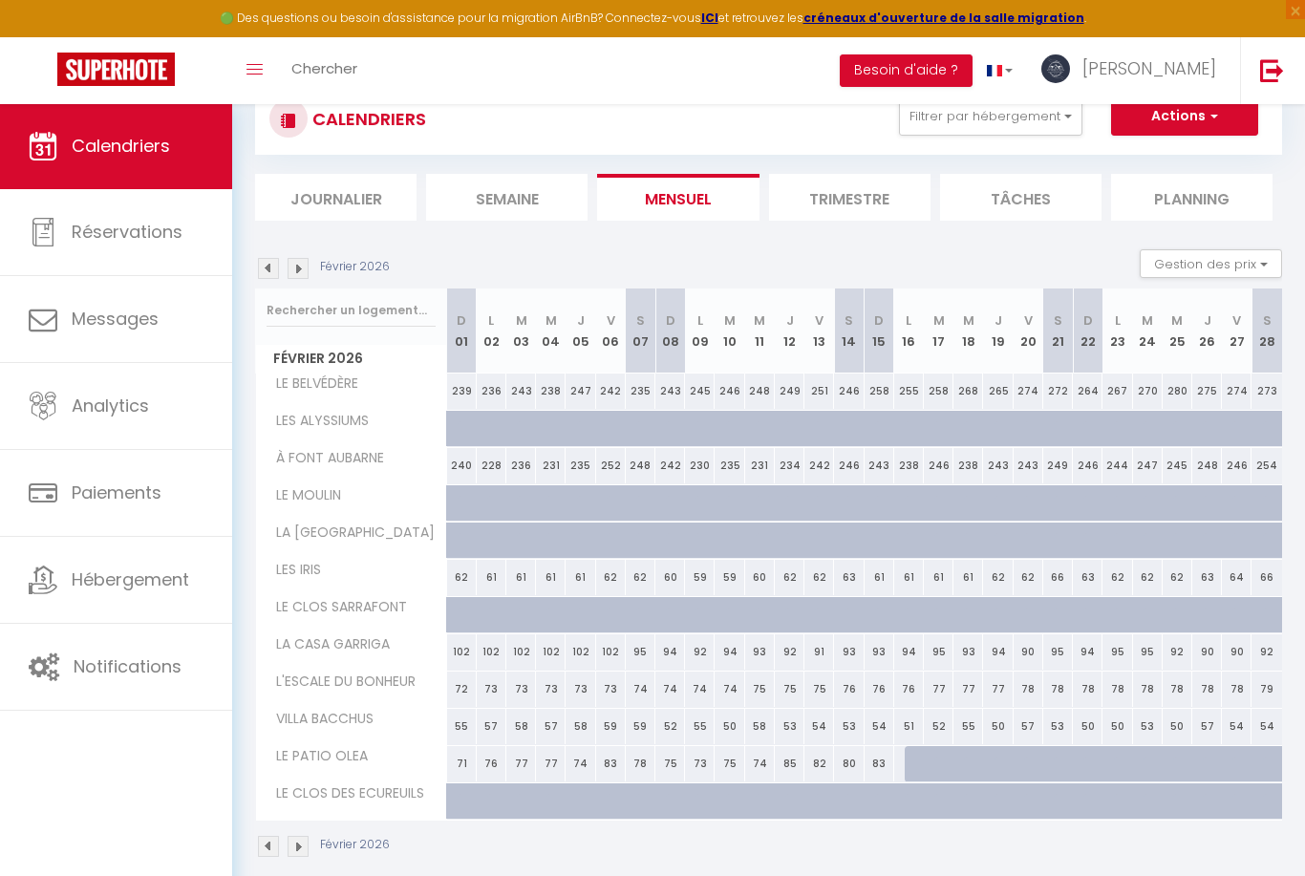
click at [846, 201] on li "Trimestre" at bounding box center [849, 197] width 161 height 47
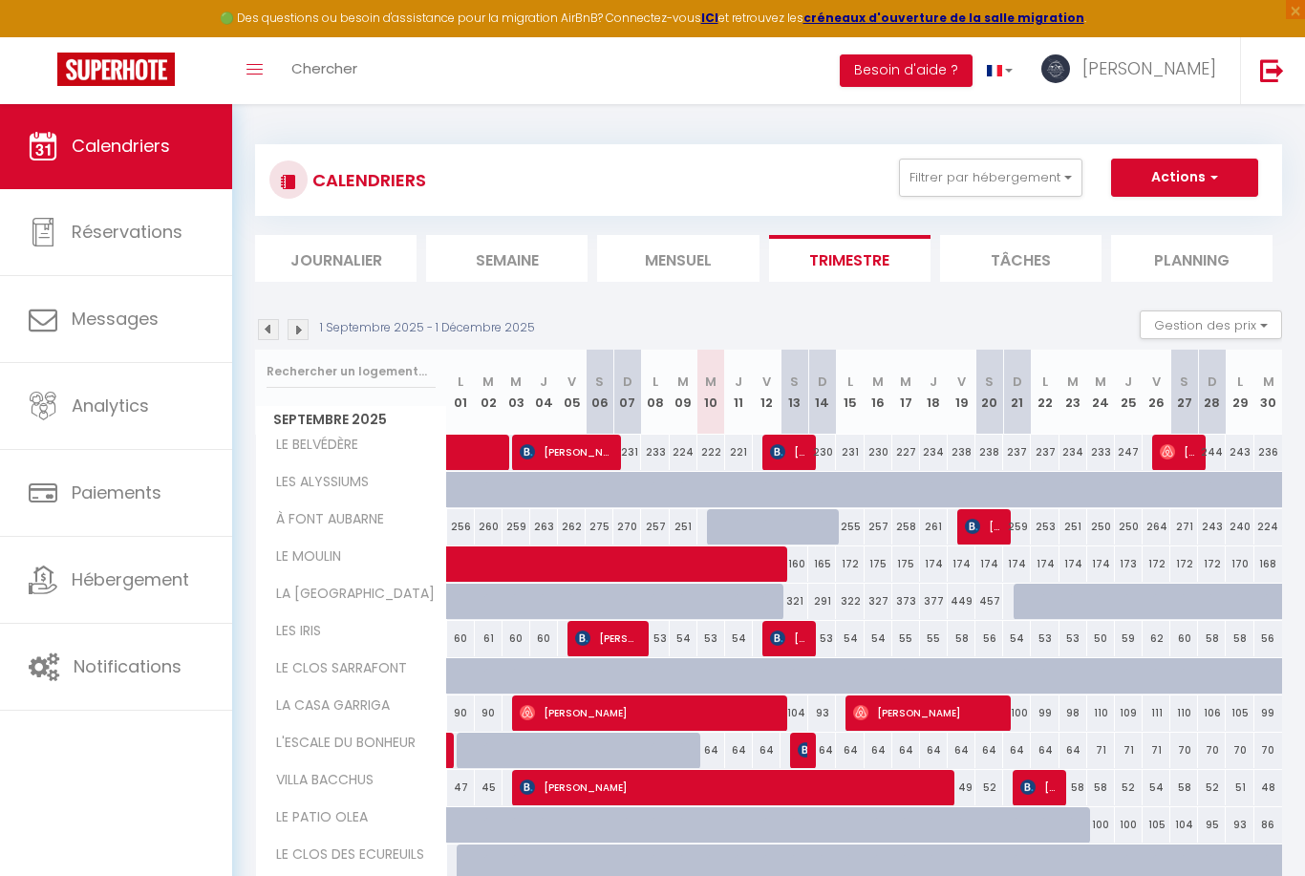
click at [297, 334] on img at bounding box center [298, 329] width 21 height 21
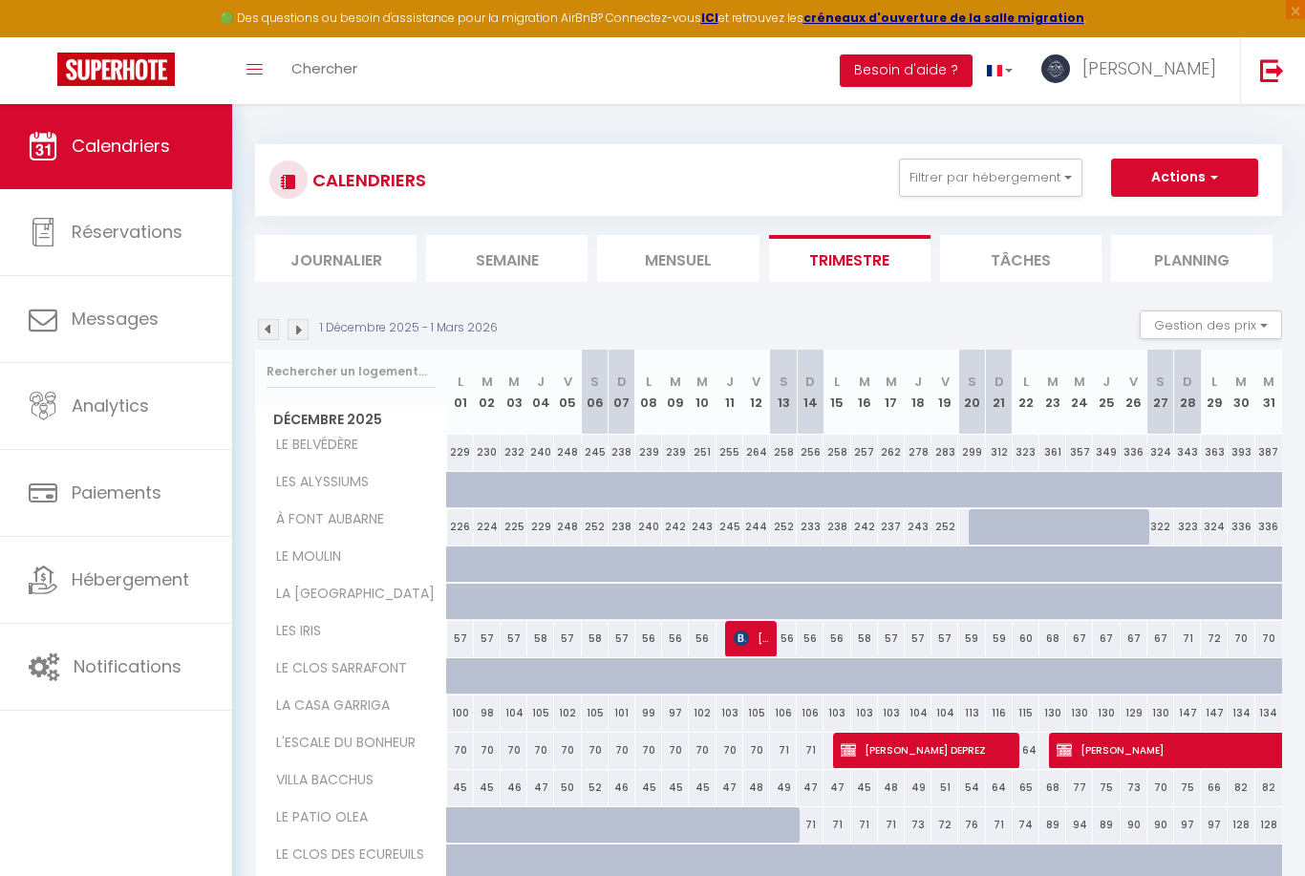
click at [289, 324] on img at bounding box center [298, 329] width 21 height 21
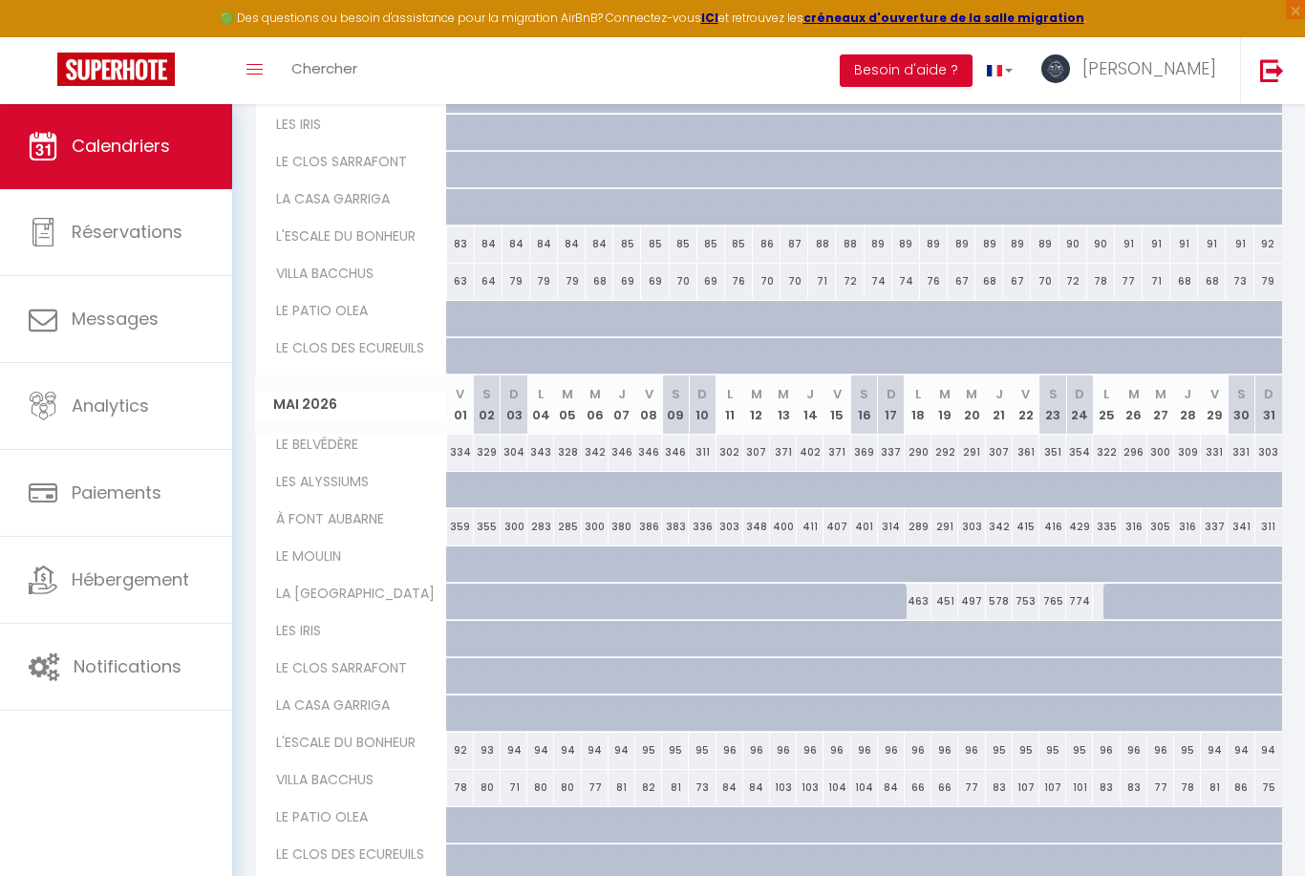
scroll to position [1033, 0]
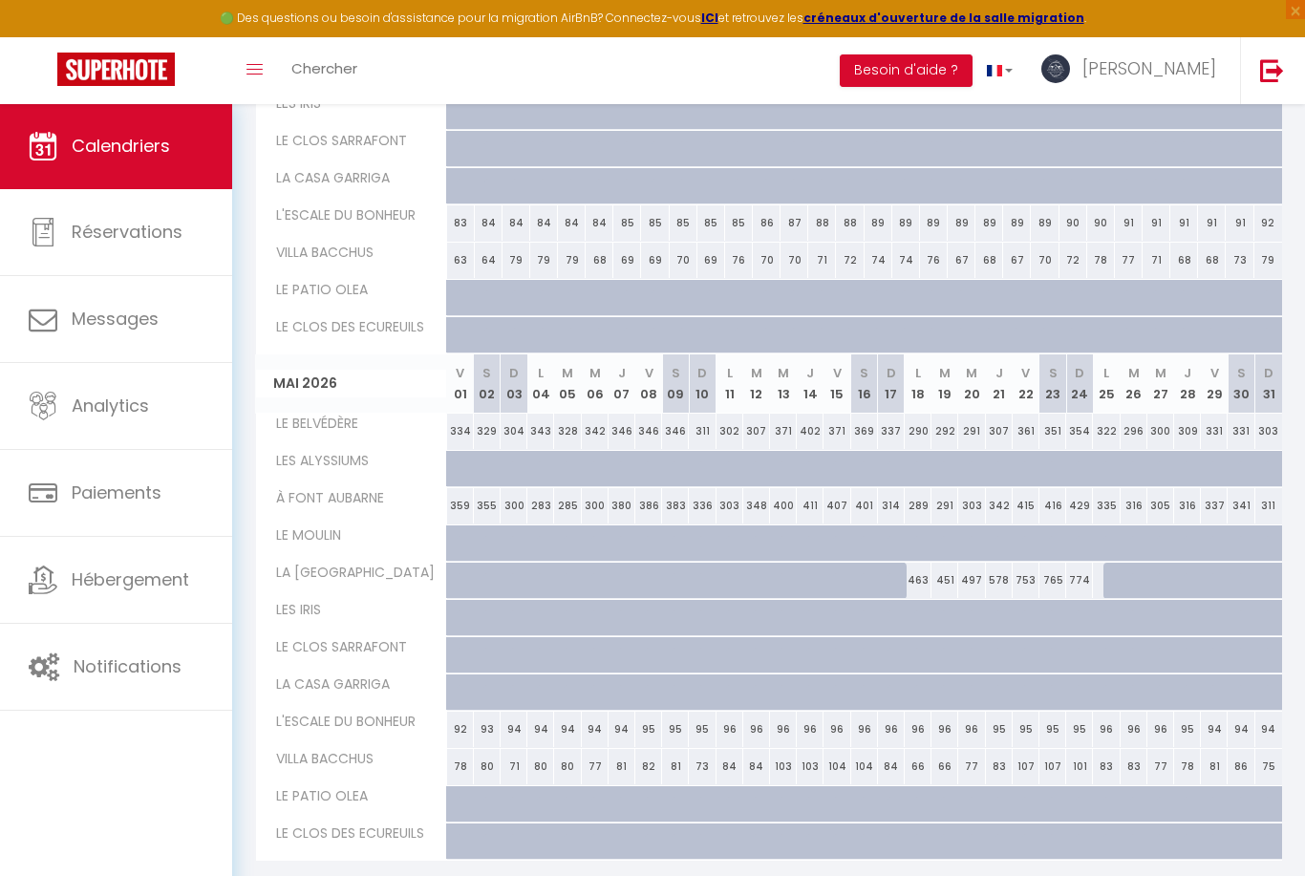
click at [296, 875] on img at bounding box center [298, 886] width 21 height 21
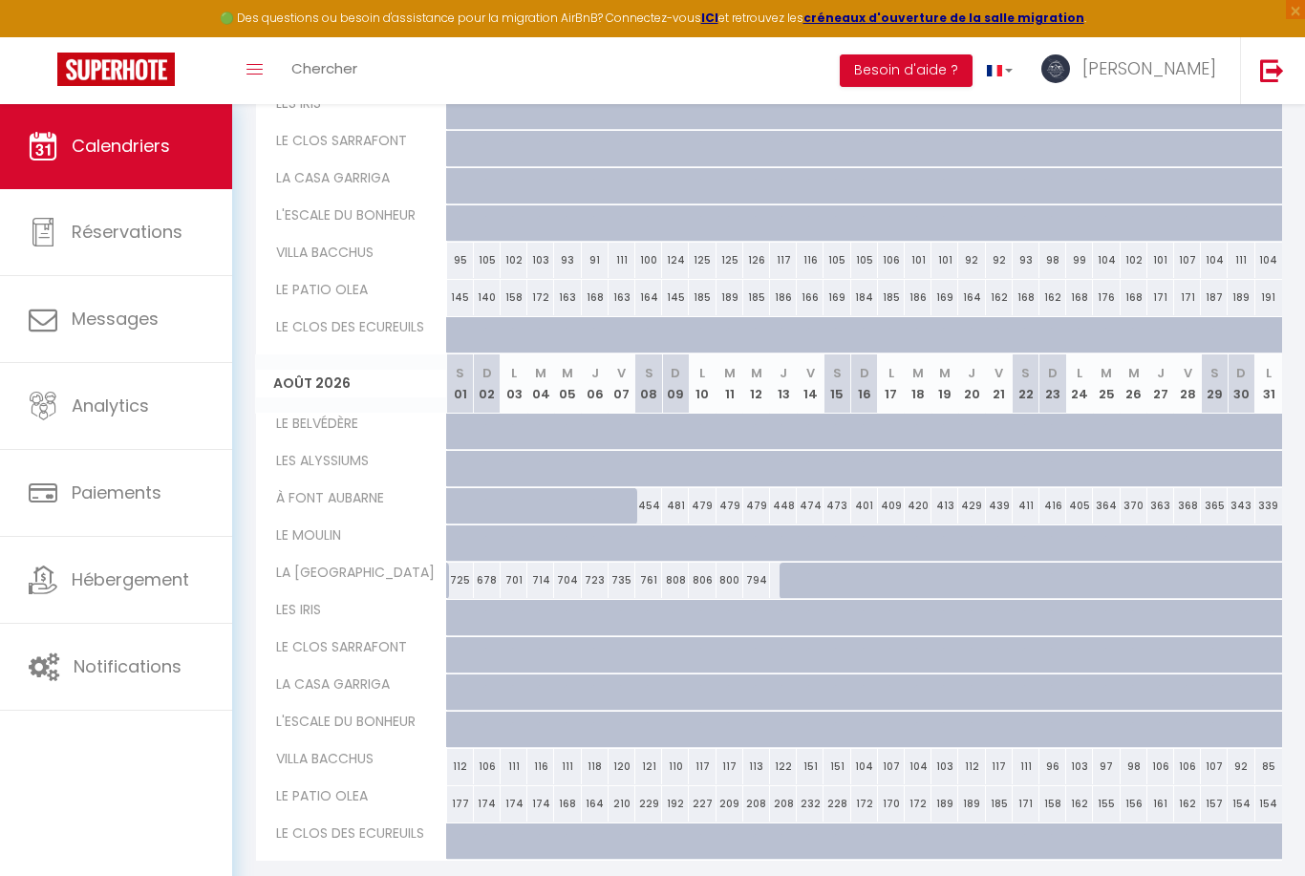
click at [289, 875] on img at bounding box center [298, 886] width 21 height 21
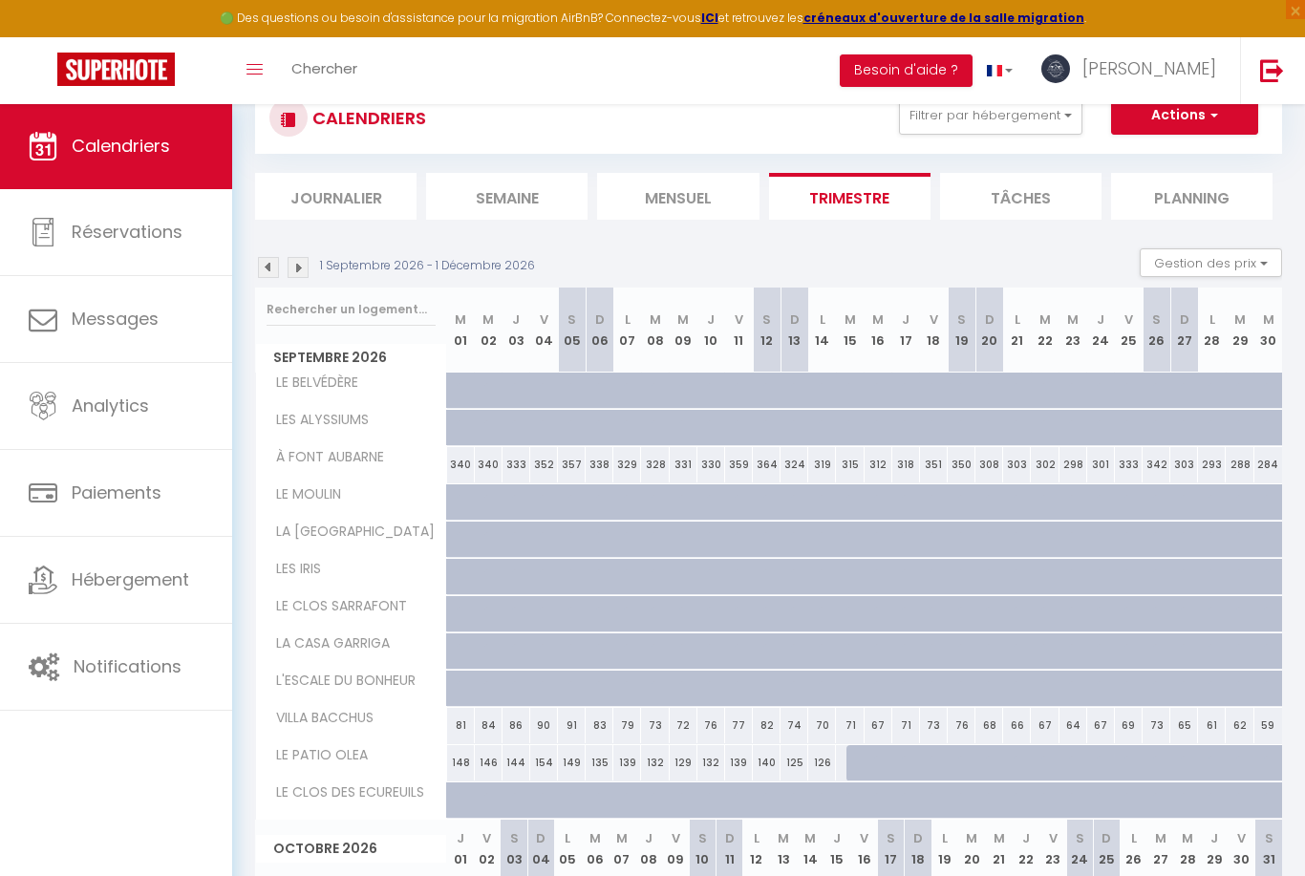
scroll to position [0, 0]
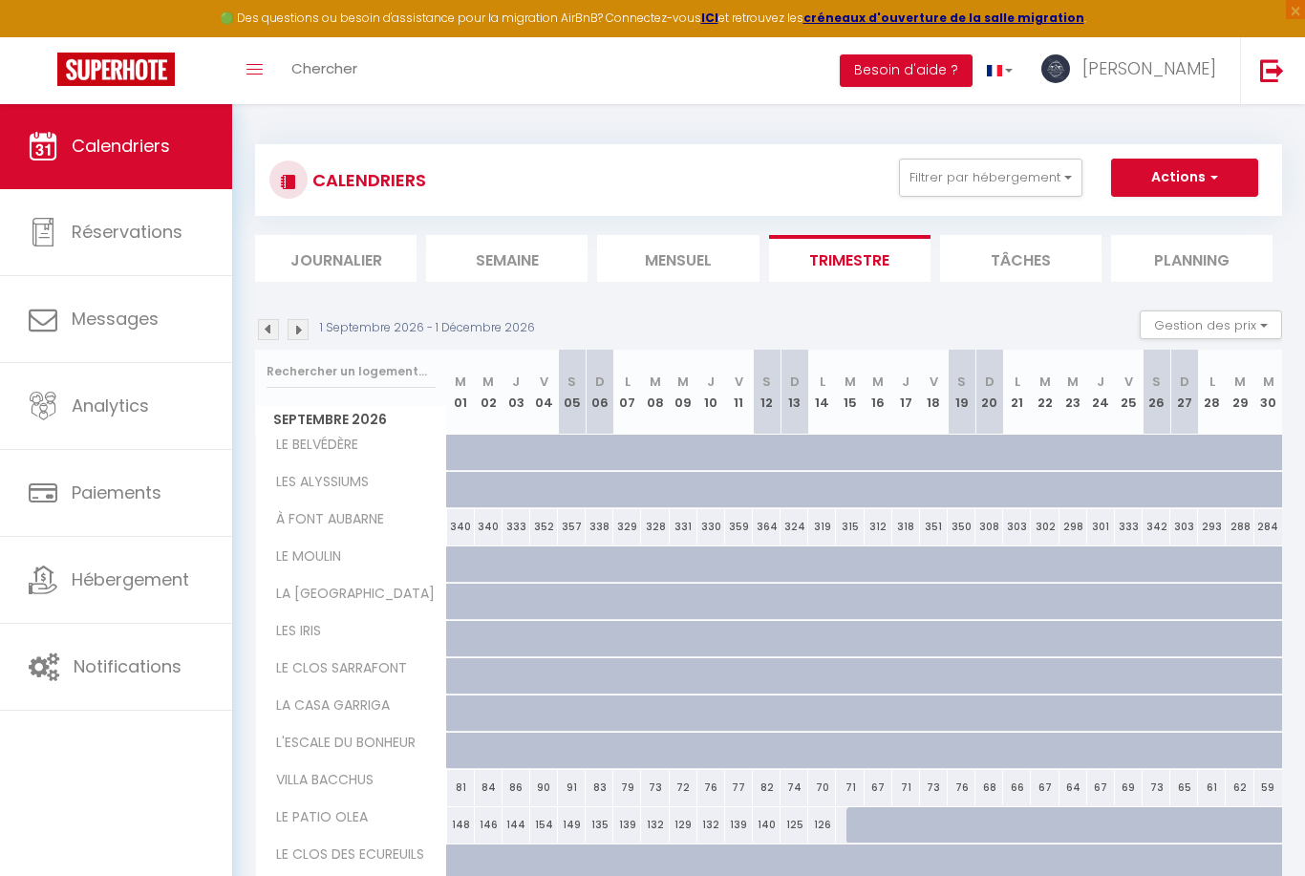
click at [264, 335] on img at bounding box center [268, 329] width 21 height 21
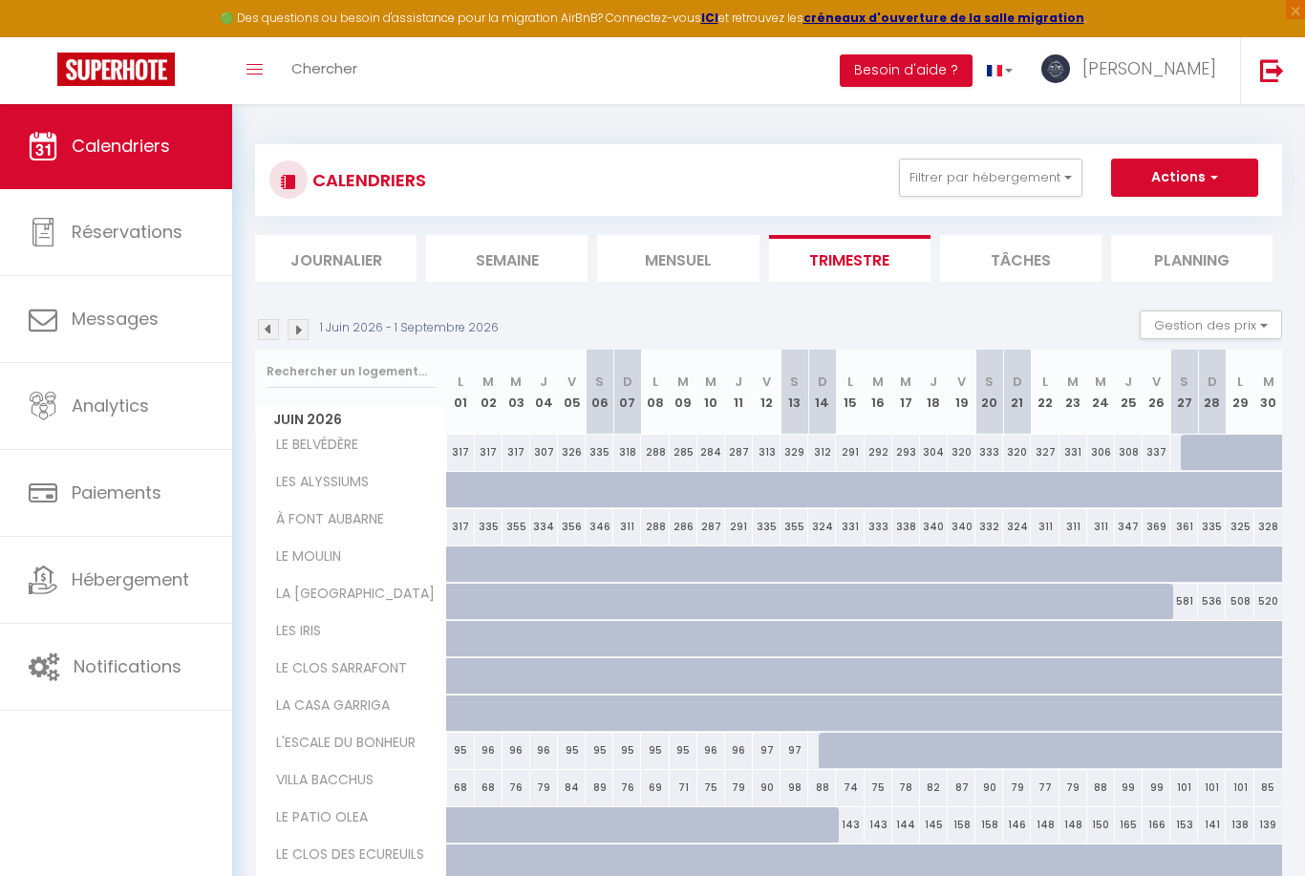
click at [258, 333] on img at bounding box center [268, 329] width 21 height 21
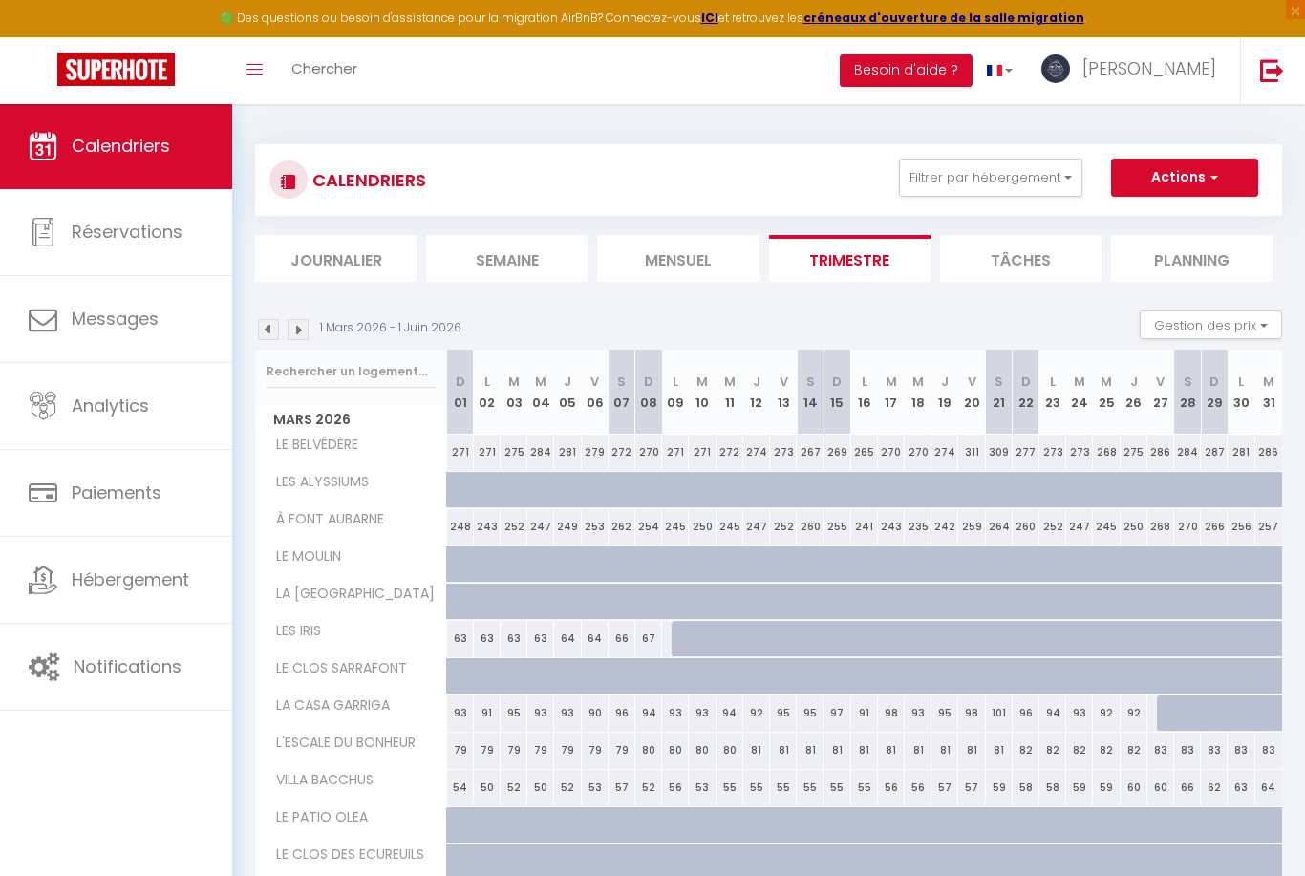
click at [276, 335] on img at bounding box center [268, 329] width 21 height 21
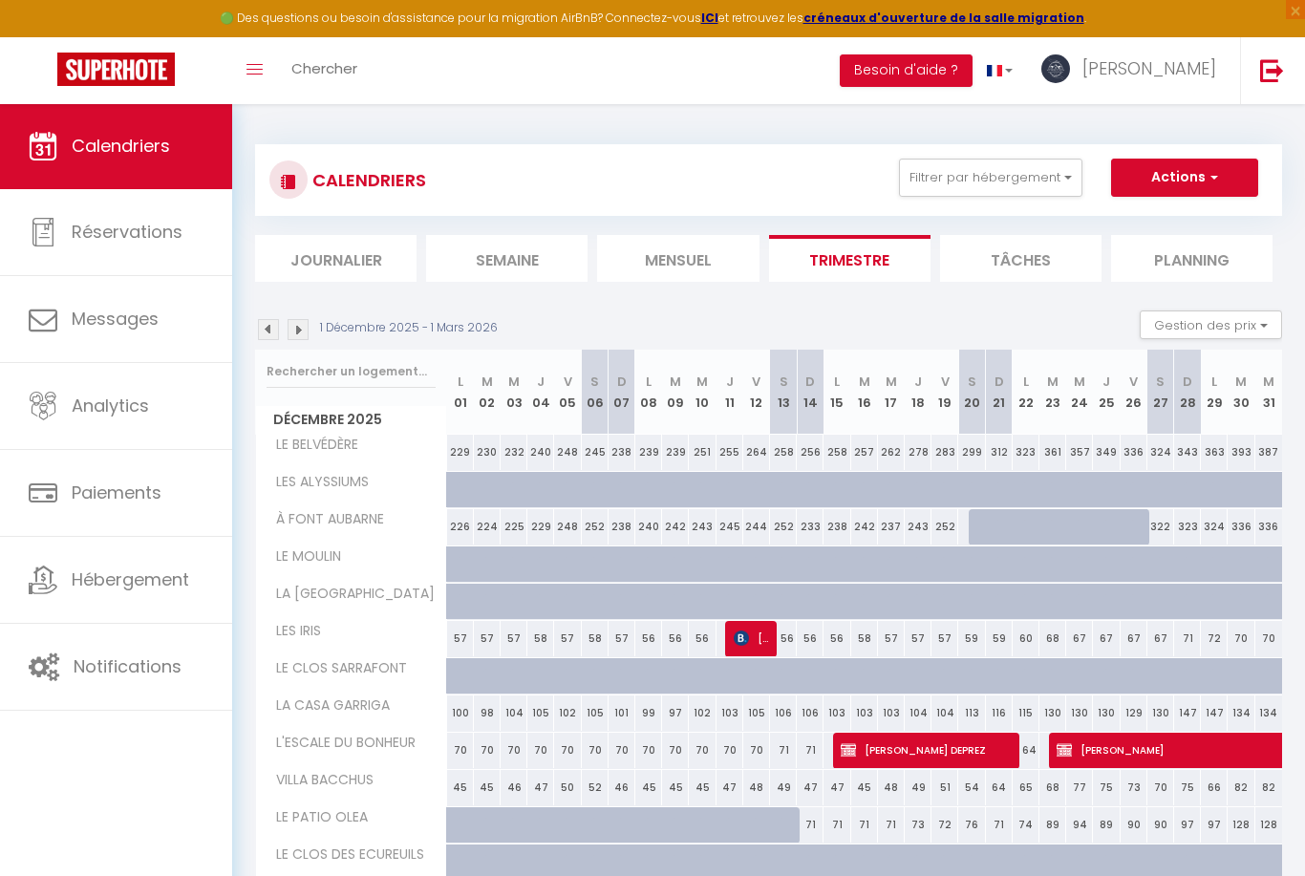
click at [276, 327] on img at bounding box center [268, 329] width 21 height 21
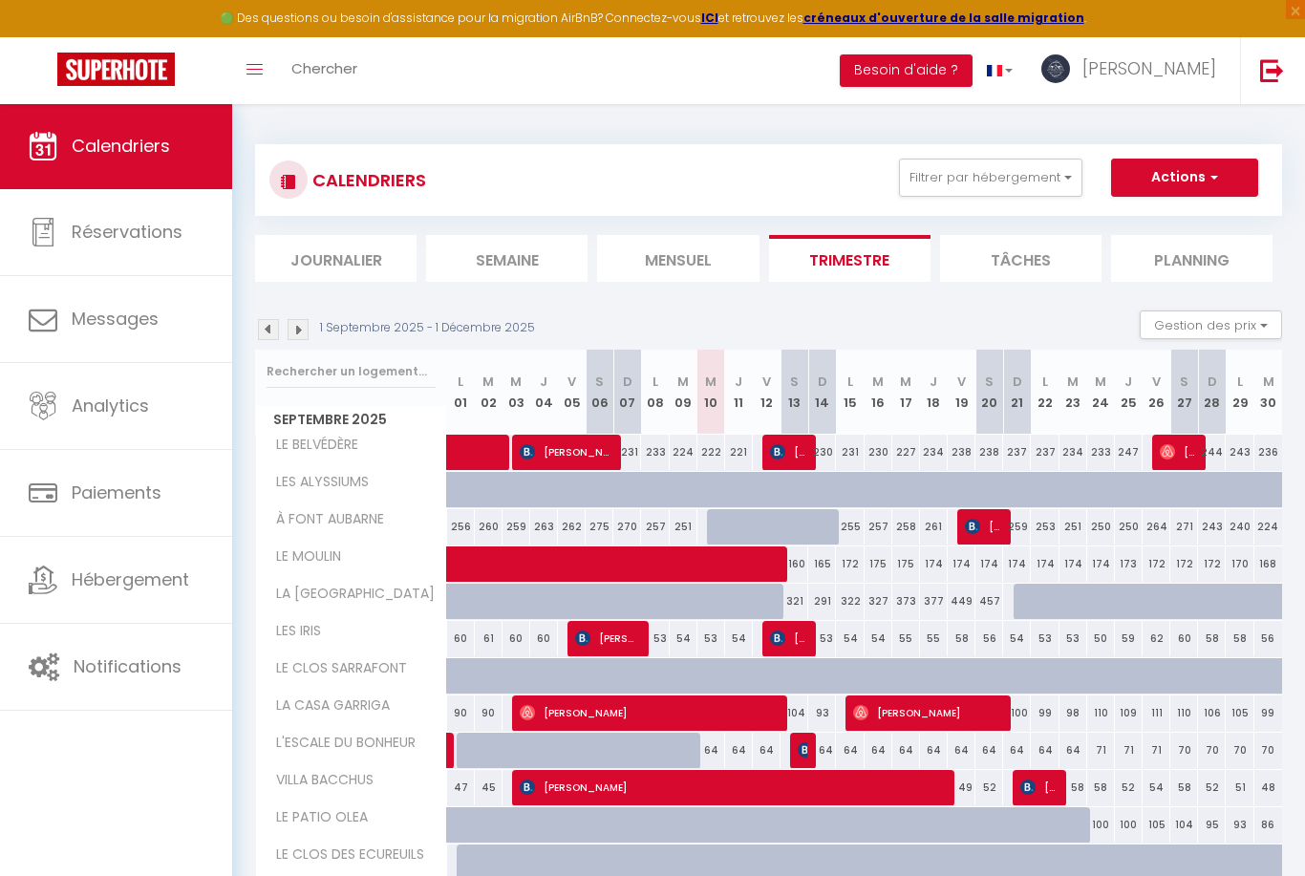
click at [674, 264] on li "Mensuel" at bounding box center [677, 258] width 161 height 47
